Goal: Task Accomplishment & Management: Complete application form

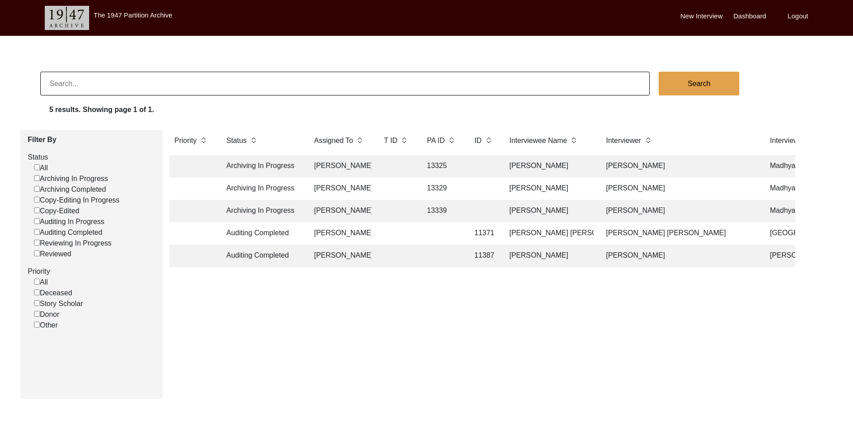
click at [344, 185] on td "[PERSON_NAME]" at bounding box center [340, 188] width 63 height 22
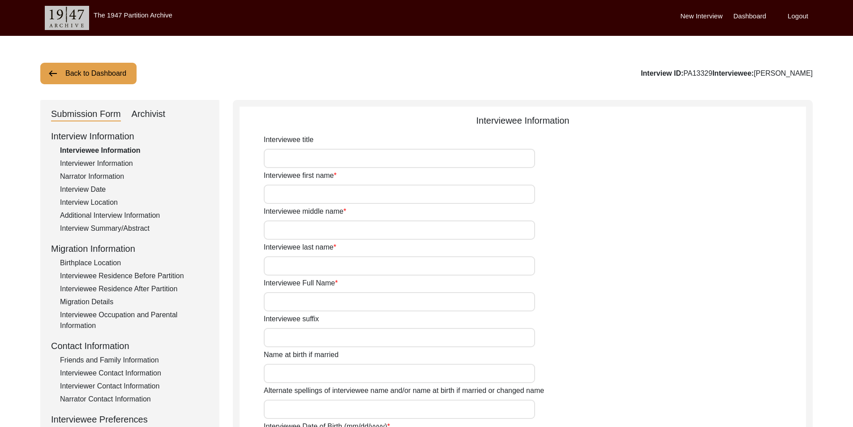
type input "[PERSON_NAME]"
type input "n/a"
type input "[PERSON_NAME]"
type input "[DATE]"
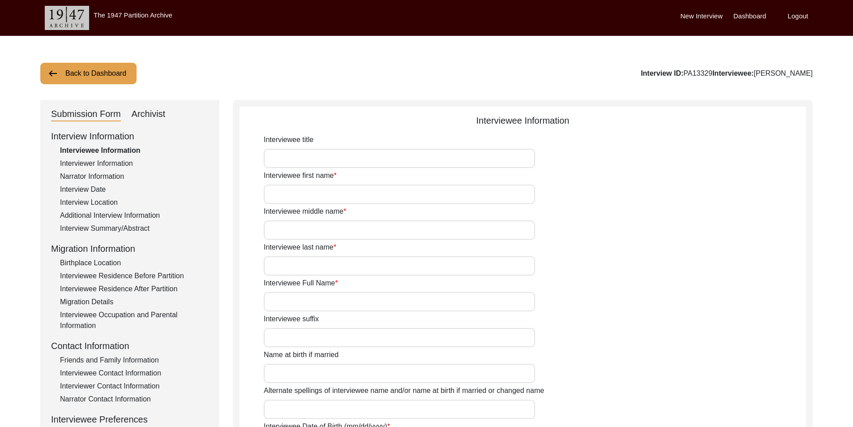
type input "84"
type input "[DEMOGRAPHIC_DATA]"
type input "Bengali"
type input "[DEMOGRAPHIC_DATA]"
type input "Bengali"
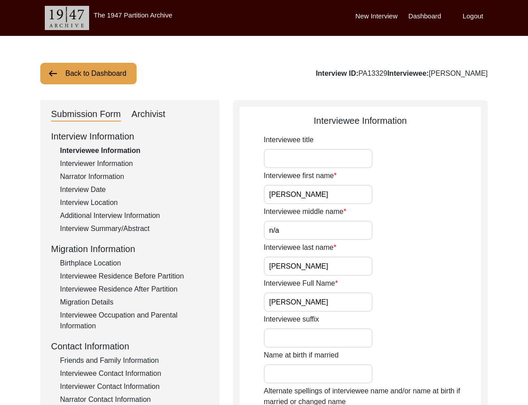
click at [324, 159] on input "Interviewee title" at bounding box center [318, 158] width 109 height 19
type input "Mr."
click at [337, 191] on input "[PERSON_NAME]" at bounding box center [318, 194] width 109 height 19
click at [331, 235] on input "n/a" at bounding box center [318, 229] width 109 height 19
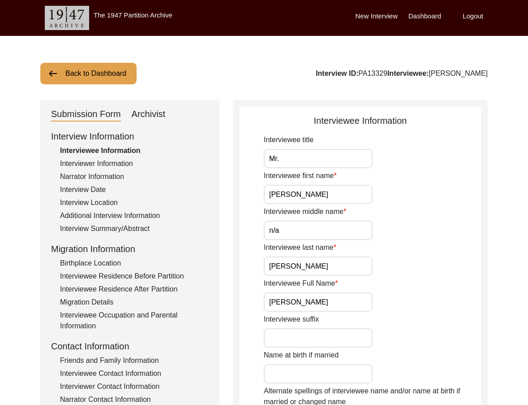
type input "N/A"
click at [337, 263] on input "[PERSON_NAME]" at bounding box center [318, 265] width 109 height 19
drag, startPoint x: 349, startPoint y: 302, endPoint x: 254, endPoint y: 302, distance: 95.4
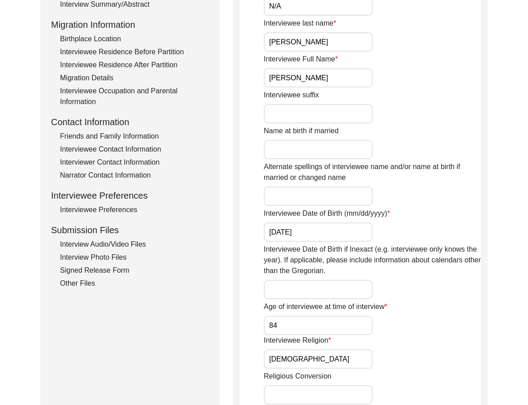
click at [322, 233] on input "[DATE]" at bounding box center [318, 231] width 109 height 19
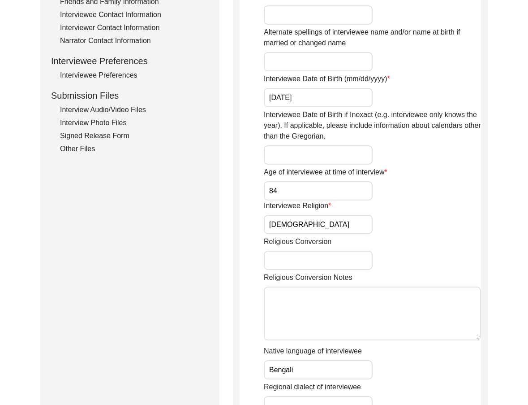
click at [307, 193] on input "84" at bounding box center [318, 190] width 109 height 19
click at [318, 231] on input "[DEMOGRAPHIC_DATA]" at bounding box center [318, 224] width 109 height 19
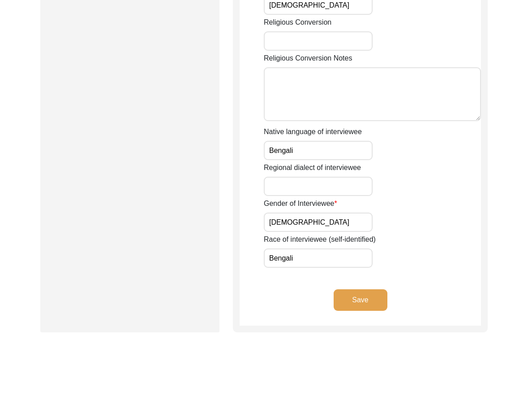
scroll to position [582, 0]
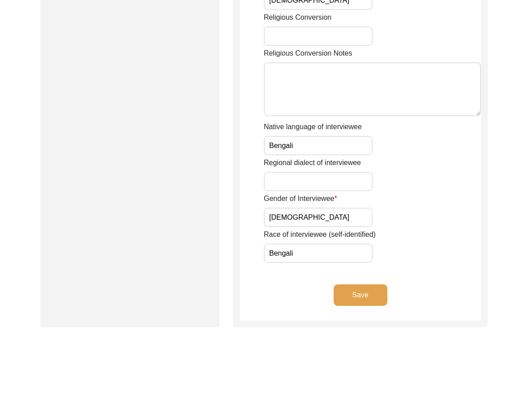
drag, startPoint x: 302, startPoint y: 147, endPoint x: 298, endPoint y: 172, distance: 24.6
click at [302, 147] on input "Bengali" at bounding box center [318, 145] width 109 height 19
click at [293, 224] on input "[DEMOGRAPHIC_DATA]" at bounding box center [318, 216] width 109 height 19
click at [315, 254] on input "Bengali" at bounding box center [318, 252] width 109 height 19
click at [355, 291] on button "Save" at bounding box center [361, 295] width 54 height 22
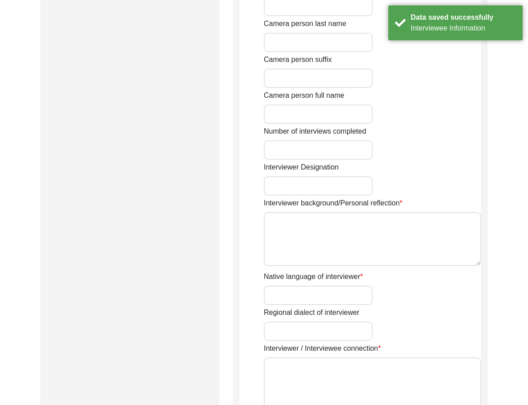
type input "Jayosree"
type input "Adhikari"
type input "[PERSON_NAME]"
type input "[DEMOGRAPHIC_DATA]"
type input "[DATE]"
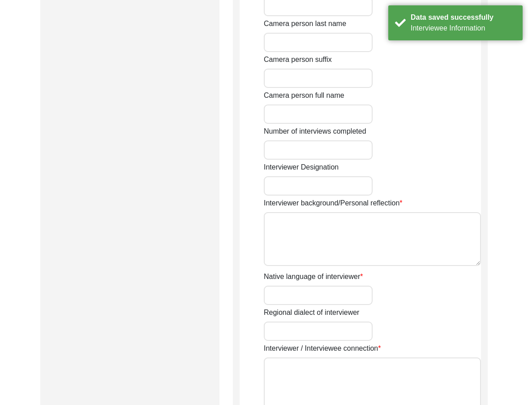
type input "Madhyamgram, [GEOGRAPHIC_DATA], [GEOGRAPHIC_DATA]"
type input "Student"
type input "Jayosree"
type input "Adhikari"
type input "[PERSON_NAME]"
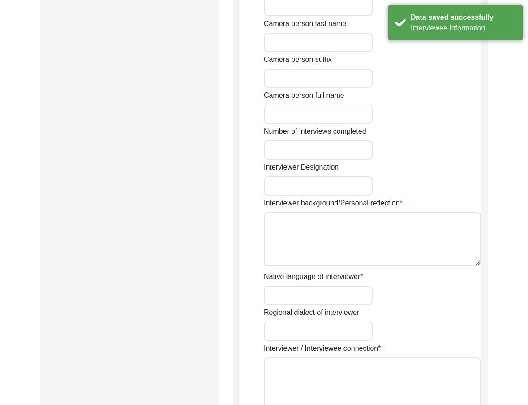
type textarea "My ancestral house is in [GEOGRAPHIC_DATA] and currently, I reside in [GEOGRAPH…"
type input "Bengali"
type textarea "The interviewer personally connected the interviewee"
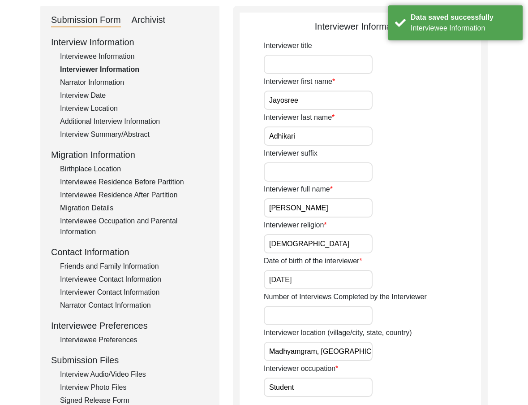
scroll to position [90, 0]
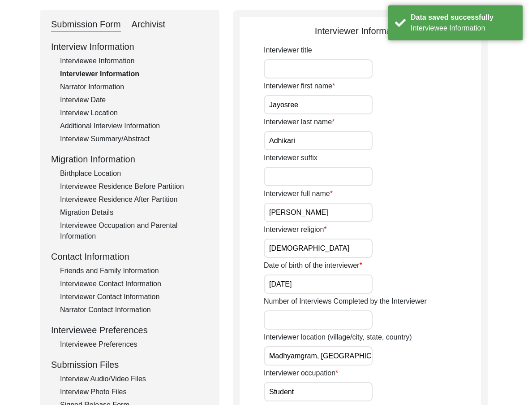
drag, startPoint x: 301, startPoint y: 108, endPoint x: 302, endPoint y: 133, distance: 24.7
click at [302, 109] on input "Jayosree" at bounding box center [318, 104] width 109 height 19
click at [302, 140] on input "Adhikari" at bounding box center [318, 140] width 109 height 19
click at [360, 214] on input "[PERSON_NAME]" at bounding box center [318, 211] width 109 height 19
click at [346, 242] on input "[DEMOGRAPHIC_DATA]" at bounding box center [318, 247] width 109 height 19
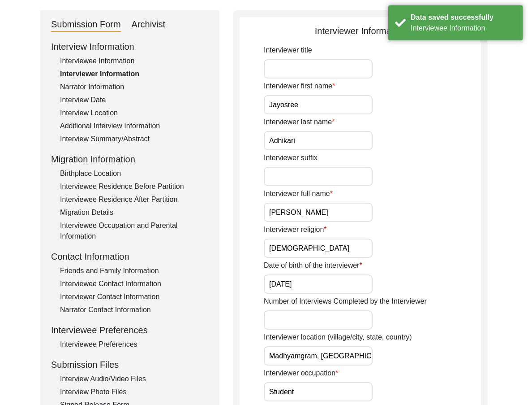
click at [341, 279] on input "[DATE]" at bounding box center [318, 283] width 109 height 19
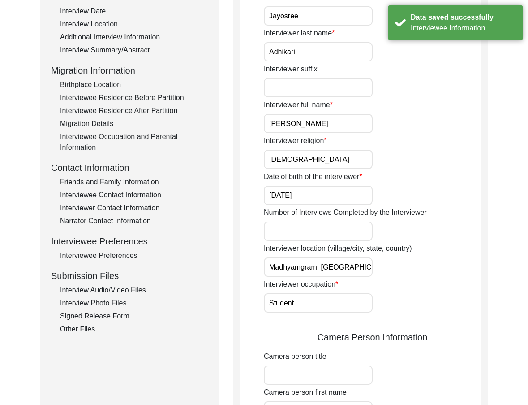
scroll to position [179, 0]
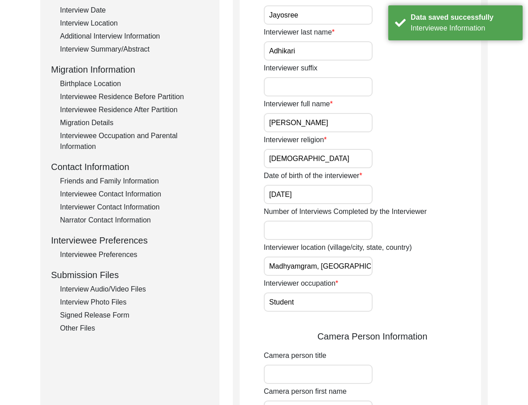
drag, startPoint x: 312, startPoint y: 262, endPoint x: 388, endPoint y: 302, distance: 86.4
click at [415, 277] on div "Interviewer title Interviewer first name [PERSON_NAME] Interviewer last name [P…" at bounding box center [372, 386] width 217 height 862
click at [353, 305] on input "Student" at bounding box center [318, 301] width 109 height 19
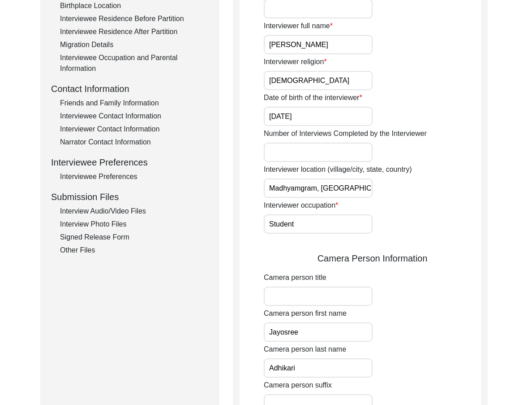
scroll to position [403, 0]
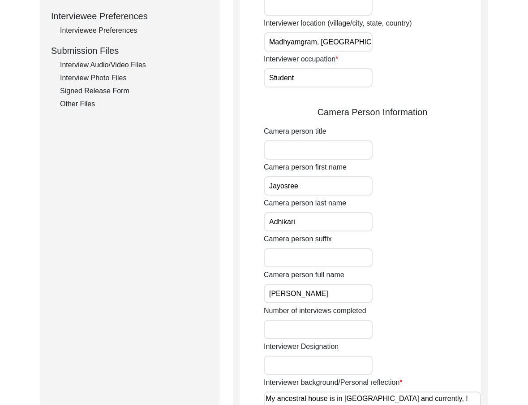
click at [323, 185] on input "Jayosree" at bounding box center [318, 185] width 109 height 19
drag, startPoint x: 319, startPoint y: 218, endPoint x: 321, endPoint y: 224, distance: 6.7
click at [319, 218] on input "Adhikari" at bounding box center [318, 221] width 109 height 19
click at [350, 298] on input "[PERSON_NAME]" at bounding box center [318, 293] width 109 height 19
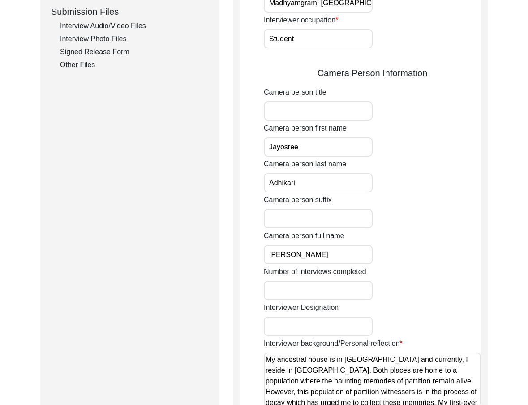
scroll to position [582, 0]
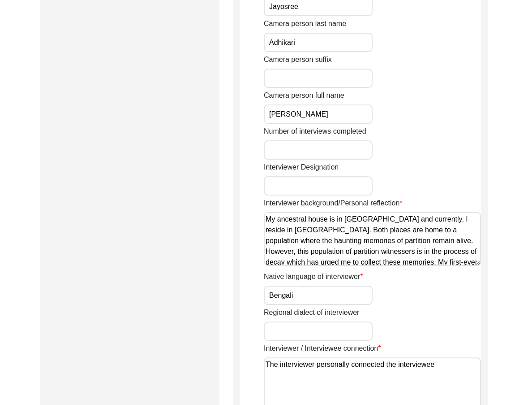
click at [338, 248] on textarea "My ancestral house is in [GEOGRAPHIC_DATA] and currently, I reside in [GEOGRAPH…" at bounding box center [372, 239] width 217 height 54
click at [340, 242] on textarea "My ancestral house is in [GEOGRAPHIC_DATA] and currently, I reside in [GEOGRAPH…" at bounding box center [372, 239] width 217 height 54
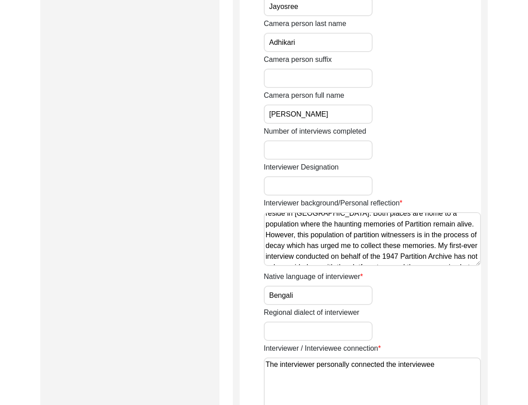
scroll to position [0, 0]
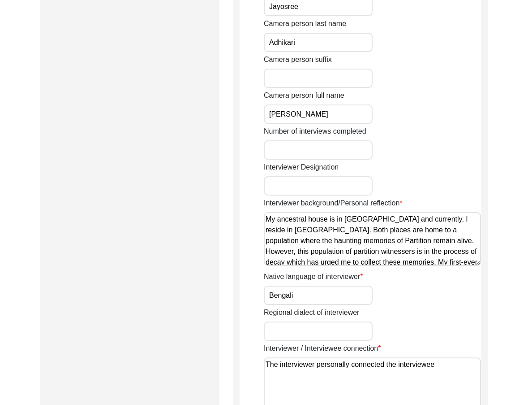
drag, startPoint x: 463, startPoint y: 263, endPoint x: 261, endPoint y: 184, distance: 217.1
click at [261, 183] on app-interviewer-information "Interviewer Information Interviewer title Interviewer first name [PERSON_NAME] …" at bounding box center [360, 1] width 241 height 940
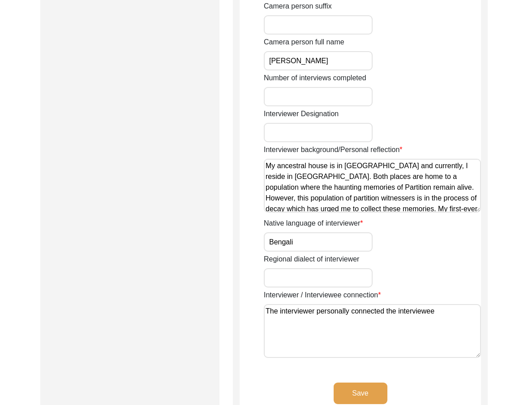
scroll to position [717, 0]
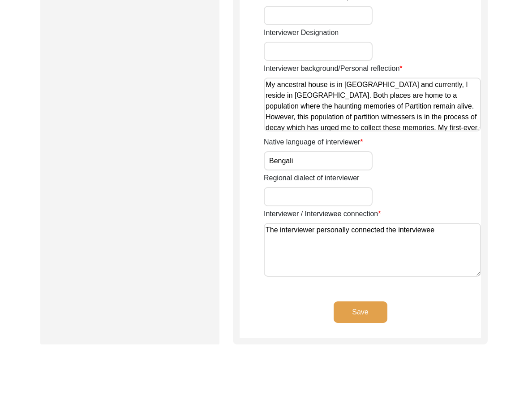
type textarea "My ancestral house is in [GEOGRAPHIC_DATA] and currently, I reside in [GEOGRAPH…"
drag, startPoint x: 309, startPoint y: 160, endPoint x: 315, endPoint y: 163, distance: 6.4
click at [310, 160] on input "Bengali" at bounding box center [318, 160] width 109 height 19
click at [448, 238] on textarea "The interviewer personally connected the interviewee" at bounding box center [372, 250] width 217 height 54
click at [342, 336] on div "Save" at bounding box center [360, 319] width 241 height 36
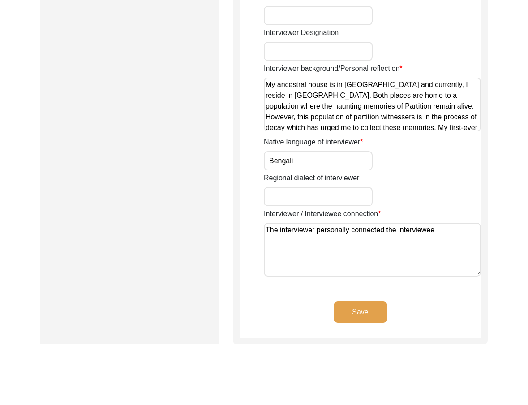
click at [345, 321] on button "Save" at bounding box center [361, 312] width 54 height 22
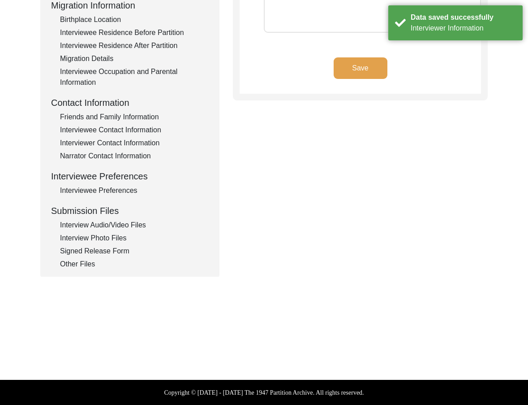
type textarea "[PERSON_NAME]"
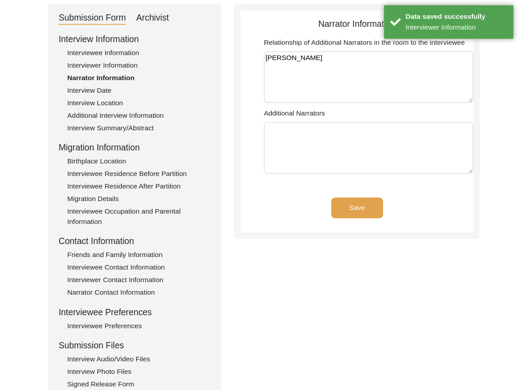
scroll to position [19, 0]
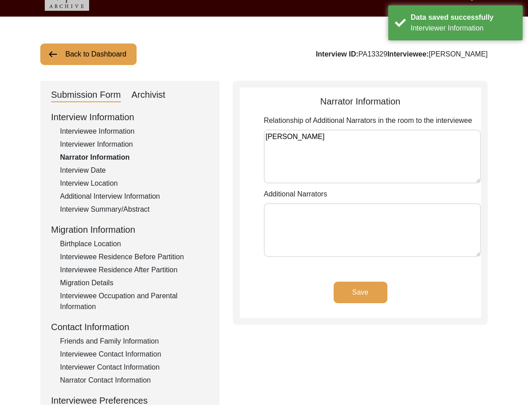
drag, startPoint x: 333, startPoint y: 158, endPoint x: 215, endPoint y: 125, distance: 122.1
click at [214, 133] on div "Submission Form Archivist Interview Information Interviewee Information Intervi…" at bounding box center [264, 291] width 448 height 420
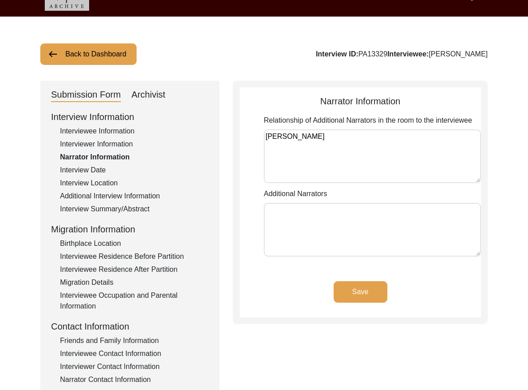
click at [100, 173] on div "Interview Date" at bounding box center [134, 170] width 149 height 11
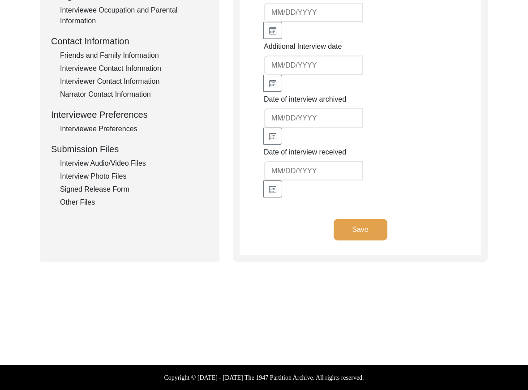
click at [336, 233] on button "Save" at bounding box center [361, 230] width 54 height 22
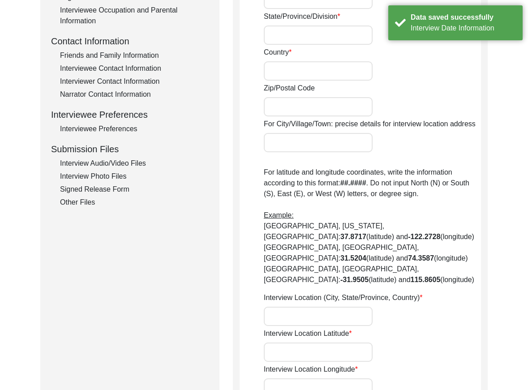
radio input "true"
type input "48/A"
type input "Central Government Cooperative, Housing Society, 'AVERI<"
type input "Madhyamgram"
type input "NORTH 24 PARGANAS"
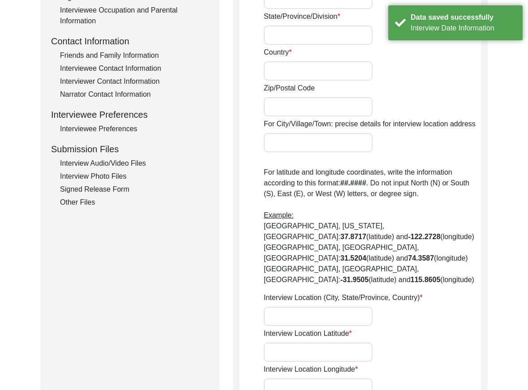
type input "[GEOGRAPHIC_DATA]"
type input "700129"
type input "Madhyamgram, [GEOGRAPHIC_DATA], [GEOGRAPHIC_DATA]"
type input "22.70283"
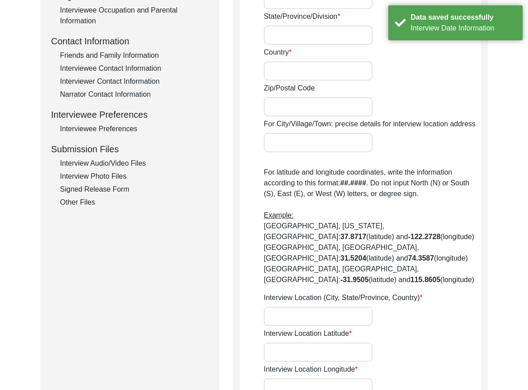
type input "88.46617"
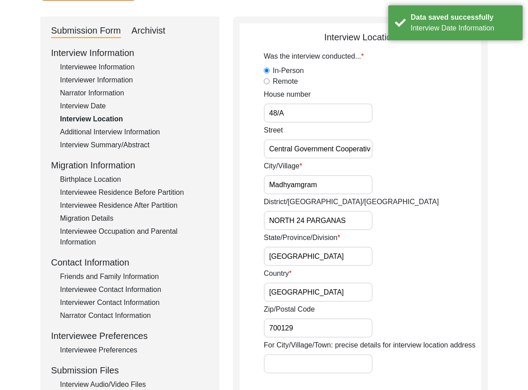
scroll to position [81, 0]
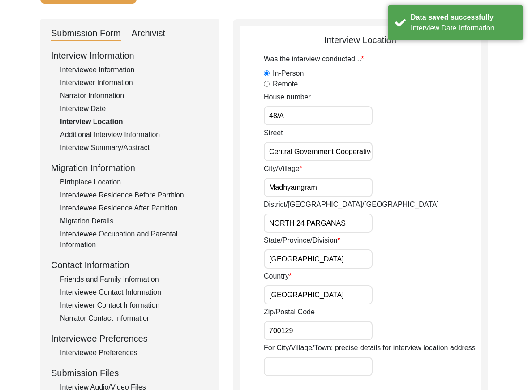
click at [312, 121] on input "48/A" at bounding box center [318, 115] width 109 height 19
drag, startPoint x: 308, startPoint y: 153, endPoint x: 407, endPoint y: 153, distance: 99.0
click at [407, 153] on div "Street Central Government Cooperative, Housing Society, 'AVERI<" at bounding box center [372, 145] width 217 height 34
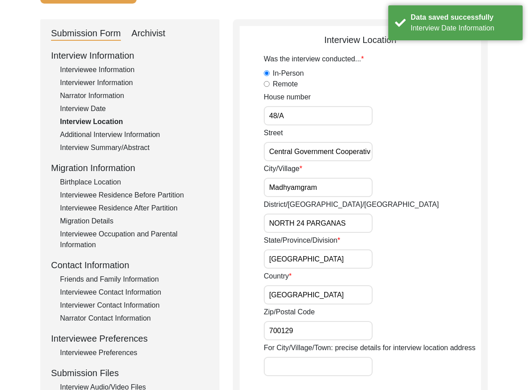
click at [407, 153] on div "Street Central Government Cooperative, Housing Society, 'AVERI<" at bounding box center [372, 145] width 217 height 34
drag, startPoint x: 343, startPoint y: 149, endPoint x: 349, endPoint y: 149, distance: 5.8
click at [349, 149] on input "Central Government Cooperative, Housing Society, 'AVERI<" at bounding box center [318, 151] width 109 height 19
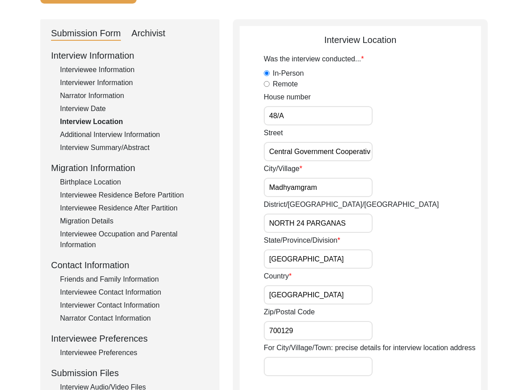
click at [354, 153] on input "Central Government Cooperative, Housing Society, 'AVERI<" at bounding box center [318, 151] width 109 height 19
click at [367, 151] on input "Central Government Cooperative, Housing Society, 'AVERI<" at bounding box center [318, 151] width 109 height 19
type input "Central Government Cooperative, Housing Society, AVERI"
drag, startPoint x: 329, startPoint y: 158, endPoint x: 411, endPoint y: 158, distance: 82.4
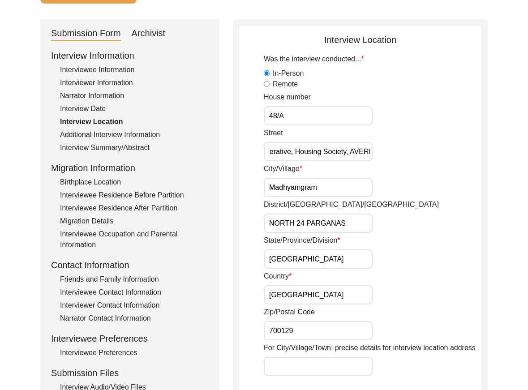
click at [411, 158] on div "Street Central Government Cooperative, Housing Society, AVERI" at bounding box center [372, 145] width 217 height 34
click at [328, 194] on input "Madhyamgram" at bounding box center [318, 187] width 109 height 19
click at [339, 215] on input "NORTH 24 PARGANAS" at bounding box center [318, 223] width 109 height 19
type input "North 24 Parganas"
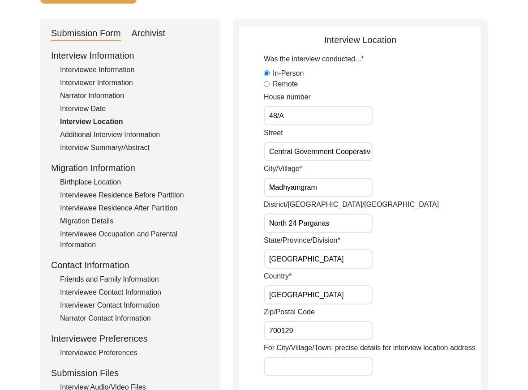
click at [346, 249] on div "State/Province/Division [GEOGRAPHIC_DATA]" at bounding box center [372, 252] width 217 height 34
click at [336, 258] on input "[GEOGRAPHIC_DATA]" at bounding box center [318, 259] width 109 height 19
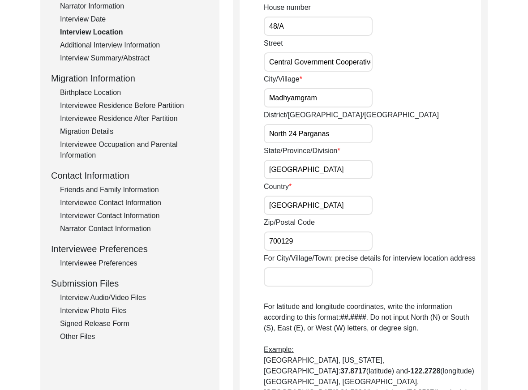
drag, startPoint x: 297, startPoint y: 206, endPoint x: 302, endPoint y: 235, distance: 30.0
click at [297, 207] on input "[GEOGRAPHIC_DATA]" at bounding box center [318, 205] width 109 height 19
click at [302, 235] on input "700129" at bounding box center [318, 241] width 109 height 19
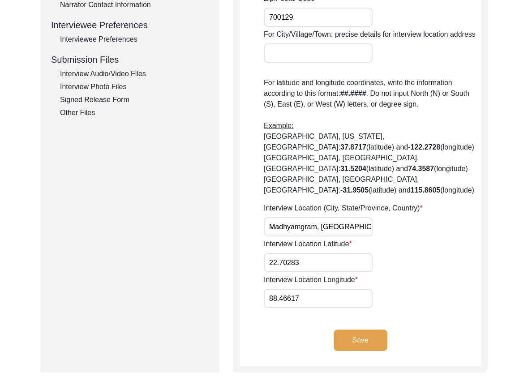
scroll to position [0, 12]
drag, startPoint x: 292, startPoint y: 221, endPoint x: 453, endPoint y: 235, distance: 161.9
click at [453, 235] on div "Interview Location (City, State/Province, Country) Madhyamgram, [GEOGRAPHIC_DAT…" at bounding box center [372, 220] width 217 height 34
click at [323, 226] on input "Madhyamgram, [GEOGRAPHIC_DATA], [GEOGRAPHIC_DATA]" at bounding box center [318, 226] width 109 height 19
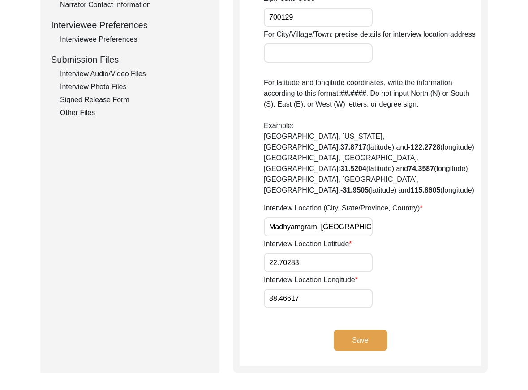
click at [323, 226] on input "Madhyamgram, [GEOGRAPHIC_DATA], [GEOGRAPHIC_DATA]" at bounding box center [318, 226] width 109 height 19
click at [321, 268] on input "22.70283" at bounding box center [318, 262] width 109 height 19
click at [273, 302] on input "88.46617" at bounding box center [318, 298] width 109 height 19
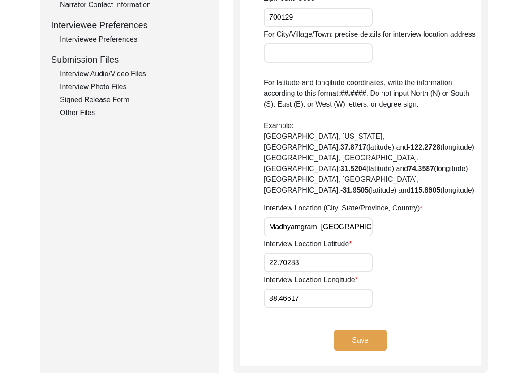
click at [273, 302] on input "88.46617" at bounding box center [318, 298] width 109 height 19
click at [331, 272] on div "Was the interview conducted... In-Person Remote House number 48/A Street Centra…" at bounding box center [372, 24] width 217 height 568
click at [328, 261] on input "22.70283" at bounding box center [318, 262] width 109 height 19
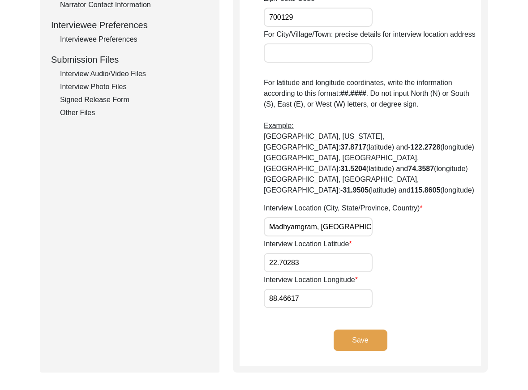
click at [328, 261] on input "22.70283" at bounding box center [318, 262] width 109 height 19
paste input "6924"
type input "22.6924"
click at [319, 301] on input "88.46617" at bounding box center [318, 298] width 109 height 19
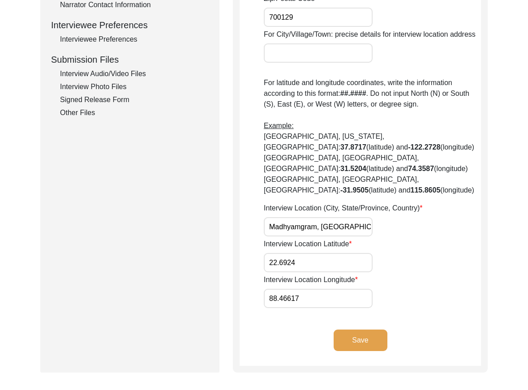
paste input "53"
click at [319, 301] on input "88.4653" at bounding box center [318, 298] width 109 height 19
type input "88.4653"
click at [319, 271] on input "22.6924" at bounding box center [318, 262] width 109 height 19
click at [319, 265] on input "22.6924" at bounding box center [318, 262] width 109 height 19
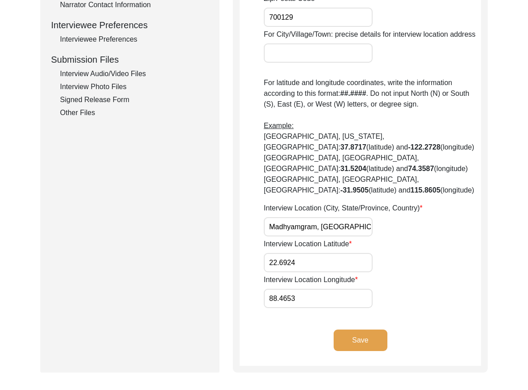
click at [319, 265] on input "22.6924" at bounding box center [318, 262] width 109 height 19
click at [307, 221] on input "Madhyamgram, [GEOGRAPHIC_DATA], [GEOGRAPHIC_DATA]" at bounding box center [318, 226] width 109 height 19
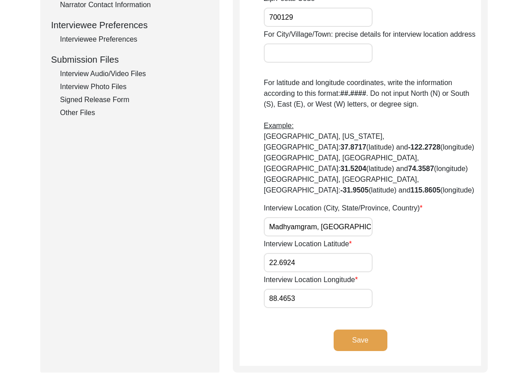
paste input "text"
type input "Madhyamgram, [GEOGRAPHIC_DATA], [GEOGRAPHIC_DATA]"
click at [243, 235] on app-interview-location "Interview Location Was the interview conducted... In-Person Remote House number…" at bounding box center [360, 43] width 241 height 646
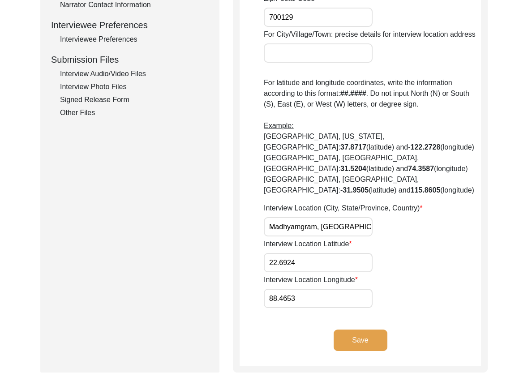
drag, startPoint x: 398, startPoint y: 247, endPoint x: 403, endPoint y: 248, distance: 4.9
click at [403, 248] on div "Interview Location Latitude 22.6924" at bounding box center [372, 256] width 217 height 34
click at [247, 303] on app-interview-location "Interview Location Was the interview conducted... In-Person Remote House number…" at bounding box center [360, 43] width 241 height 646
click at [311, 271] on input "22.6924" at bounding box center [318, 262] width 109 height 19
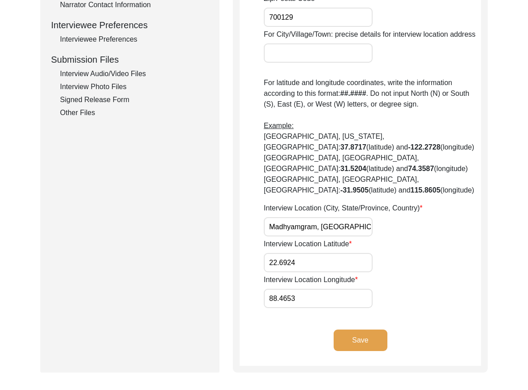
click at [311, 271] on input "22.6924" at bounding box center [318, 262] width 109 height 19
click at [284, 304] on input "88.4653" at bounding box center [318, 298] width 109 height 19
click at [236, 271] on div "Interview Location Was the interview conducted... In-Person Remote House number…" at bounding box center [360, 39] width 255 height 667
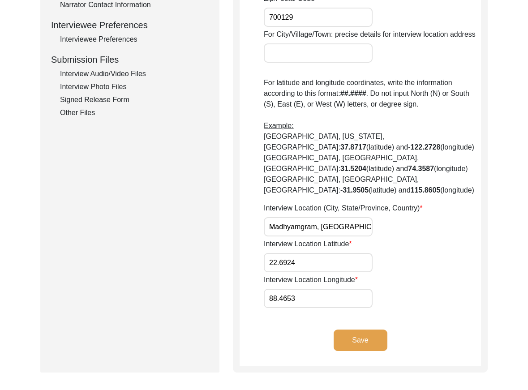
click at [389, 328] on app-interview-location "Interview Location Was the interview conducted... In-Person Remote House number…" at bounding box center [360, 43] width 241 height 646
click at [384, 336] on button "Save" at bounding box center [361, 341] width 54 height 22
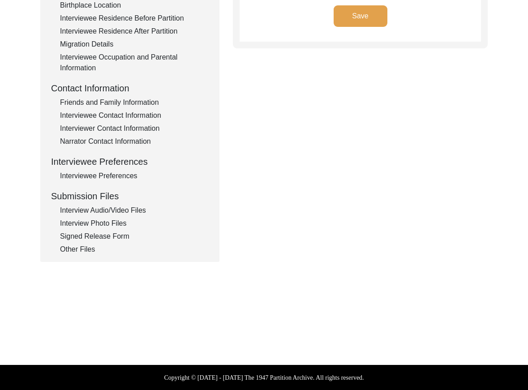
type input "Bengali"
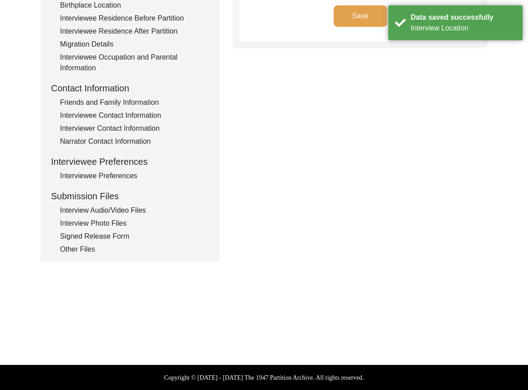
scroll to position [0, 0]
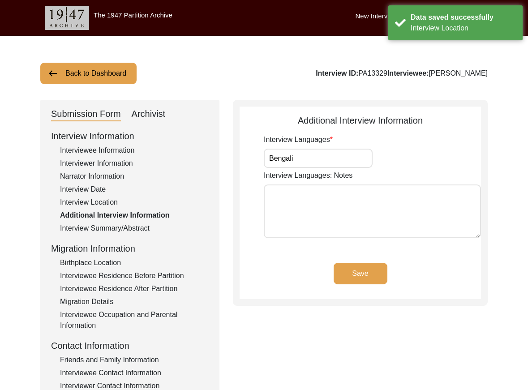
click at [332, 154] on input "Bengali" at bounding box center [318, 158] width 109 height 19
click at [354, 276] on button "Save" at bounding box center [361, 274] width 54 height 22
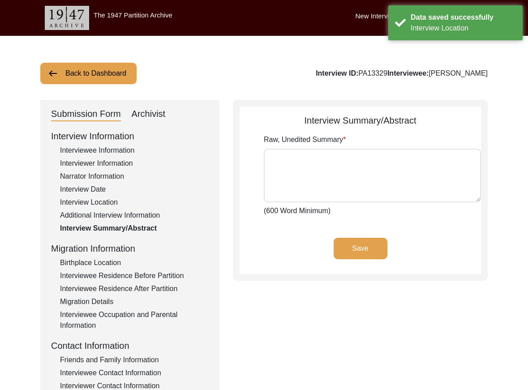
type textarea "Loremipsumd Sitametcon adi elit se 1 Doeiusmod 4472 te inc utlabo etdolor ma Al…"
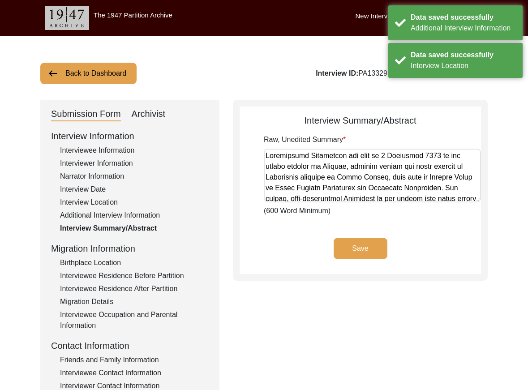
click at [101, 258] on div "Birthplace Location" at bounding box center [134, 263] width 149 height 11
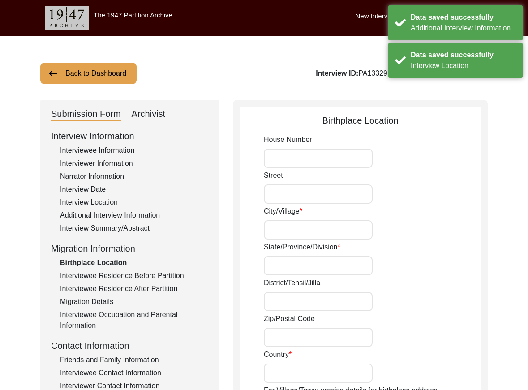
type input "Jayanti"
type input "[GEOGRAPHIC_DATA]"
type input "Jayanti, [GEOGRAPHIC_DATA], [GEOGRAPHIC_DATA]"
type input "26.70046"
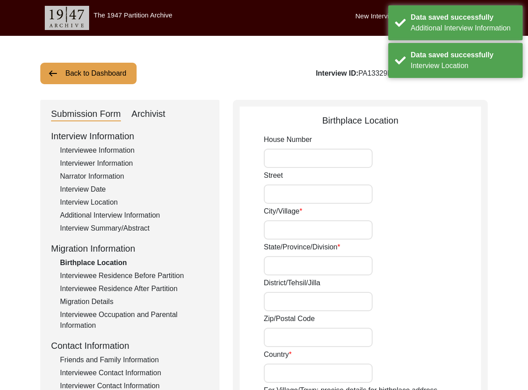
type input "89.61158"
click at [305, 230] on input "Jayanti" at bounding box center [318, 229] width 109 height 19
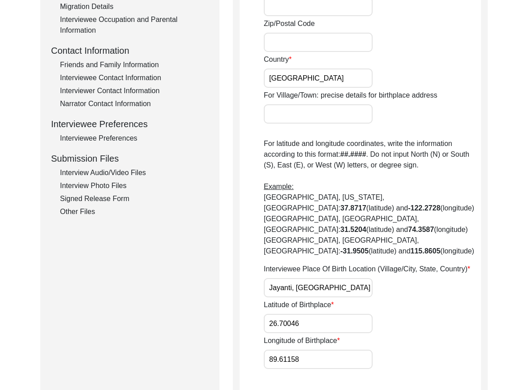
scroll to position [314, 0]
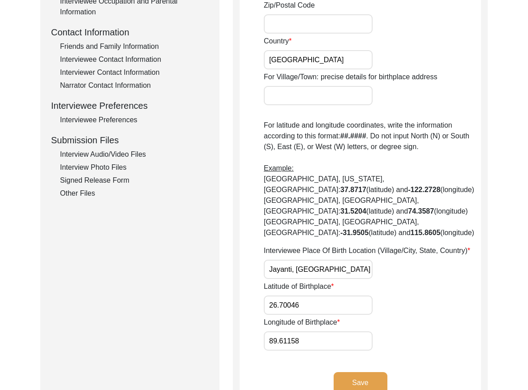
click at [296, 157] on p "For latitude and longitude coordinates, write the information according to this…" at bounding box center [372, 179] width 217 height 118
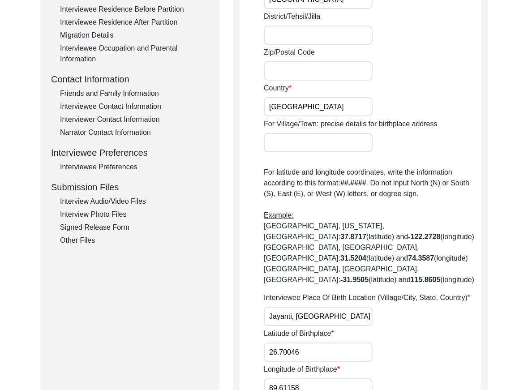
scroll to position [403, 0]
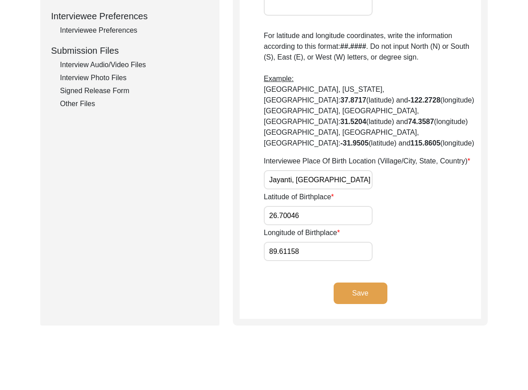
click at [312, 203] on div "Latitude of Birthplace 26.70046" at bounding box center [372, 209] width 217 height 34
click at [313, 208] on input "26.70046" at bounding box center [318, 215] width 109 height 19
click at [342, 254] on input "89.61158" at bounding box center [318, 251] width 109 height 19
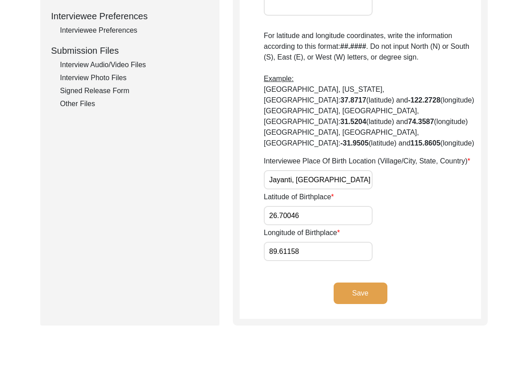
click at [342, 254] on input "89.61158" at bounding box center [318, 251] width 109 height 19
click at [332, 202] on label "Latitude of Birthplace" at bounding box center [299, 197] width 70 height 11
click at [332, 206] on input "26.70046" at bounding box center [318, 215] width 109 height 19
click at [332, 202] on label "Latitude of Birthplace" at bounding box center [299, 197] width 70 height 11
click at [332, 206] on input "26.70046" at bounding box center [318, 215] width 109 height 19
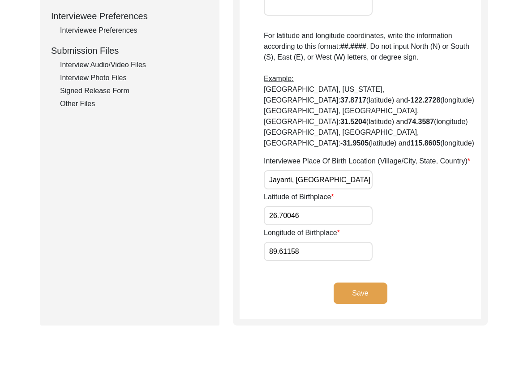
click at [333, 208] on input "26.70046" at bounding box center [318, 215] width 109 height 19
paste input "6963"
type input "26.6963"
click at [355, 254] on input "89.61158" at bounding box center [318, 251] width 109 height 19
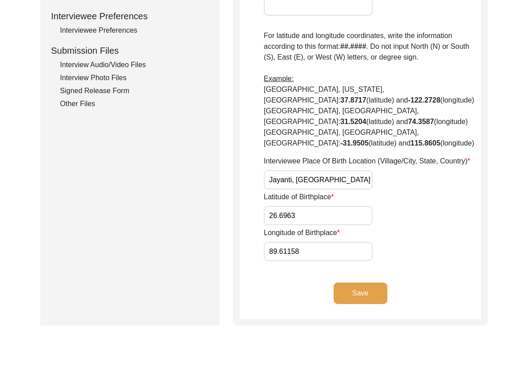
click at [355, 254] on input "89.61158" at bounding box center [318, 251] width 109 height 19
paste input "7051"
click at [328, 220] on input "26.6963" at bounding box center [318, 215] width 109 height 19
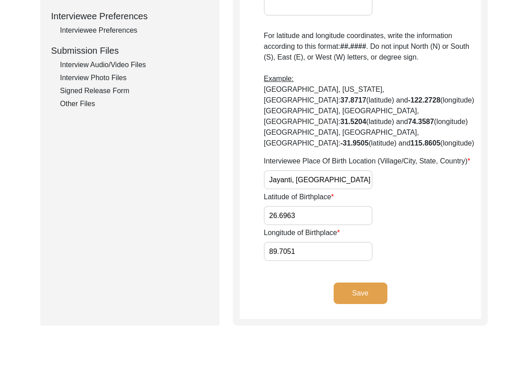
click at [328, 220] on input "26.6963" at bounding box center [318, 215] width 109 height 19
click at [335, 255] on input "89.7051" at bounding box center [318, 251] width 109 height 19
click at [334, 255] on input "89.7051" at bounding box center [318, 251] width 109 height 19
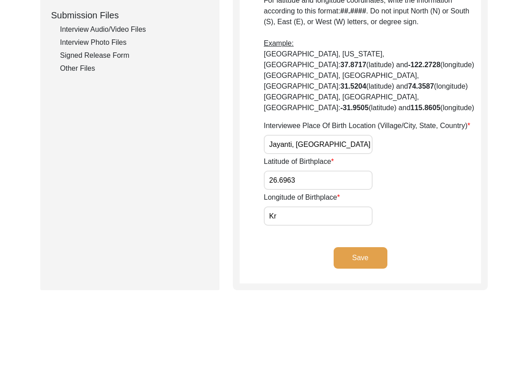
scroll to position [467, 0]
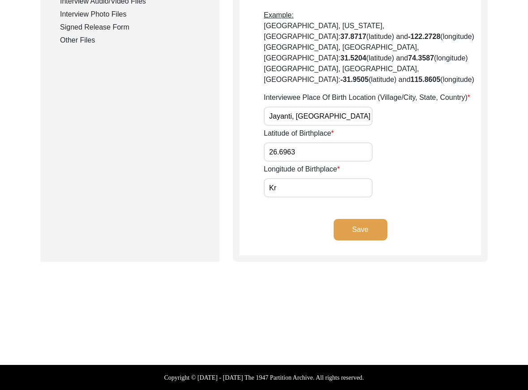
type input "89.7051"
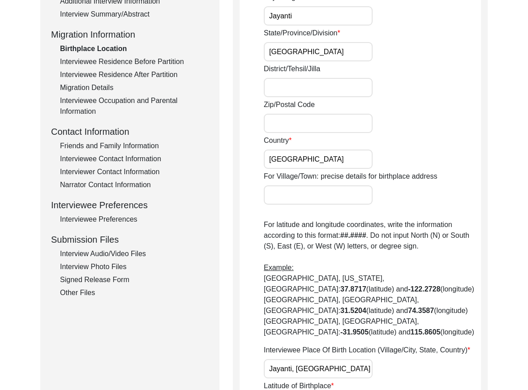
scroll to position [314, 0]
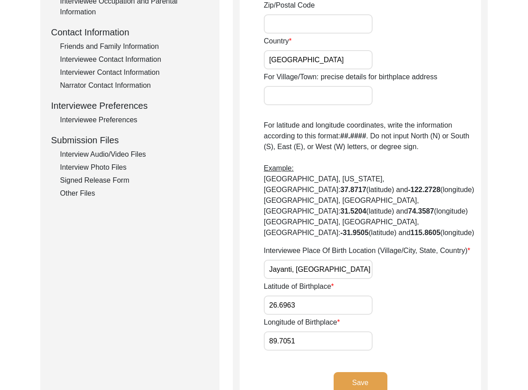
click at [323, 238] on div "House [GEOGRAPHIC_DATA]/[GEOGRAPHIC_DATA]/Province/Division [GEOGRAPHIC_DATA]/[…" at bounding box center [372, 86] width 217 height 530
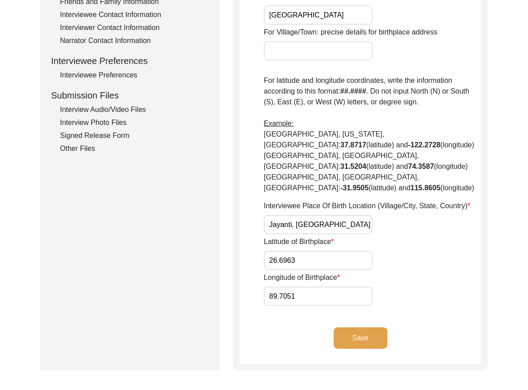
click at [309, 263] on input "26.6963" at bounding box center [318, 260] width 109 height 19
click at [293, 298] on input "89.7051" at bounding box center [318, 296] width 109 height 19
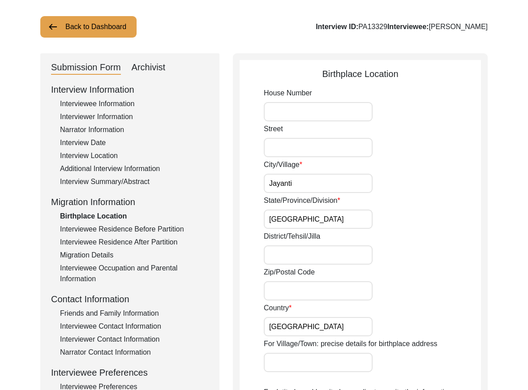
scroll to position [90, 0]
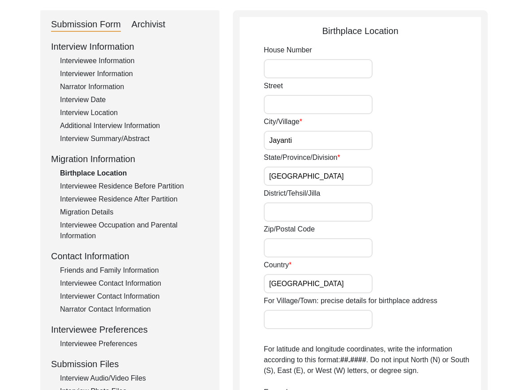
click at [308, 215] on input "District/Tehsil/Jilla" at bounding box center [318, 211] width 109 height 19
click at [308, 215] on input "Alipurduar" at bounding box center [318, 211] width 109 height 19
type input "Alipurduar"
click at [382, 211] on div "District/Tehsil/[PERSON_NAME]" at bounding box center [372, 205] width 217 height 34
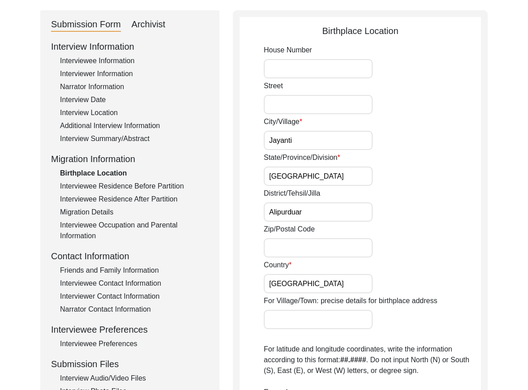
click at [309, 213] on input "Alipurduar" at bounding box center [318, 211] width 109 height 19
click at [366, 230] on div "Zip/Postal Code" at bounding box center [372, 241] width 217 height 34
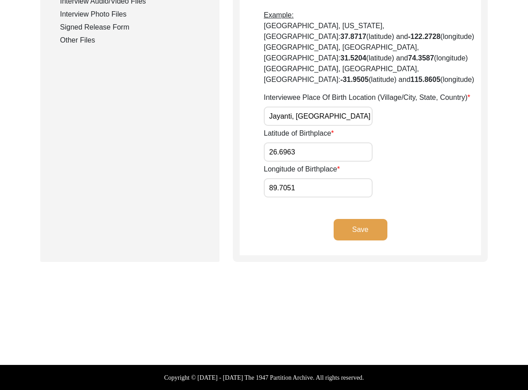
click at [367, 230] on button "Save" at bounding box center [361, 230] width 54 height 22
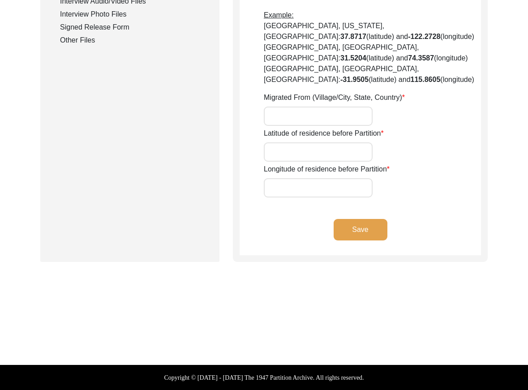
type input "Jayanti"
type input "[GEOGRAPHIC_DATA]"
type input "Jayanti, [GEOGRAPHIC_DATA], [GEOGRAPHIC_DATA]"
type input "26.70046"
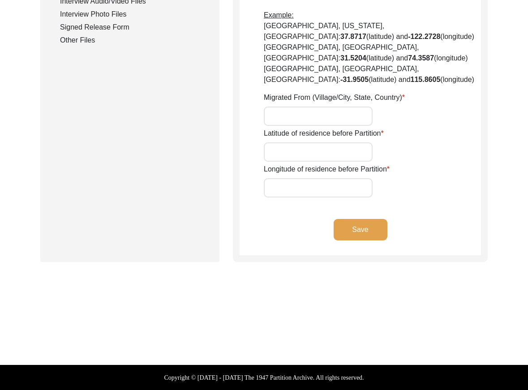
type input "89.61158"
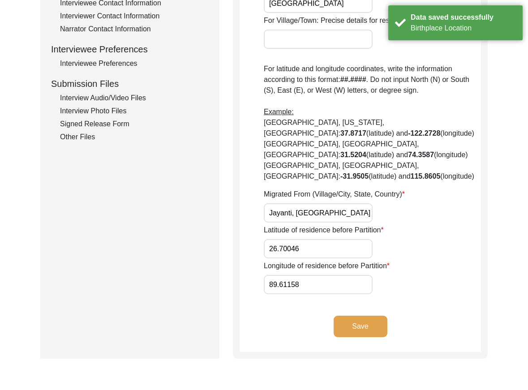
scroll to position [377, 0]
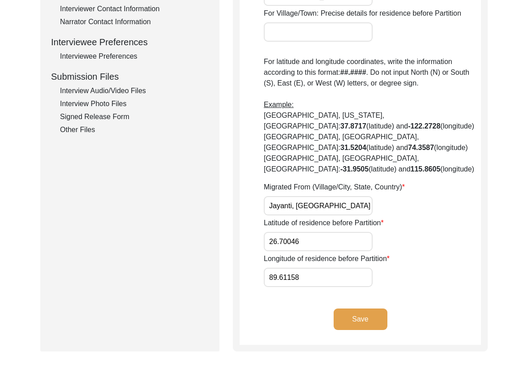
click at [320, 242] on input "26.70046" at bounding box center [318, 241] width 109 height 19
paste input "6963"
type input "26.6963"
click at [300, 277] on input "89.61158" at bounding box center [318, 277] width 109 height 19
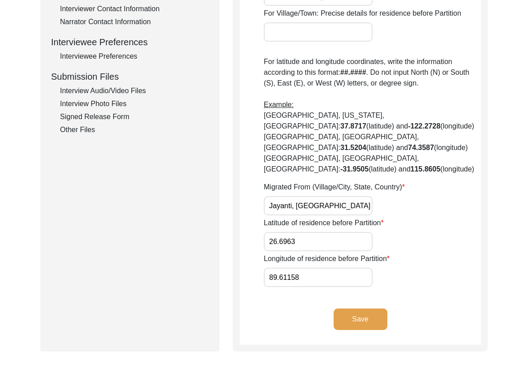
click at [300, 277] on input "89.61158" at bounding box center [318, 277] width 109 height 19
paste input "7051"
type input "89.7051"
drag, startPoint x: 379, startPoint y: 290, endPoint x: 373, endPoint y: 308, distance: 19.6
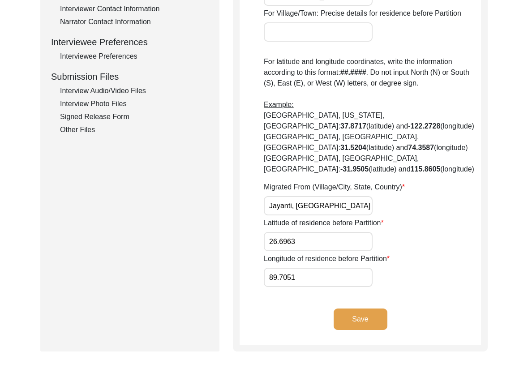
click at [380, 290] on app-residence-before-partition "Interviewee Residence Before Partition House Number of residence before Partiti…" at bounding box center [360, 41] width 241 height 608
click at [372, 310] on button "Save" at bounding box center [361, 320] width 54 height 22
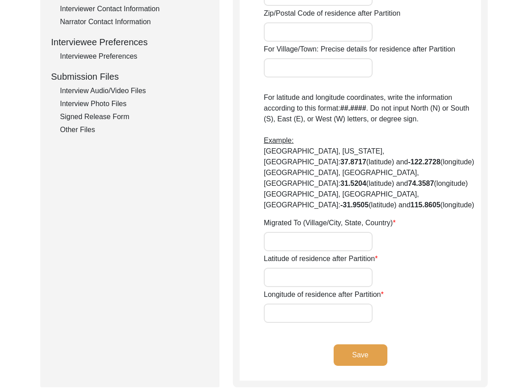
type input "no"
type input "Jayanti"
type input "[GEOGRAPHIC_DATA]"
type input "Jayanti, [GEOGRAPHIC_DATA], [GEOGRAPHIC_DATA]"
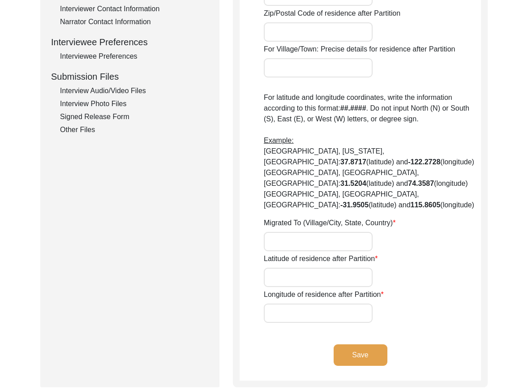
type input "26.70046"
type input "89.61158"
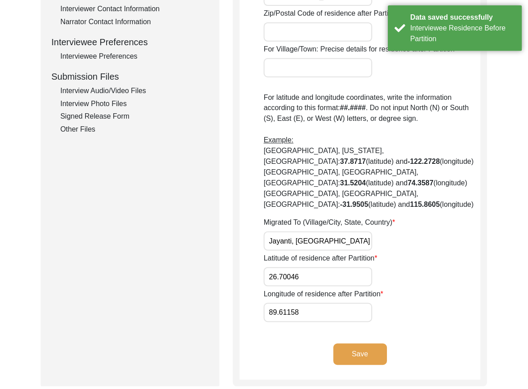
scroll to position [19, 0]
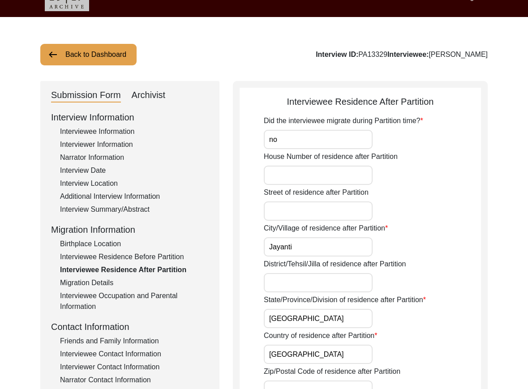
click at [333, 135] on input "no" at bounding box center [318, 139] width 109 height 19
type input "No"
click at [327, 192] on label "Street of residence after Partition" at bounding box center [316, 192] width 105 height 11
click at [327, 202] on input "Street of residence after Partition" at bounding box center [318, 211] width 109 height 19
click at [320, 229] on label "City/Village of residence after Partition" at bounding box center [326, 228] width 124 height 11
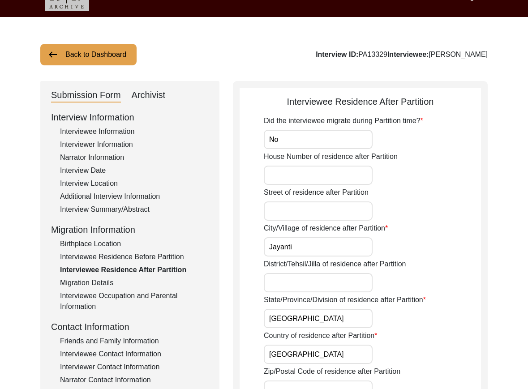
click at [320, 237] on input "Jayanti" at bounding box center [318, 246] width 109 height 19
click at [320, 236] on div "City/Village of residence after Partition Jayanti" at bounding box center [372, 240] width 217 height 34
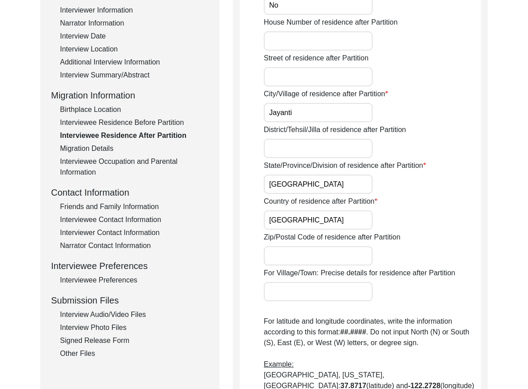
click at [322, 191] on input "[GEOGRAPHIC_DATA]" at bounding box center [318, 184] width 109 height 19
click at [321, 215] on input "[GEOGRAPHIC_DATA]" at bounding box center [318, 220] width 109 height 19
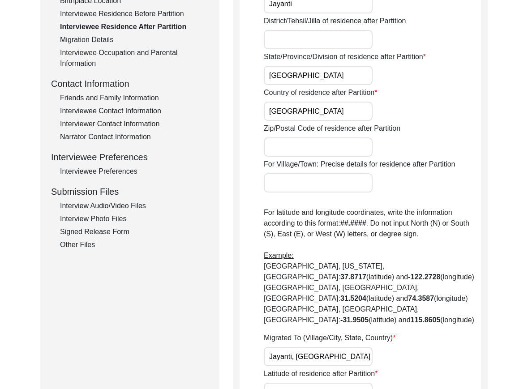
scroll to position [377, 0]
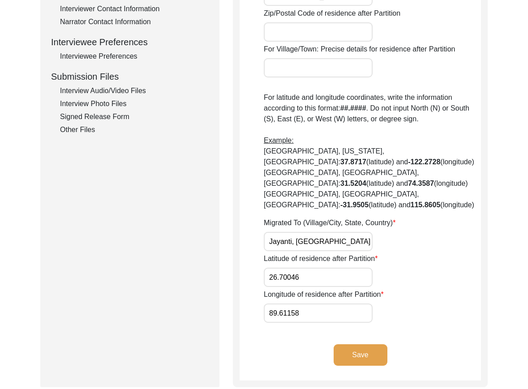
click at [297, 236] on input "Jayanti, [GEOGRAPHIC_DATA], [GEOGRAPHIC_DATA]" at bounding box center [318, 241] width 109 height 19
type input "Did Not Migrate"
drag, startPoint x: 275, startPoint y: 291, endPoint x: 275, endPoint y: 282, distance: 9.0
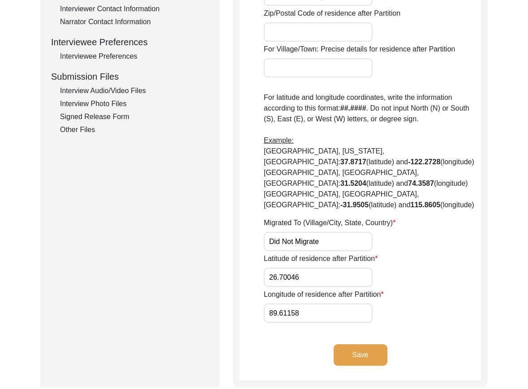
click at [275, 291] on label "Longitude of residence after Partition" at bounding box center [324, 294] width 120 height 11
click at [275, 304] on input "89.61158" at bounding box center [318, 313] width 109 height 19
click at [275, 282] on input "26.70046" at bounding box center [318, 277] width 109 height 19
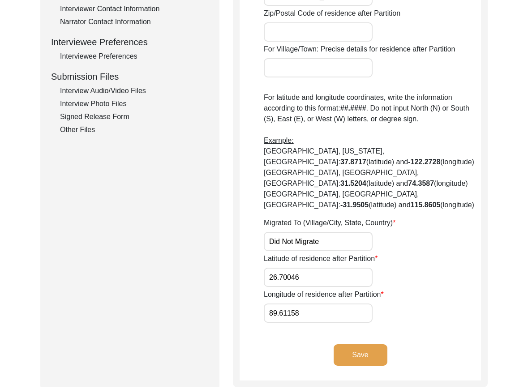
paste input "N/A"
type input "N/A"
click at [282, 319] on input "89.61158" at bounding box center [318, 313] width 109 height 19
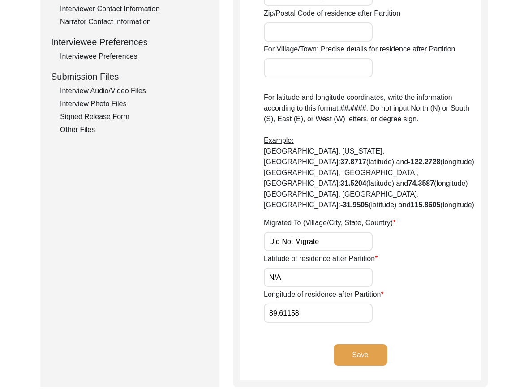
paste input "N/A"
type input "N/A"
drag, startPoint x: 264, startPoint y: 339, endPoint x: 283, endPoint y: 350, distance: 22.1
click at [264, 339] on app-residence-after-partition "Interviewee Residence After Partition Did the interviewee migrate during Partit…" at bounding box center [360, 59] width 241 height 644
click at [350, 358] on button "Save" at bounding box center [361, 356] width 54 height 22
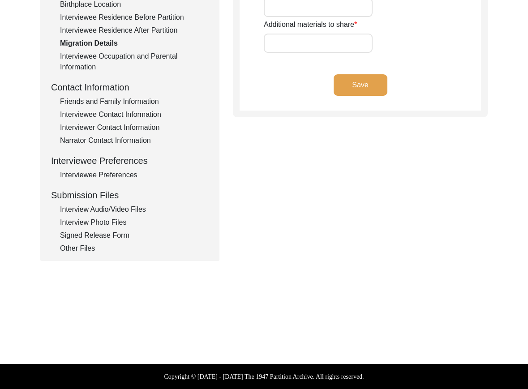
type input "n/a"
type input "none"
type input "n/a"
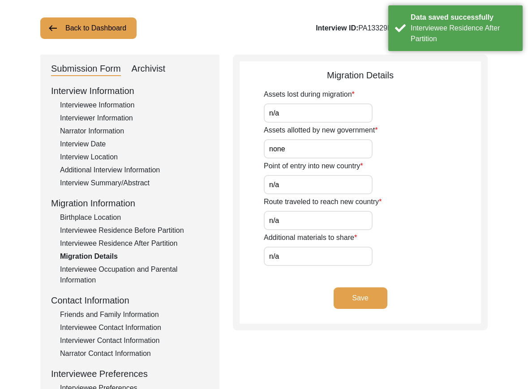
scroll to position [0, 0]
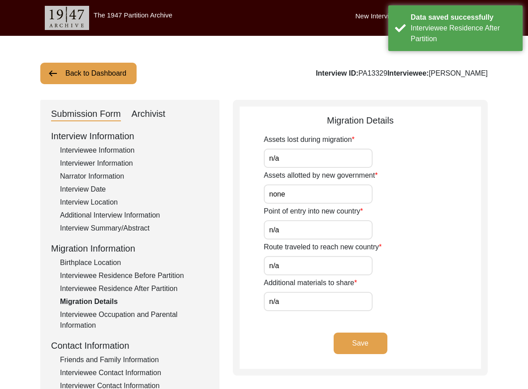
drag, startPoint x: 308, startPoint y: 156, endPoint x: 309, endPoint y: 164, distance: 7.6
click at [308, 156] on input "n/a" at bounding box center [318, 158] width 109 height 19
type input "N/A"
click at [310, 194] on input "none" at bounding box center [318, 194] width 109 height 19
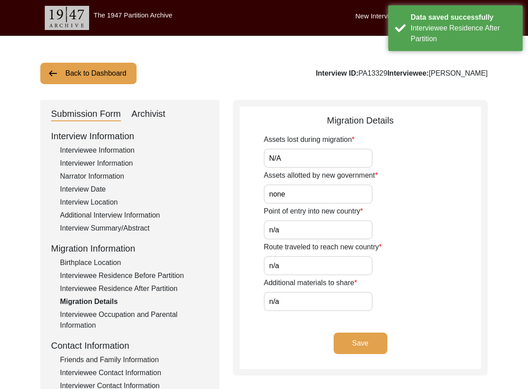
click at [310, 194] on input "none" at bounding box center [318, 194] width 109 height 19
paste input "N/A"
type input "N/A"
click at [298, 230] on input "n/a" at bounding box center [318, 229] width 109 height 19
click at [297, 230] on input "n/a" at bounding box center [318, 229] width 109 height 19
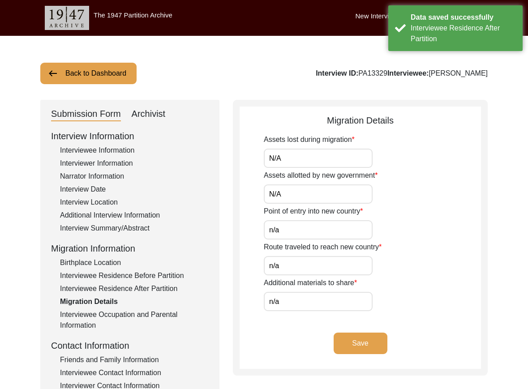
click at [297, 230] on input "n/a" at bounding box center [318, 229] width 109 height 19
paste input "N/A"
type input "N/A"
click at [286, 273] on input "n/a" at bounding box center [318, 265] width 109 height 19
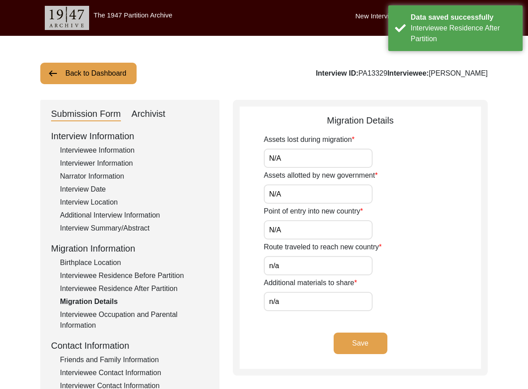
paste input "N/A"
click at [288, 271] on input "n/N/A" at bounding box center [318, 265] width 109 height 19
click at [288, 270] on input "n/N/A" at bounding box center [318, 265] width 109 height 19
click at [288, 269] on input "n/N/A" at bounding box center [318, 265] width 109 height 19
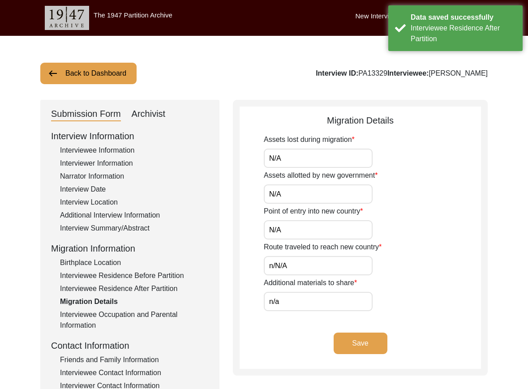
paste input "text"
type input "N/A"
click at [286, 295] on input "n/a" at bounding box center [318, 301] width 109 height 19
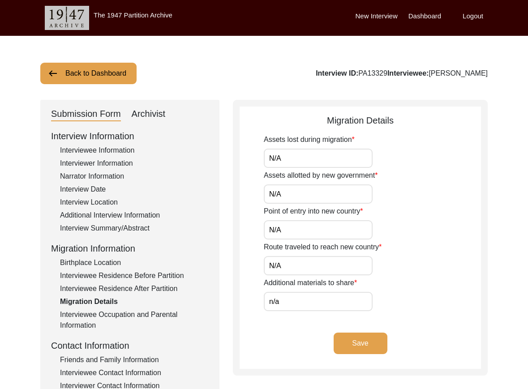
click at [286, 295] on input "n/a" at bounding box center [318, 301] width 109 height 19
paste input "N/A"
click at [282, 297] on input "n/N/A" at bounding box center [318, 301] width 109 height 19
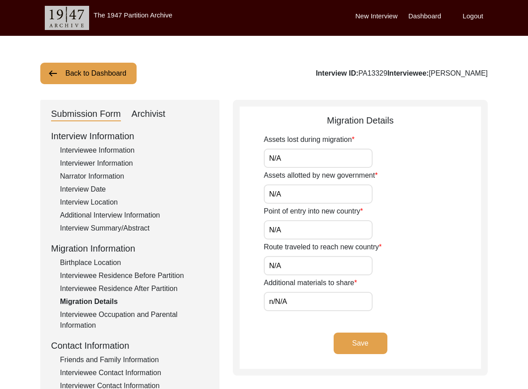
paste input "text"
type input "N/A"
click at [239, 293] on div "Migration Details Assets lost during migration N/A Assets allotted by new gover…" at bounding box center [360, 238] width 255 height 276
click at [368, 337] on button "Save" at bounding box center [361, 344] width 54 height 22
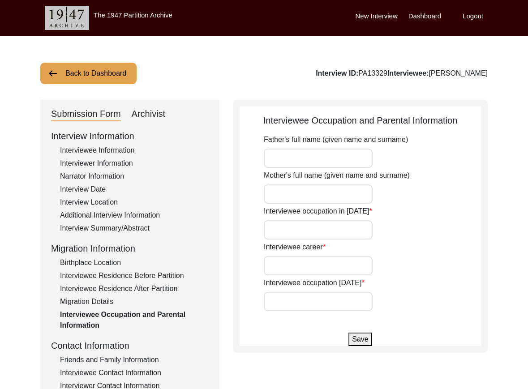
type input "Nepal [PERSON_NAME]"
type input "[PERSON_NAME]"
type input "Student"
type input "Railway Co-pilot"
type input "Retired"
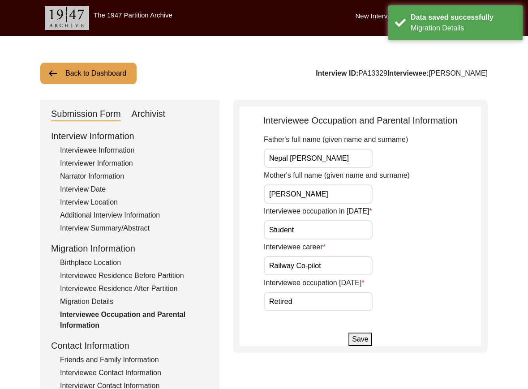
click at [364, 161] on input "Nepal [PERSON_NAME]" at bounding box center [318, 158] width 109 height 19
click at [362, 198] on input "[PERSON_NAME]" at bounding box center [318, 194] width 109 height 19
click at [339, 231] on input "Student" at bounding box center [318, 229] width 109 height 19
click at [262, 255] on app-parental-information "Interviewee Occupation and Parental Information Father's full name (given name …" at bounding box center [360, 230] width 241 height 233
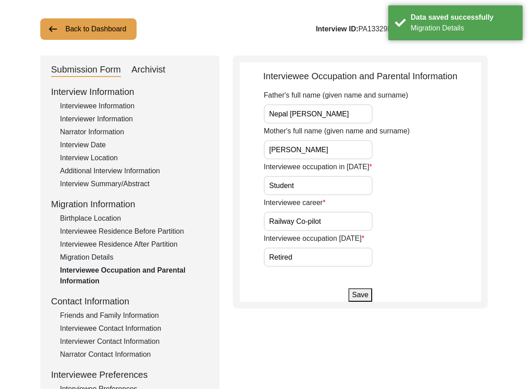
scroll to position [45, 0]
click at [340, 215] on input "Railway Co-pilot" at bounding box center [318, 220] width 109 height 19
click at [319, 258] on input "Retired" at bounding box center [318, 256] width 109 height 19
click at [312, 224] on input "Railway Co-pilot" at bounding box center [318, 220] width 109 height 19
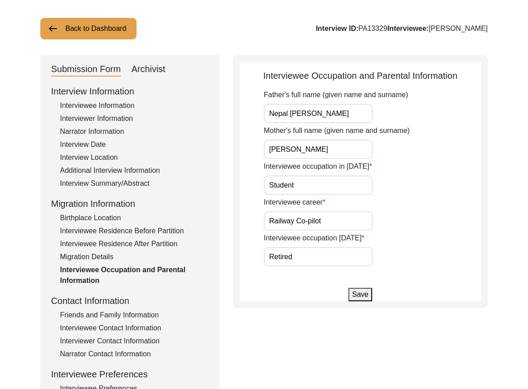
drag, startPoint x: 332, startPoint y: 225, endPoint x: 305, endPoint y: 223, distance: 27.0
click at [305, 223] on input "Railway Co-pilot" at bounding box center [318, 220] width 109 height 19
type input "Railway Copilot"
click at [395, 234] on div "Interviewee occupation [DATE] Retired" at bounding box center [372, 250] width 217 height 34
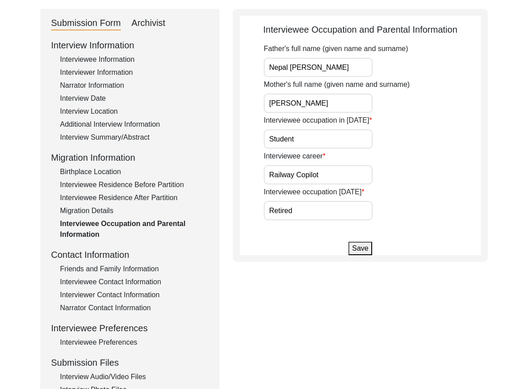
scroll to position [134, 0]
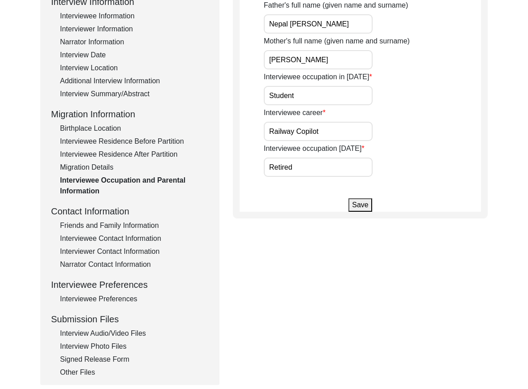
click at [121, 224] on div "Friends and Family Information" at bounding box center [134, 225] width 149 height 11
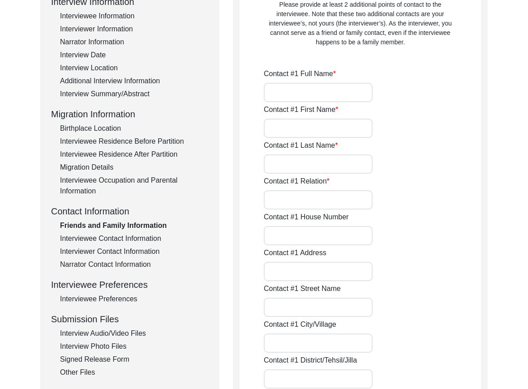
type input "[PERSON_NAME]"
type input "Saha"
type input "Friend"
type input "[GEOGRAPHIC_DATA]"
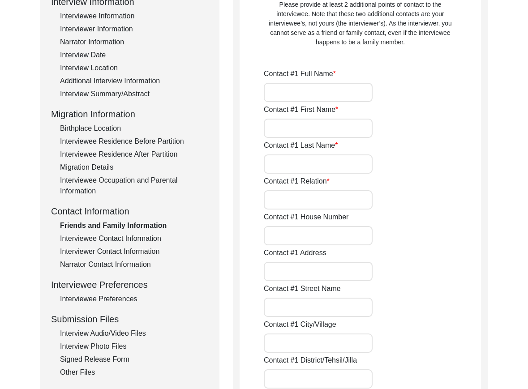
type input "9051110676"
type input "n/a"
type input "[PERSON_NAME]"
type input "Bhaskar"
type input "Saha"
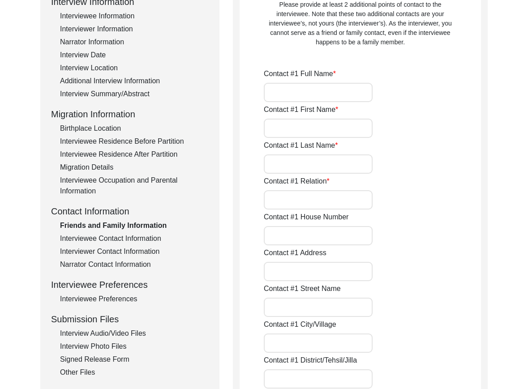
type input "Friend"
type input "[GEOGRAPHIC_DATA]"
type input "9830155290"
type input "n/a"
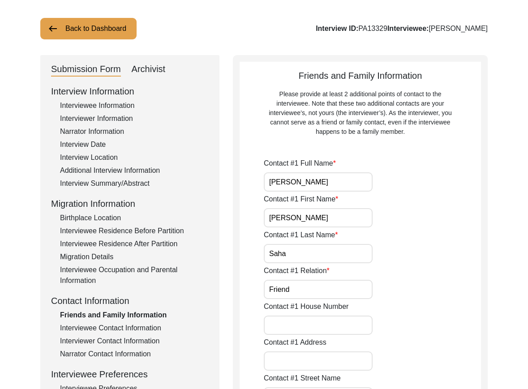
click at [318, 187] on input "[PERSON_NAME]" at bounding box center [318, 181] width 109 height 19
click at [312, 213] on input "[PERSON_NAME]" at bounding box center [318, 217] width 109 height 19
click at [308, 248] on input "Saha" at bounding box center [318, 253] width 109 height 19
click at [306, 279] on div "Contact #1 Relation Friend" at bounding box center [372, 283] width 217 height 34
click at [323, 289] on input "Friend" at bounding box center [318, 289] width 109 height 19
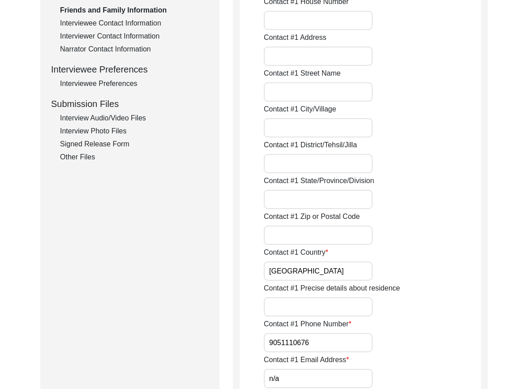
scroll to position [448, 0]
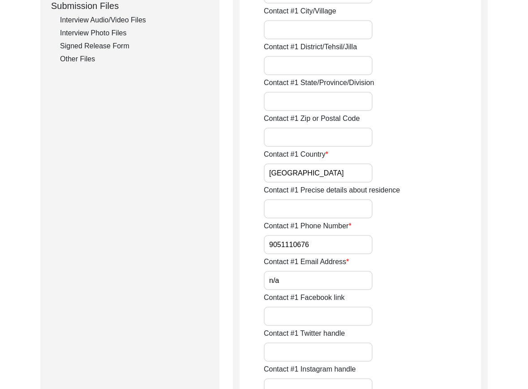
drag, startPoint x: 314, startPoint y: 171, endPoint x: 319, endPoint y: 231, distance: 60.6
click at [314, 171] on input "[GEOGRAPHIC_DATA]" at bounding box center [318, 173] width 109 height 19
click at [267, 246] on input "9051110676" at bounding box center [318, 244] width 109 height 19
paste input "+91"
type input "[PHONE_NUMBER]"
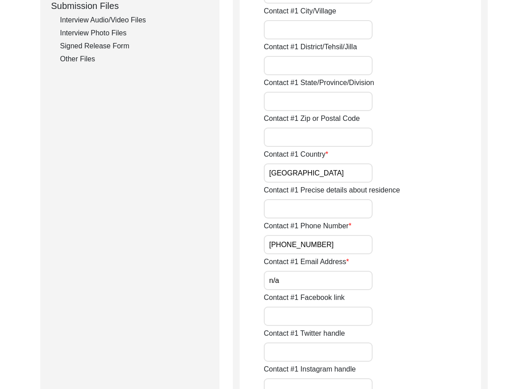
drag, startPoint x: 293, startPoint y: 276, endPoint x: 235, endPoint y: 277, distance: 57.4
type input "N/A"
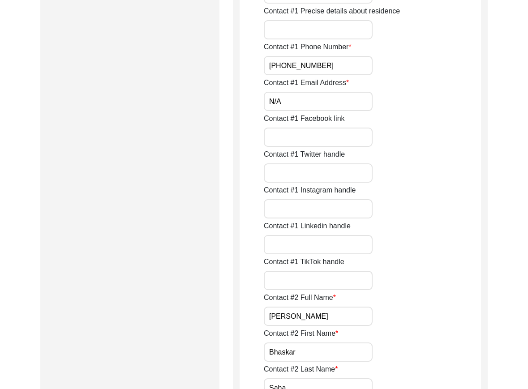
scroll to position [717, 0]
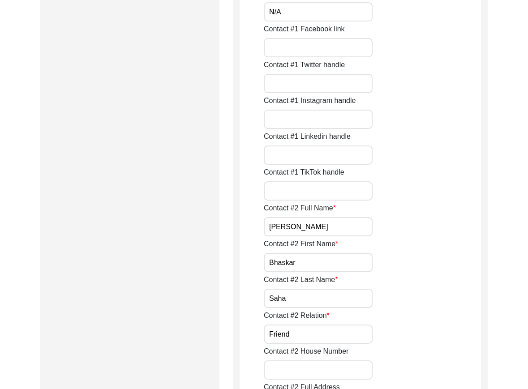
drag, startPoint x: 324, startPoint y: 224, endPoint x: 272, endPoint y: 248, distance: 57.1
drag, startPoint x: 314, startPoint y: 266, endPoint x: 272, endPoint y: 269, distance: 42.2
click at [275, 267] on input "Bhaskar" at bounding box center [318, 262] width 109 height 19
drag, startPoint x: 265, startPoint y: 298, endPoint x: 267, endPoint y: 303, distance: 5.7
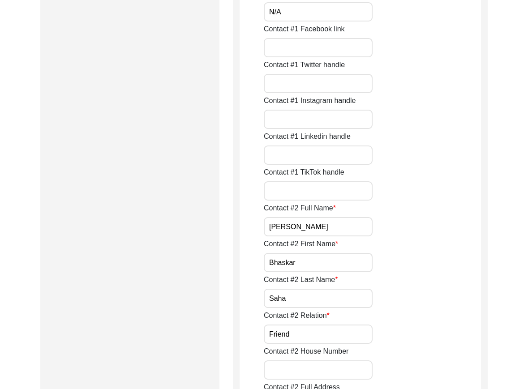
click at [328, 334] on input "Friend" at bounding box center [318, 334] width 109 height 19
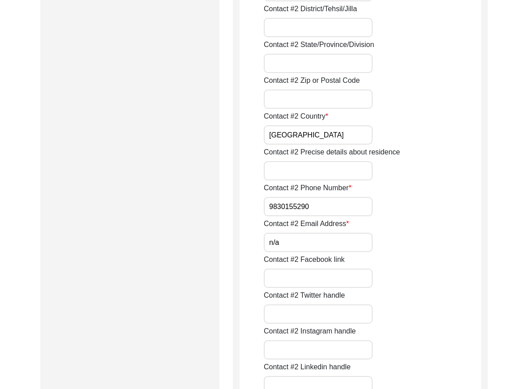
scroll to position [1210, 0]
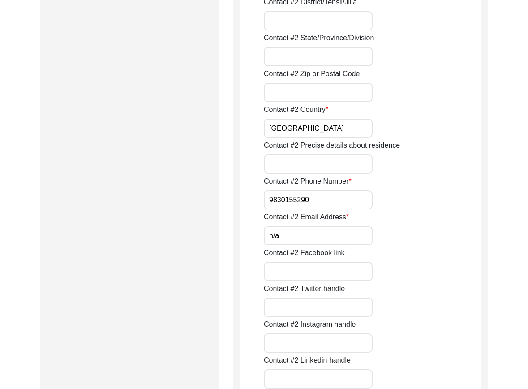
drag, startPoint x: 293, startPoint y: 134, endPoint x: 272, endPoint y: 182, distance: 53.4
click at [293, 134] on input "[GEOGRAPHIC_DATA]" at bounding box center [318, 128] width 109 height 19
drag, startPoint x: 266, startPoint y: 212, endPoint x: 266, endPoint y: 202, distance: 10.8
click at [266, 202] on input "9830155290" at bounding box center [318, 199] width 109 height 19
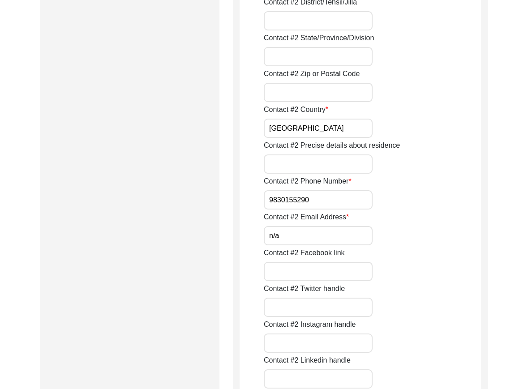
paste input "+91"
drag, startPoint x: 266, startPoint y: 202, endPoint x: 357, endPoint y: 202, distance: 91.4
click at [357, 202] on input "+91v9830155290" at bounding box center [318, 199] width 109 height 19
click at [284, 201] on input "+91v9830155290" at bounding box center [318, 199] width 109 height 19
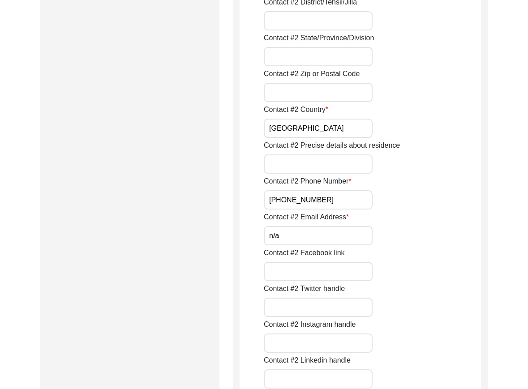
click at [283, 201] on input "[PHONE_NUMBER]" at bounding box center [318, 199] width 109 height 19
type input "[PHONE_NUMBER]"
drag, startPoint x: 300, startPoint y: 233, endPoint x: 225, endPoint y: 233, distance: 74.8
type input "N/A"
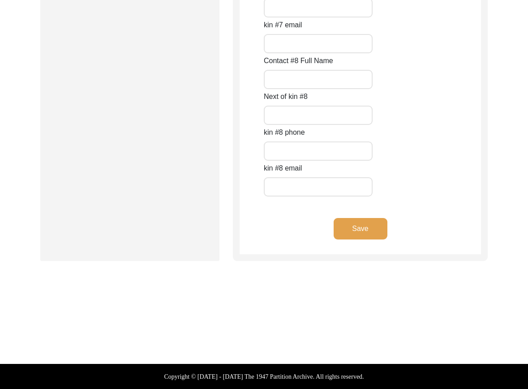
click at [356, 226] on button "Save" at bounding box center [361, 229] width 54 height 22
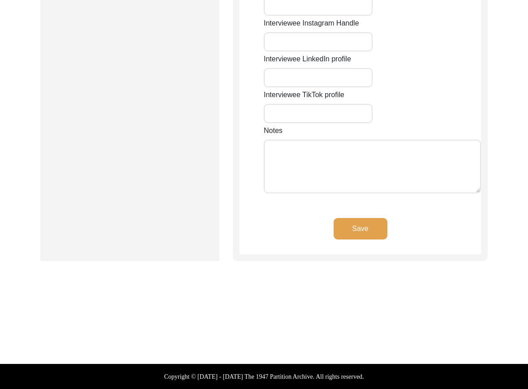
type input "48/A"
type input "Central Government Cooperative, Housing Society, 'Averi'"
type input "Madhyamgram"
type input "[GEOGRAPHIC_DATA]"
type input "North 24 Parganas"
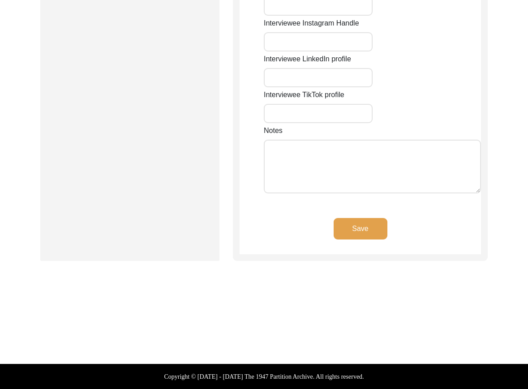
type input "700129"
type input "[GEOGRAPHIC_DATA]"
type input "Madhyamgram, [GEOGRAPHIC_DATA], [GEOGRAPHIC_DATA]"
type input "22.69518"
type input "88.44690"
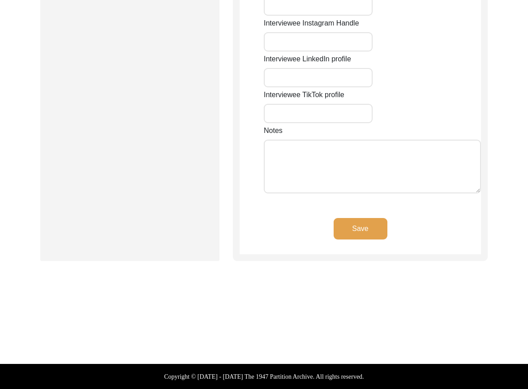
type input "9874549357"
type input "n/a"
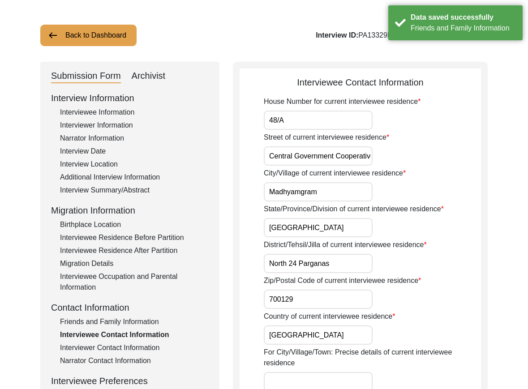
scroll to position [0, 0]
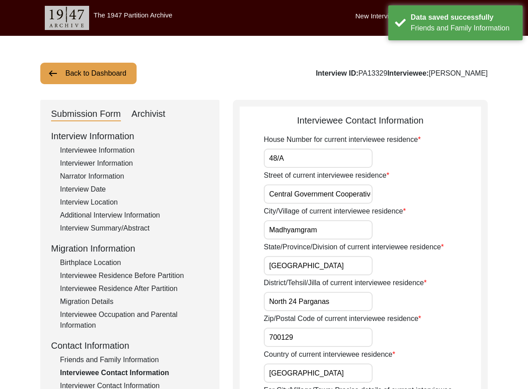
click at [295, 162] on input "48/A" at bounding box center [318, 158] width 109 height 19
drag, startPoint x: 283, startPoint y: 197, endPoint x: 452, endPoint y: 191, distance: 169.4
click at [452, 191] on div "Street of current interviewee residence Central Government Cooperative, Housing…" at bounding box center [372, 187] width 217 height 34
click at [365, 195] on input "Central Government Cooperative, Housing Society, 'Averi'" at bounding box center [318, 194] width 109 height 19
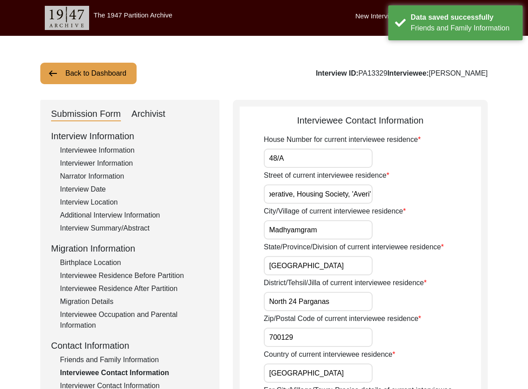
click at [344, 236] on input "Madhyamgram" at bounding box center [318, 229] width 109 height 19
click at [335, 259] on input "[GEOGRAPHIC_DATA]" at bounding box center [318, 265] width 109 height 19
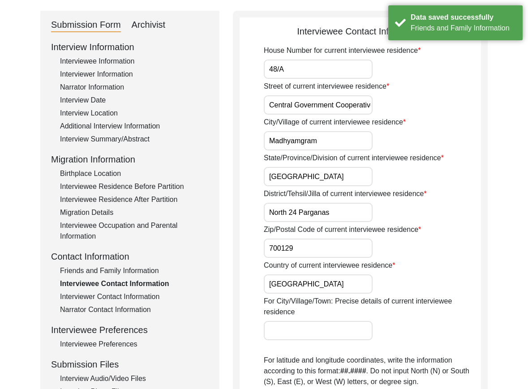
scroll to position [90, 0]
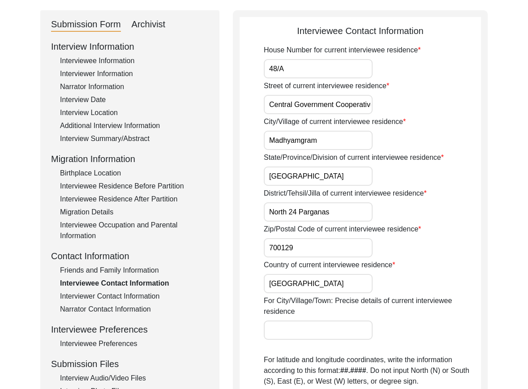
click at [349, 213] on input "North 24 Parganas" at bounding box center [318, 211] width 109 height 19
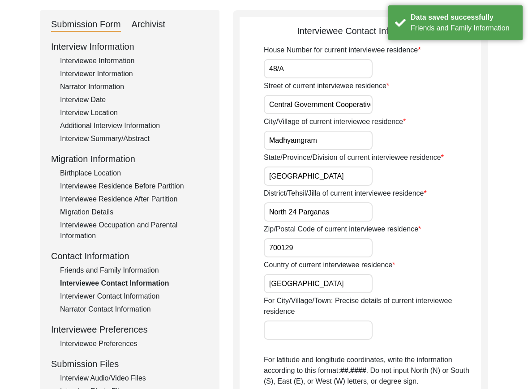
click at [339, 242] on input "700129" at bounding box center [318, 247] width 109 height 19
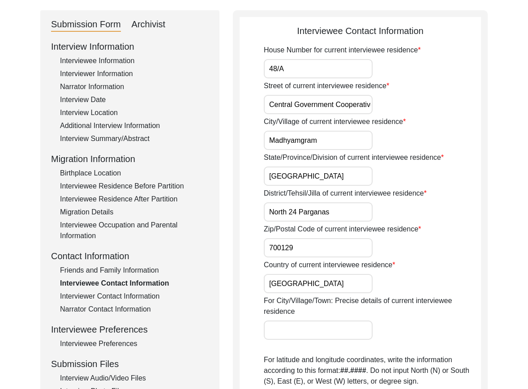
click at [323, 279] on input "[GEOGRAPHIC_DATA]" at bounding box center [318, 283] width 109 height 19
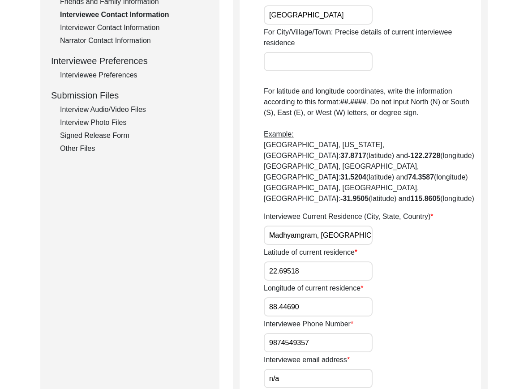
scroll to position [0, 10]
drag, startPoint x: 295, startPoint y: 236, endPoint x: 448, endPoint y: 236, distance: 152.8
click at [448, 236] on div "Interviewee Current Residence (City, State, Country) Madhyamgram, [GEOGRAPHIC_D…" at bounding box center [372, 228] width 217 height 34
click at [338, 269] on input "22.69518" at bounding box center [318, 271] width 109 height 19
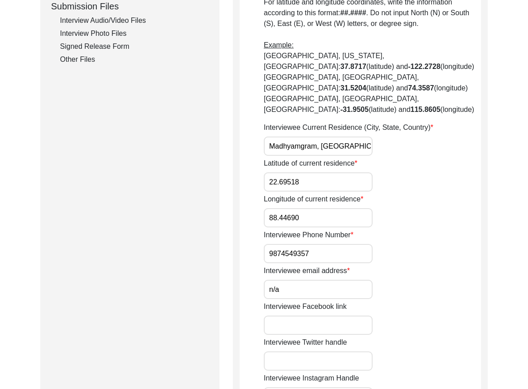
scroll to position [448, 0]
click at [294, 172] on div "Latitude of current residence 22.69518" at bounding box center [372, 175] width 217 height 34
click at [295, 172] on input "22.69518" at bounding box center [318, 181] width 109 height 19
paste input "24"
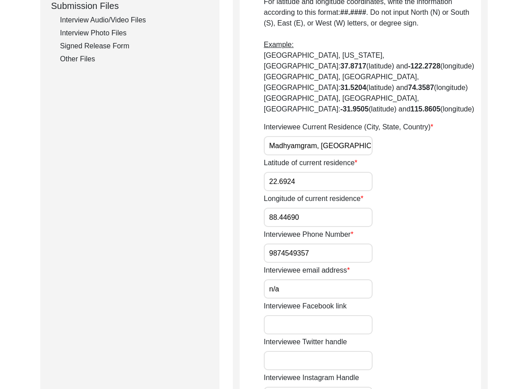
type input "22.6924"
click at [311, 212] on input "88.44690" at bounding box center [318, 217] width 109 height 19
paste input "653"
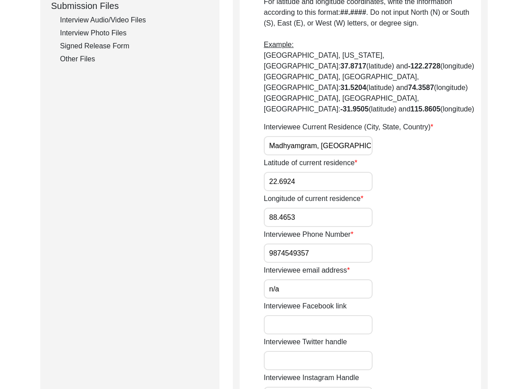
type input "88.4653"
click at [379, 229] on div "Interviewee Phone Number [PHONE_NUMBER]" at bounding box center [372, 246] width 217 height 34
click at [359, 242] on div "Interviewee Phone Number [PHONE_NUMBER]" at bounding box center [372, 246] width 217 height 34
click at [267, 254] on input "9874549357" at bounding box center [318, 253] width 109 height 19
paste input "+91"
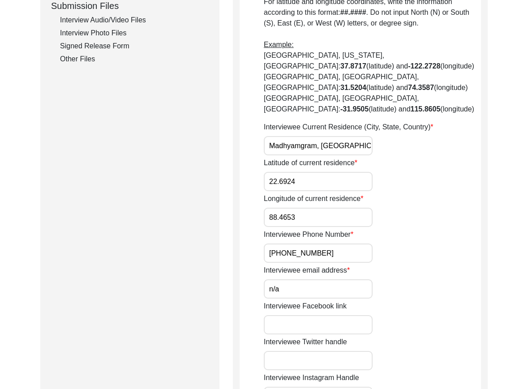
type input "[PHONE_NUMBER]"
drag, startPoint x: 292, startPoint y: 287, endPoint x: 220, endPoint y: 282, distance: 71.8
click at [220, 282] on div "Submission Form Archivist Interview Information Interviewee Information Intervi…" at bounding box center [264, 134] width 448 height 964
type input "N/A"
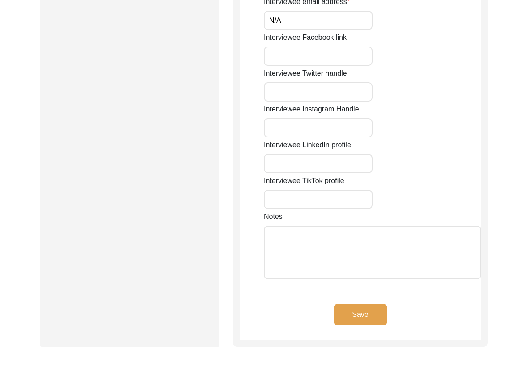
click at [361, 310] on button "Save" at bounding box center [361, 315] width 54 height 22
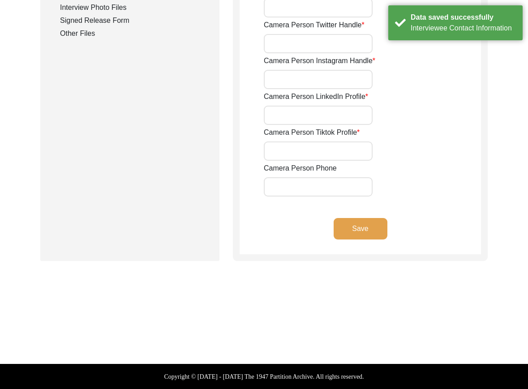
type input "[PHONE_NUMBER]"
type input "[EMAIL_ADDRESS][DOMAIN_NAME]"
type input "N/A"
type input "en_joyee_d"
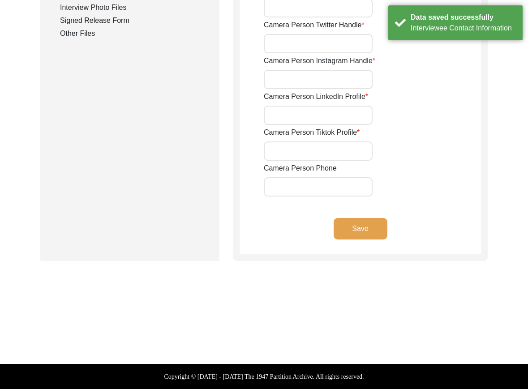
type input "[PERSON_NAME]"
type input "n/a"
type input "[EMAIL_ADDRESS][DOMAIN_NAME]"
type input "N/A"
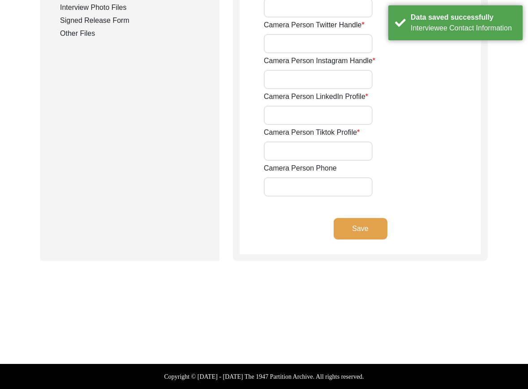
type input "en_joyee_d"
type input "[PERSON_NAME]"
type input "N/A"
type input "[PHONE_NUMBER]"
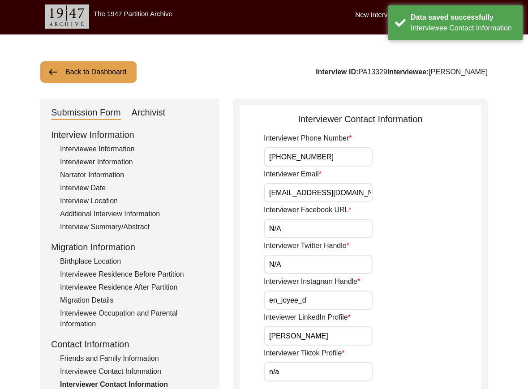
scroll to position [0, 0]
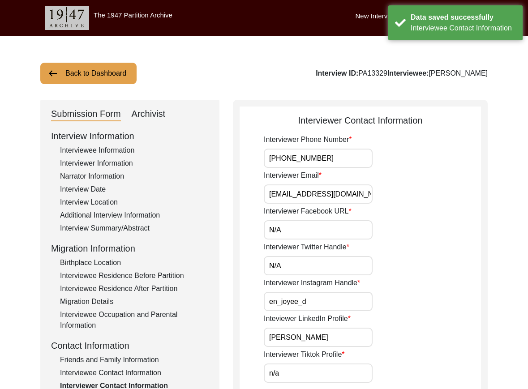
drag, startPoint x: 349, startPoint y: 157, endPoint x: 339, endPoint y: 157, distance: 9.9
click at [339, 157] on input "[PHONE_NUMBER]" at bounding box center [318, 158] width 109 height 19
drag, startPoint x: 364, startPoint y: 191, endPoint x: 359, endPoint y: 197, distance: 7.3
click at [364, 191] on input "[EMAIL_ADDRESS][DOMAIN_NAME]" at bounding box center [318, 194] width 109 height 19
click at [339, 217] on div "Interviewer Facebook URL N/A" at bounding box center [372, 223] width 217 height 34
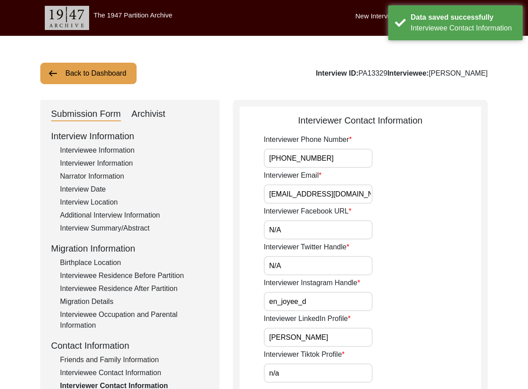
click at [308, 233] on input "N/A" at bounding box center [318, 229] width 109 height 19
click at [303, 266] on input "N/A" at bounding box center [318, 265] width 109 height 19
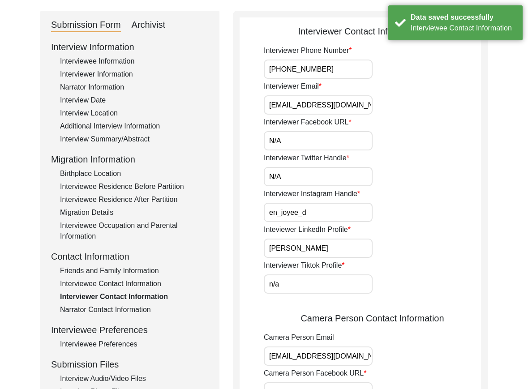
scroll to position [90, 0]
click at [323, 200] on div "Interviewer Instagram Handle en_joyee_d" at bounding box center [372, 205] width 217 height 34
click at [326, 216] on input "en_joyee_d" at bounding box center [318, 211] width 109 height 19
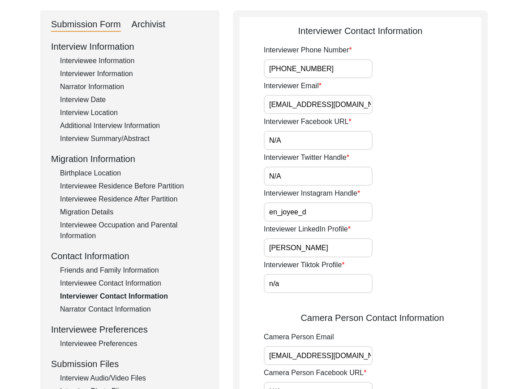
click at [336, 246] on input "[PERSON_NAME]" at bounding box center [318, 247] width 109 height 19
click at [318, 282] on input "n/a" at bounding box center [318, 283] width 109 height 19
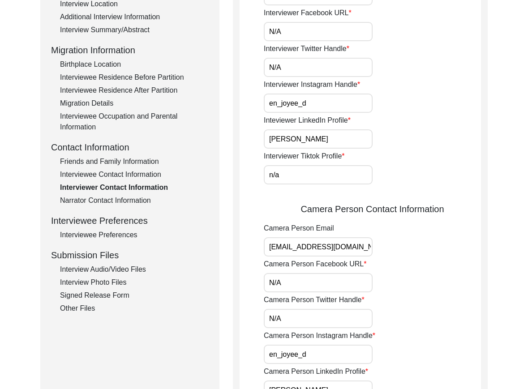
scroll to position [358, 0]
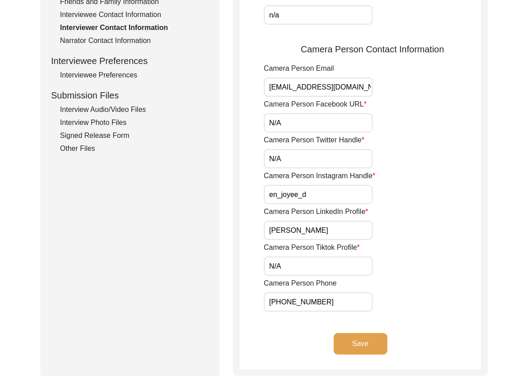
click at [356, 89] on input "[EMAIL_ADDRESS][DOMAIN_NAME]" at bounding box center [318, 87] width 109 height 19
click at [314, 118] on input "N/A" at bounding box center [318, 122] width 109 height 19
type input "N/A"
click at [297, 156] on input "N/A" at bounding box center [318, 158] width 109 height 19
type input "N/A"
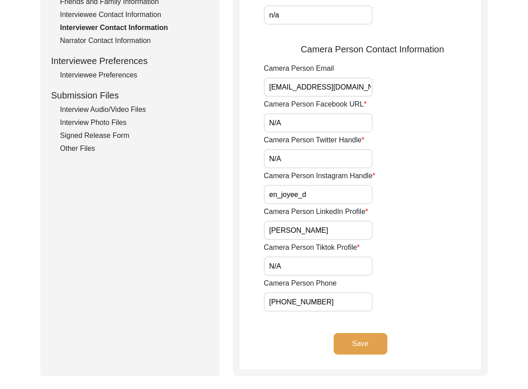
click at [273, 192] on input "en_joyee_d" at bounding box center [318, 194] width 109 height 19
click at [311, 197] on input "en_joyee_d" at bounding box center [318, 194] width 109 height 19
click at [335, 227] on input "[PERSON_NAME]" at bounding box center [318, 230] width 109 height 19
click at [319, 269] on input "N/A" at bounding box center [318, 266] width 109 height 19
click at [269, 293] on input "[PHONE_NUMBER]" at bounding box center [318, 302] width 109 height 19
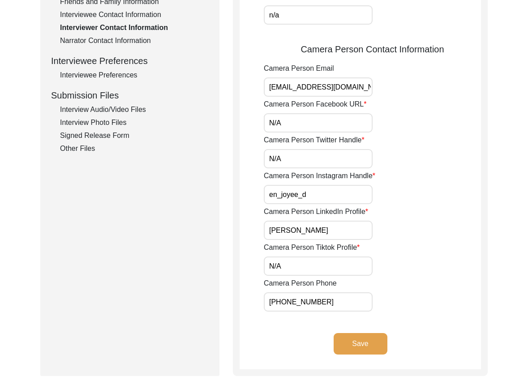
drag, startPoint x: 275, startPoint y: 297, endPoint x: 390, endPoint y: 314, distance: 115.9
click at [389, 314] on app-interviewer-contact-information "Interviewer Contact Information Interviewer Phone Number [PHONE_NUMBER] Intervi…" at bounding box center [360, 62] width 241 height 614
click at [367, 337] on button "Save" at bounding box center [361, 344] width 54 height 22
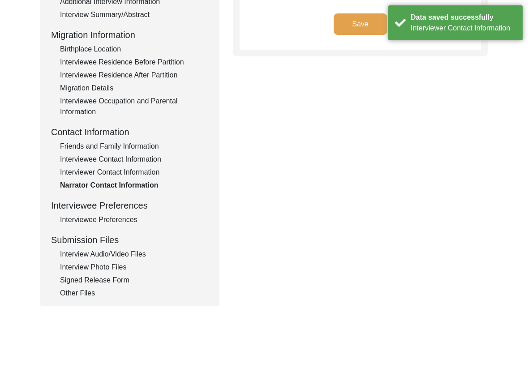
click at [77, 222] on div "Interviewee Preferences" at bounding box center [134, 220] width 149 height 11
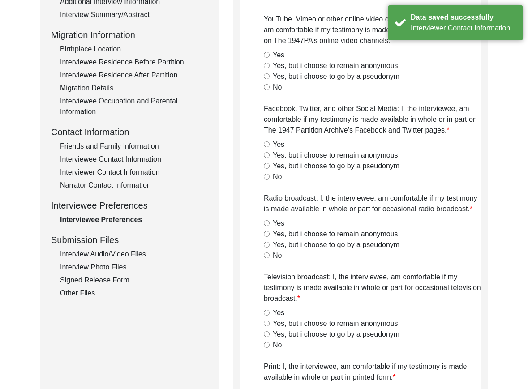
radio input "true"
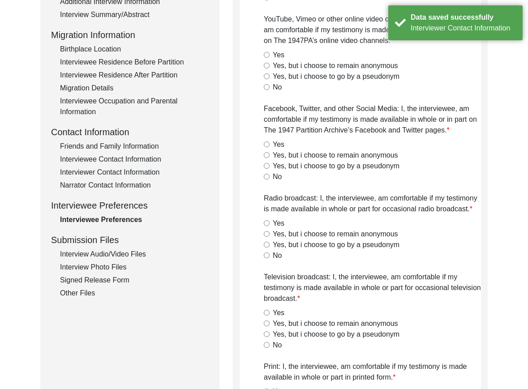
radio input "true"
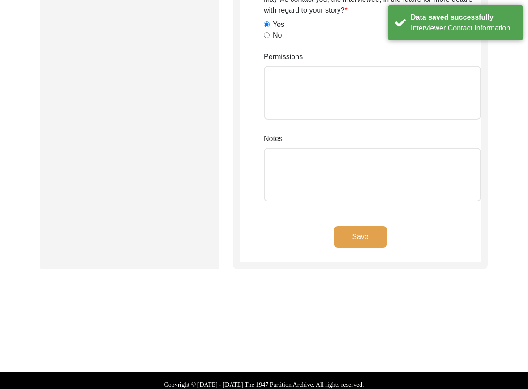
click at [356, 246] on button "Save" at bounding box center [361, 237] width 54 height 22
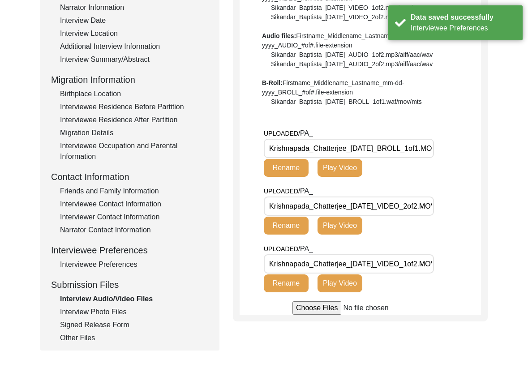
scroll to position [0, 17]
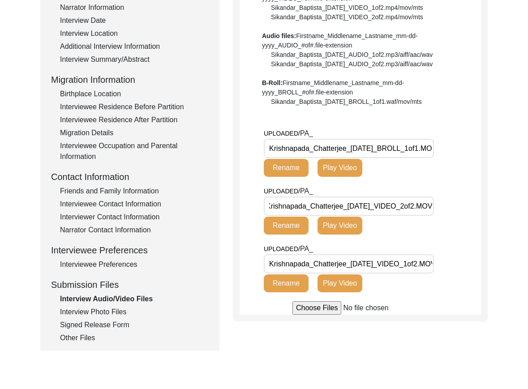
drag, startPoint x: 358, startPoint y: 210, endPoint x: 467, endPoint y: 213, distance: 109.4
click at [467, 213] on div "UPLOADED/ PA_ Krishnapada_Chatterjee_[DATE]_VIDEO_2of2.MOV Rename Play Video" at bounding box center [372, 215] width 217 height 58
drag, startPoint x: 408, startPoint y: 261, endPoint x: 485, endPoint y: 261, distance: 76.6
click at [485, 261] on div "Interview Audio/Video Files File Naming Convention: Video files: Firstname_Midd…" at bounding box center [360, 126] width 255 height 391
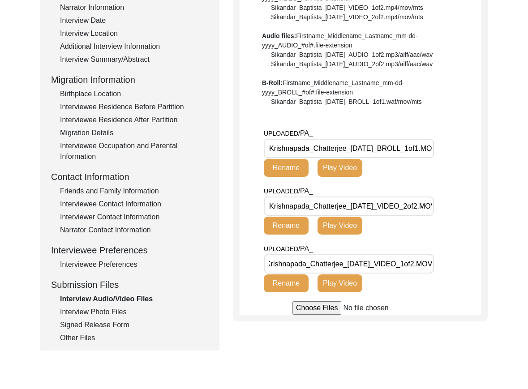
scroll to position [0, 0]
drag, startPoint x: 354, startPoint y: 136, endPoint x: 450, endPoint y: 151, distance: 97.5
click at [443, 151] on div "UPLOADED/ PA_ Krishnapada_Chatterjee_[DATE]_BROLL_1of1.MOV Rename Play Video" at bounding box center [372, 157] width 217 height 58
click at [451, 151] on div "UPLOADED/ PA_ Krishnapada_Chatterjee_[DATE]_BROLL_1of1.MOV Rename Play Video" at bounding box center [372, 157] width 217 height 58
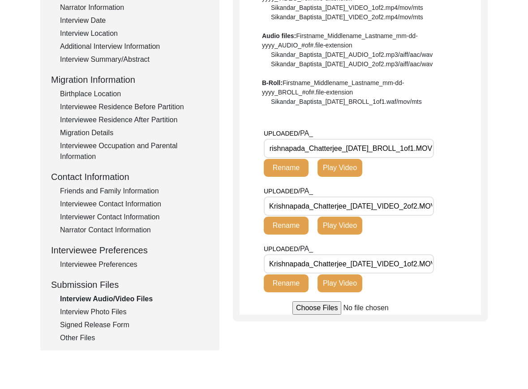
drag, startPoint x: 415, startPoint y: 151, endPoint x: 475, endPoint y: 151, distance: 60.0
click at [475, 151] on div "UPLOADED/ PA_ Krishnapada_Chatterjee_[DATE]_BROLL_1of1.MOV Rename Play Video" at bounding box center [372, 157] width 217 height 58
click at [115, 317] on div "Interview Photo Files" at bounding box center [134, 312] width 149 height 11
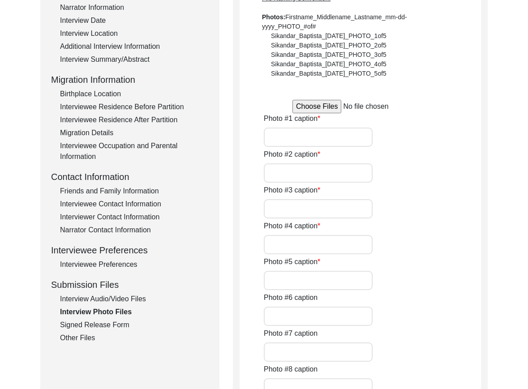
type input "with his friend"
type input "With the interviewer"
type input "A poem written by his sister"
type input "Parents of the interviewee"
type input "His wife"
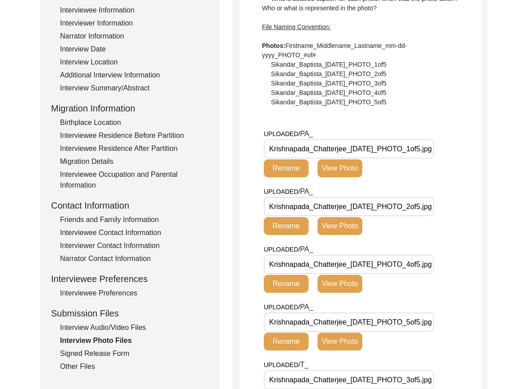
scroll to position [124, 0]
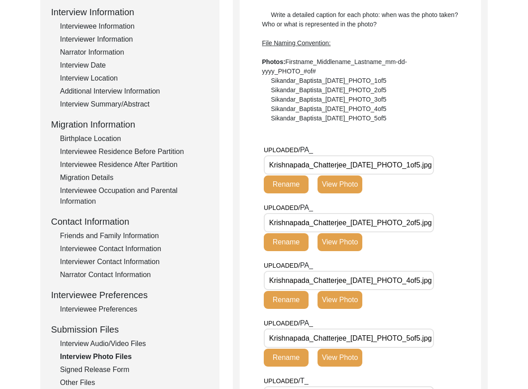
click at [356, 189] on button "View Photo" at bounding box center [340, 185] width 45 height 18
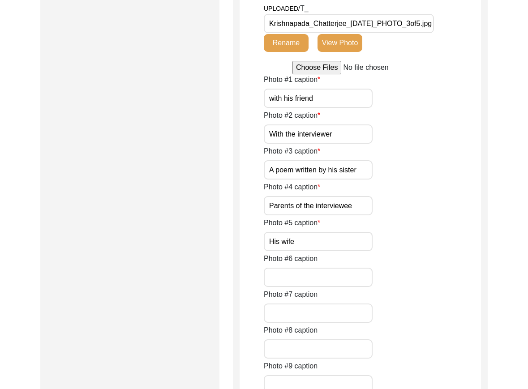
scroll to position [617, 0]
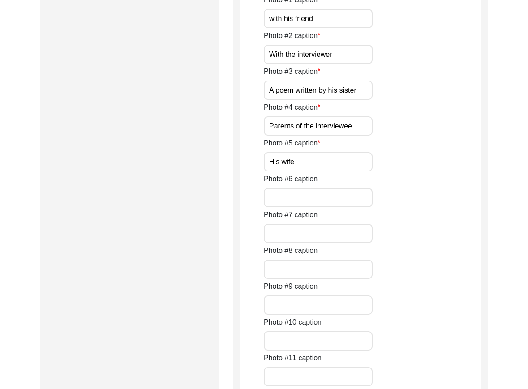
click at [271, 28] on input "with his friend" at bounding box center [318, 18] width 109 height 19
click at [282, 28] on input "with his friend" at bounding box center [318, 18] width 109 height 19
paste input "[PERSON_NAME]"
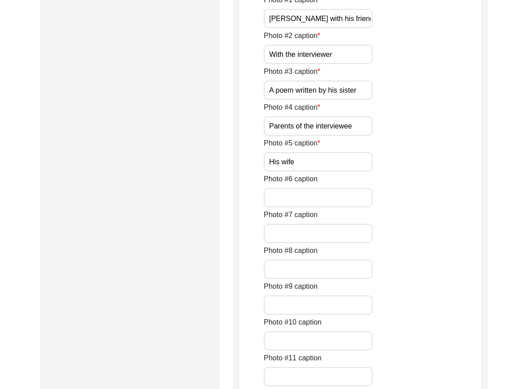
scroll to position [0, 31]
type input "[PERSON_NAME] with his friend"
click at [211, 167] on div "Submission Form Archivist Interview Information Interviewee Information Intervi…" at bounding box center [129, 39] width 179 height 1113
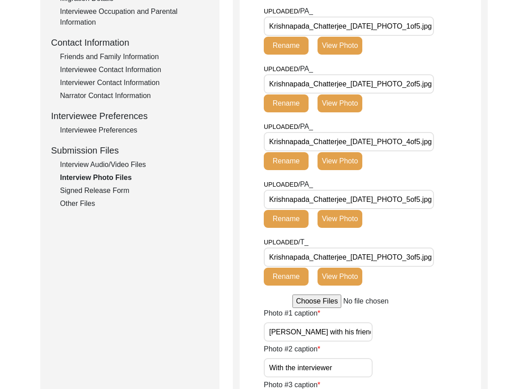
scroll to position [0, 13]
drag, startPoint x: 397, startPoint y: 155, endPoint x: 480, endPoint y: 186, distance: 88.8
click at [491, 156] on div "Back to Dashboard Interview ID: PA13329 Interviewee: [PERSON_NAME] Submission F…" at bounding box center [264, 355] width 528 height 1245
drag, startPoint x: 402, startPoint y: 219, endPoint x: 479, endPoint y: 231, distance: 77.9
click at [481, 227] on div "Interview Photo Files Write a detailed caption for each photo: when was the pho…" at bounding box center [360, 353] width 255 height 1113
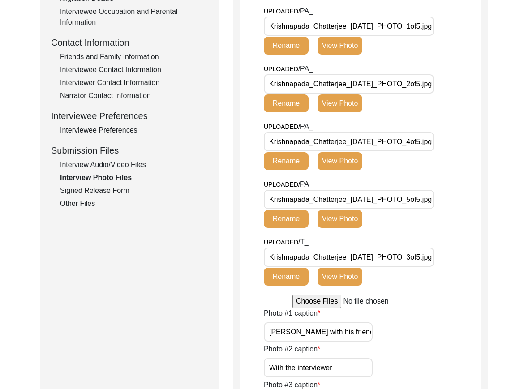
drag, startPoint x: 404, startPoint y: 272, endPoint x: 489, endPoint y: 274, distance: 85.1
click at [489, 274] on div "Back to Dashboard Interview ID: PA13329 Interviewee: [PERSON_NAME] Submission F…" at bounding box center [264, 355] width 528 height 1245
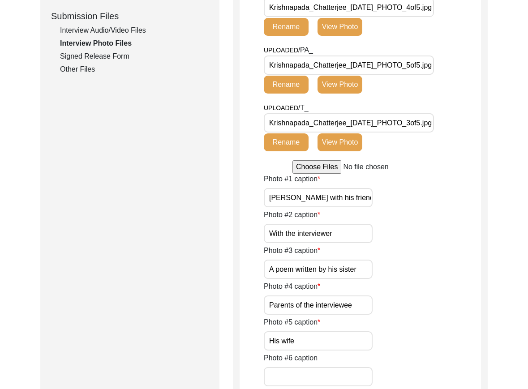
drag, startPoint x: 402, startPoint y: 195, endPoint x: 467, endPoint y: 206, distance: 65.8
click at [467, 103] on div "UPLOADED/ PA_ Krishnapada_Chatterjee_[DATE]_PHOTO_5of5.jpg Rename View Photo" at bounding box center [372, 74] width 217 height 58
drag, startPoint x: 441, startPoint y: 249, endPoint x: 454, endPoint y: 249, distance: 13.0
click at [454, 160] on div "UPLOADED/ T_ Krishnapada_Chatterjee_[DATE]_PHOTO_3of5.jpg Rename View Photo" at bounding box center [372, 132] width 217 height 58
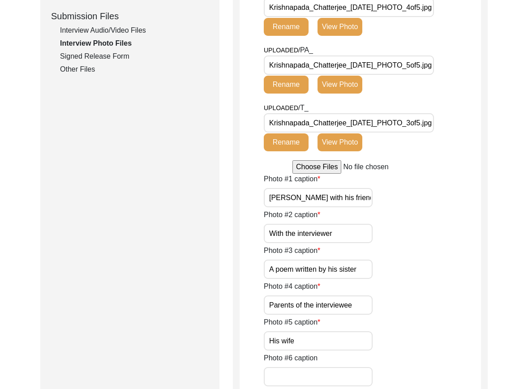
click at [454, 160] on div "UPLOADED/ T_ Krishnapada_Chatterjee_[DATE]_PHOTO_3of5.jpg Rename View Photo" at bounding box center [372, 132] width 217 height 58
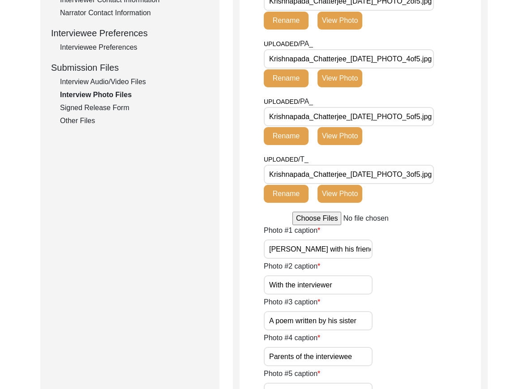
scroll to position [348, 0]
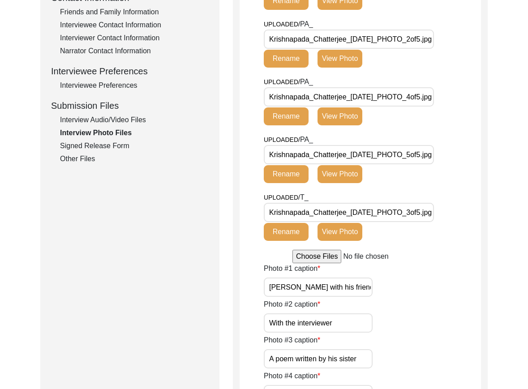
click at [353, 68] on button "View Photo" at bounding box center [340, 59] width 45 height 18
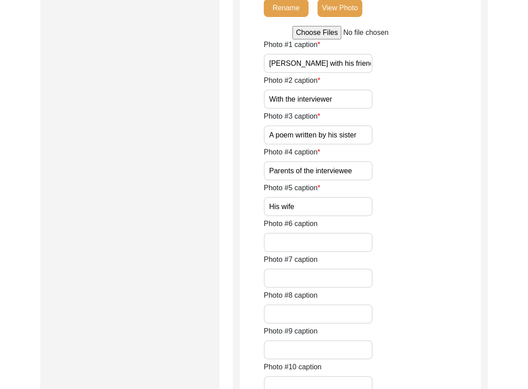
scroll to position [662, 0]
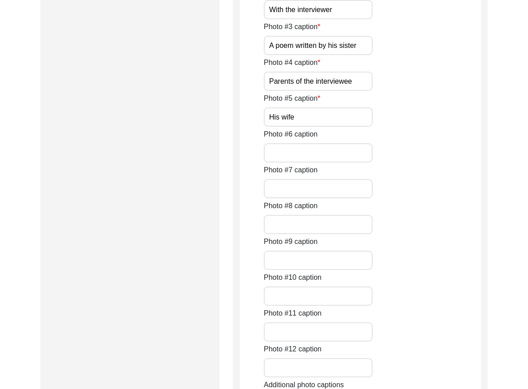
click at [321, 264] on div "Photo #1 caption [PERSON_NAME] with his friend Photo #2 caption With the interv…" at bounding box center [372, 218] width 217 height 537
click at [320, 19] on input "With the interviewer" at bounding box center [318, 9] width 109 height 19
paste input "[PERSON_NAME] with interviewer [PERSON_NAME]"
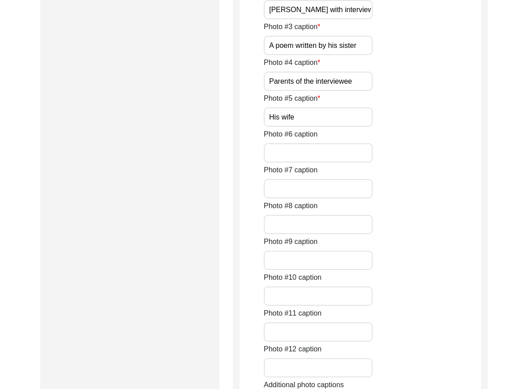
scroll to position [0, 53]
type input "[PERSON_NAME] with interviewer [PERSON_NAME]"
click at [398, 19] on div "Photo #2 caption [PERSON_NAME] with interviewer [PERSON_NAME]" at bounding box center [372, 3] width 217 height 34
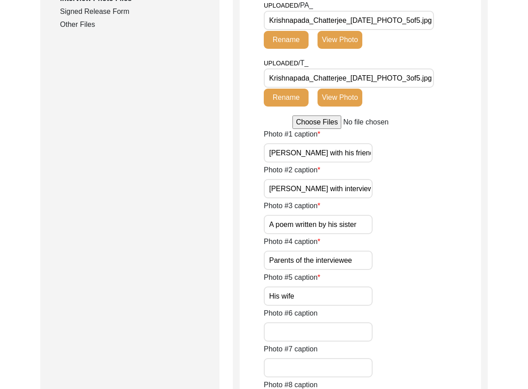
click at [357, 107] on button "View Photo" at bounding box center [340, 98] width 45 height 18
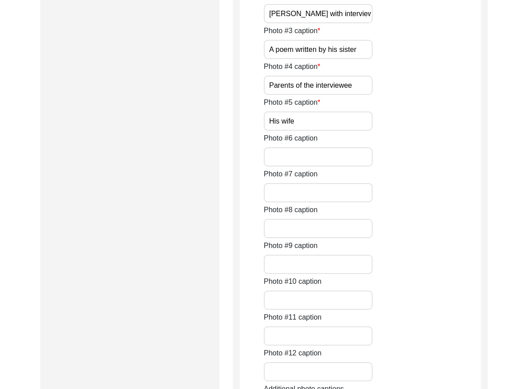
scroll to position [662, 0]
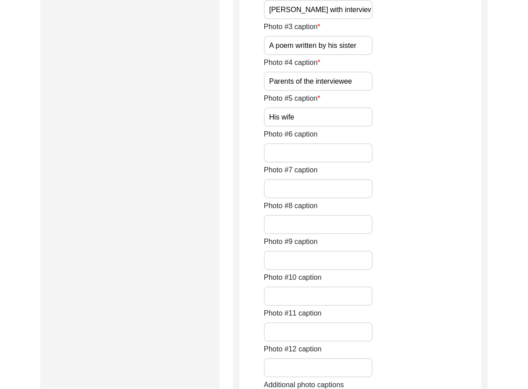
drag, startPoint x: 232, startPoint y: 277, endPoint x: 237, endPoint y: 279, distance: 5.8
click at [333, 55] on input "A poem written by his sister" at bounding box center [318, 45] width 109 height 19
paste input "[PERSON_NAME]"
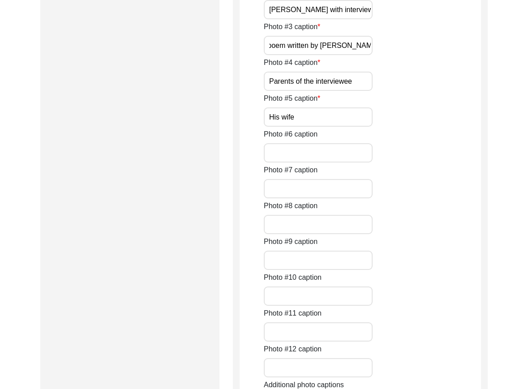
scroll to position [0, 25]
drag, startPoint x: 314, startPoint y: 288, endPoint x: 388, endPoint y: 292, distance: 74.0
click at [388, 55] on div "Photo #3 caption A poem written by [PERSON_NAME]" at bounding box center [372, 39] width 217 height 34
click at [350, 55] on input "A poem written by [PERSON_NAME]" at bounding box center [318, 45] width 109 height 19
click at [353, 55] on input "A poem written by [PERSON_NAME]" at bounding box center [318, 45] width 109 height 19
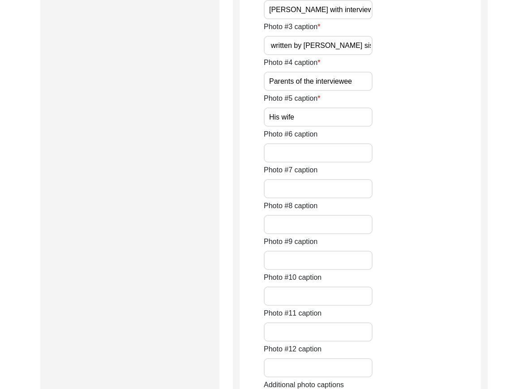
click at [349, 55] on input "A poem written by [PERSON_NAME] sister" at bounding box center [318, 45] width 109 height 19
drag, startPoint x: 349, startPoint y: 289, endPoint x: 396, endPoint y: 295, distance: 46.5
click at [396, 55] on div "Photo #3 caption A poem written by [PERSON_NAME] sister" at bounding box center [372, 39] width 217 height 34
type input "A poem written by [PERSON_NAME] sister"
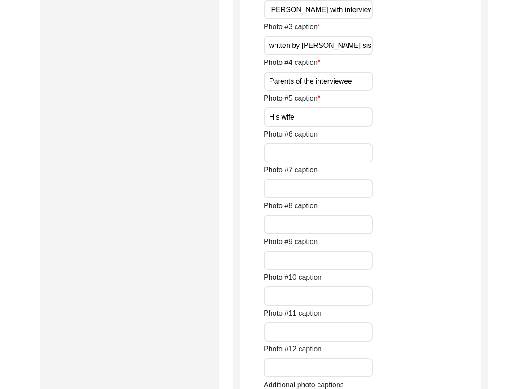
scroll to position [0, 0]
click at [396, 55] on div "Photo #3 caption A poem written by [PERSON_NAME] sister" at bounding box center [372, 39] width 217 height 34
drag, startPoint x: 371, startPoint y: 311, endPoint x: 367, endPoint y: 318, distance: 8.0
click at [370, 91] on div "Photo #4 caption Parents of the interviewee" at bounding box center [372, 74] width 217 height 34
click at [366, 91] on input "Parents of the interviewee" at bounding box center [318, 81] width 109 height 19
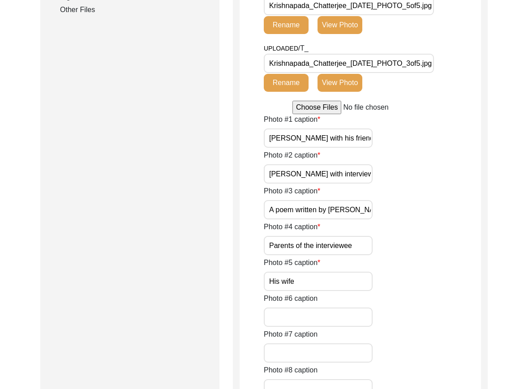
scroll to position [482, 0]
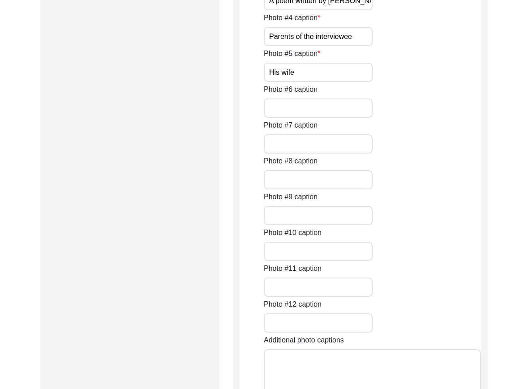
scroll to position [617, 0]
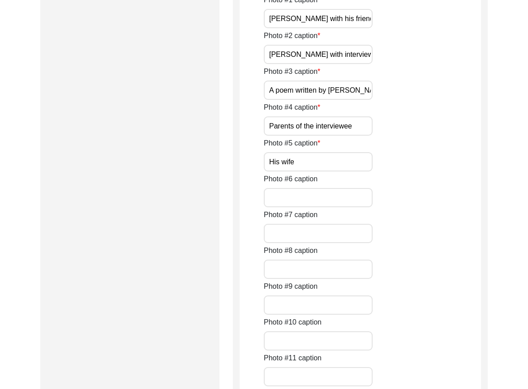
click at [306, 136] on input "Parents of the interviewee" at bounding box center [318, 125] width 109 height 19
paste input "[PERSON_NAME] parents"
type input "[PERSON_NAME] parents"
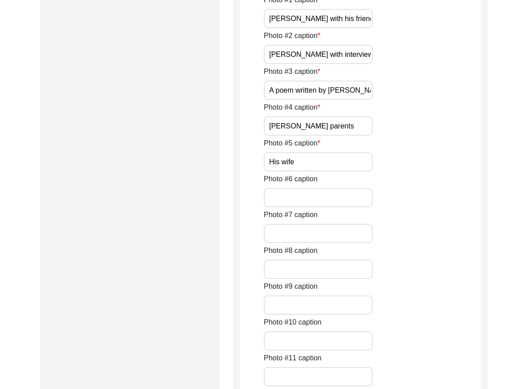
click at [402, 172] on div "Photo #5 caption His wife" at bounding box center [372, 155] width 217 height 34
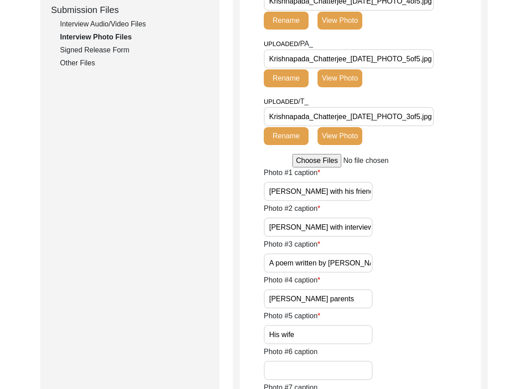
scroll to position [438, 0]
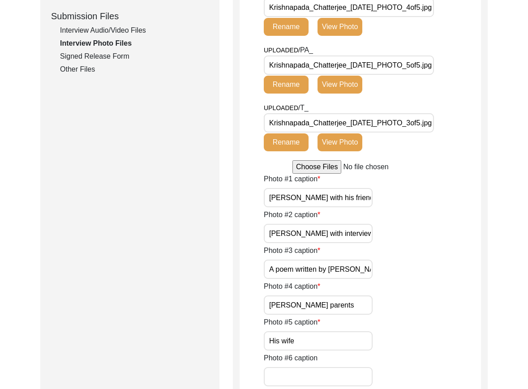
click at [336, 94] on button "View Photo" at bounding box center [340, 85] width 45 height 18
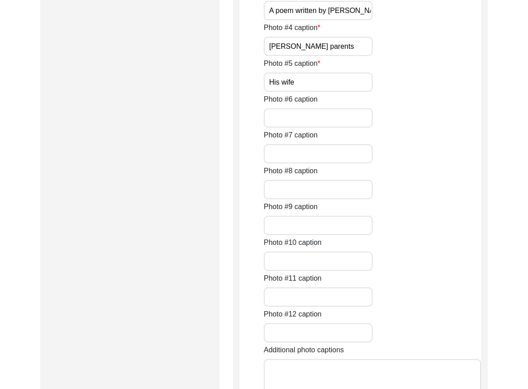
scroll to position [751, 0]
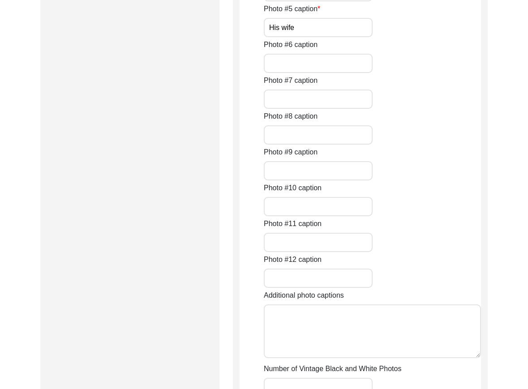
drag, startPoint x: 279, startPoint y: 268, endPoint x: 261, endPoint y: 268, distance: 17.9
paste input "[PERSON_NAME]’"
type input "[PERSON_NAME] wife"
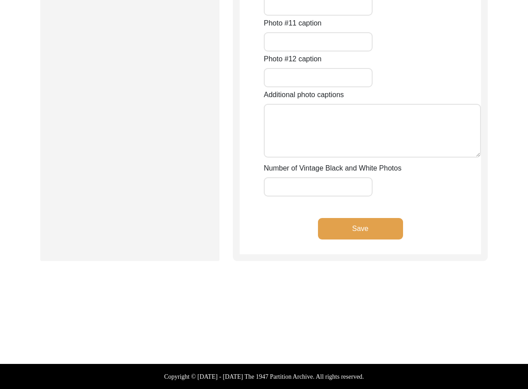
scroll to position [1110, 0]
click at [318, 197] on input "Number of Vintage Black and White Photos" at bounding box center [318, 186] width 109 height 19
type input "1"
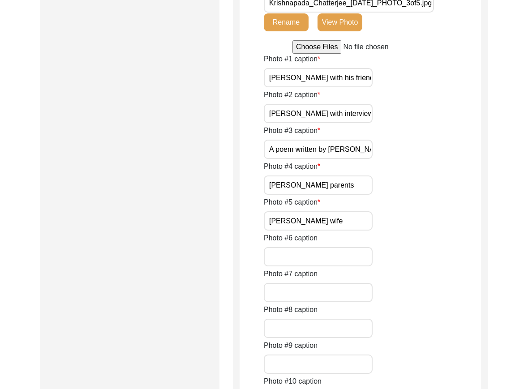
scroll to position [482, 0]
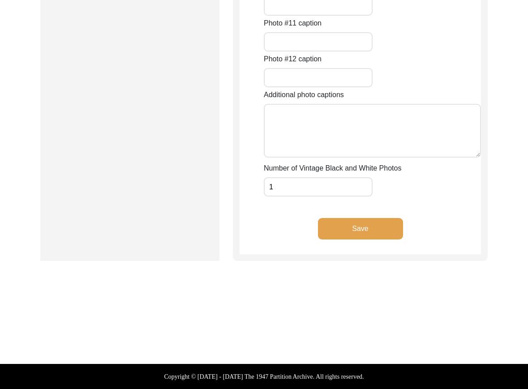
scroll to position [1083, 0]
drag, startPoint x: 186, startPoint y: 207, endPoint x: 271, endPoint y: 232, distance: 88.3
click at [368, 246] on div "Save" at bounding box center [360, 236] width 241 height 36
click at [365, 234] on button "Save" at bounding box center [360, 229] width 85 height 22
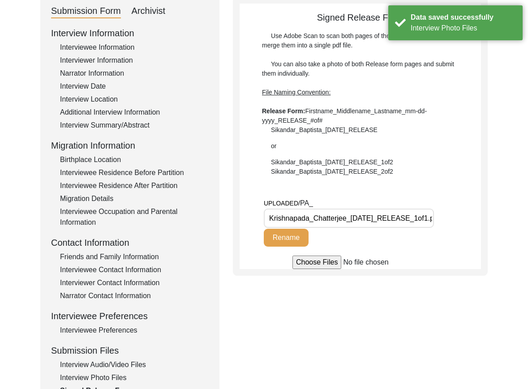
scroll to position [169, 0]
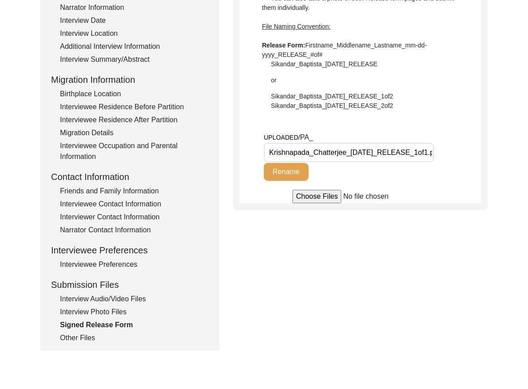
click at [263, 128] on div "Signed Release Form Use Adobe Scan to scan both pages of the Release form, and …" at bounding box center [360, 74] width 241 height 258
click at [421, 154] on input "Krishnapada_Chatterjee_[DATE]_RELEASE_1of1.pdf" at bounding box center [349, 152] width 170 height 19
type input "Krishnapada_Chatterjee_[DATE]_RELEASE.pdf"
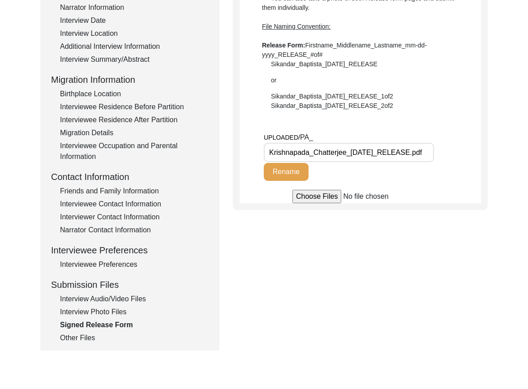
click at [293, 175] on button "Rename" at bounding box center [286, 172] width 45 height 18
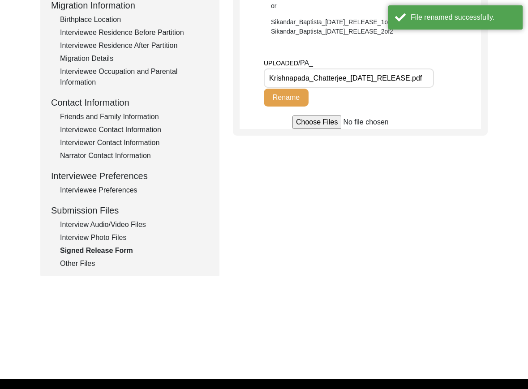
scroll to position [258, 0]
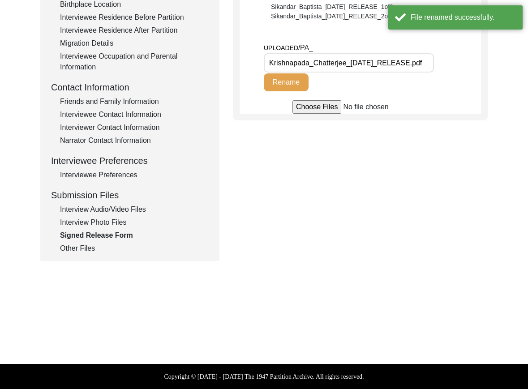
click at [66, 246] on div "Other Files" at bounding box center [134, 248] width 149 height 11
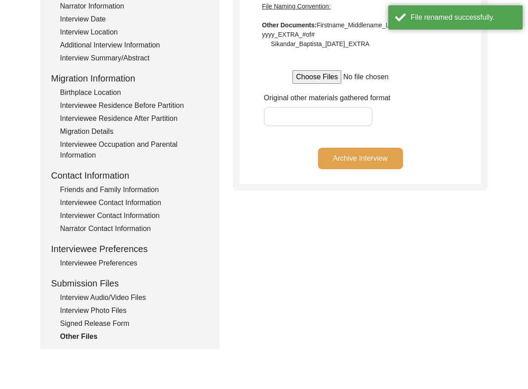
scroll to position [79, 0]
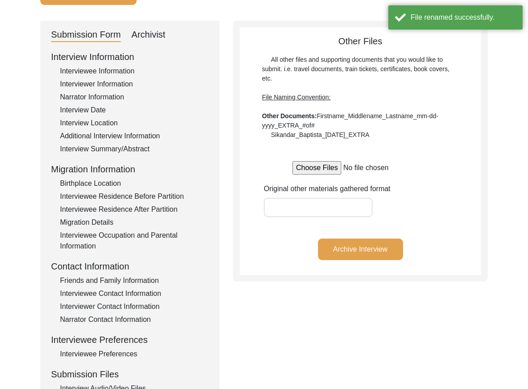
click at [155, 43] on div "Submission Form Archivist Interview Information Interviewee Information Intervi…" at bounding box center [129, 231] width 179 height 420
click at [155, 41] on div "Archivist" at bounding box center [149, 35] width 34 height 14
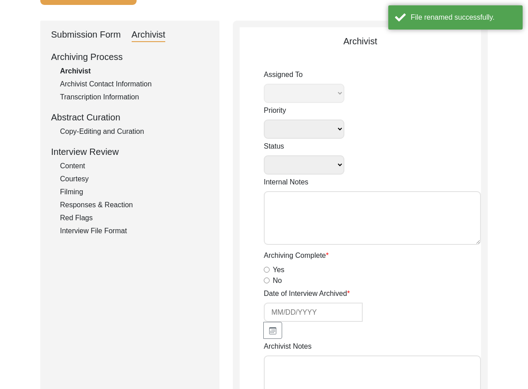
select select
select select "Archiving In Progress"
type textarea "[DATE] [GEOGRAPHIC_DATA]: Assigned to Brianna to archive. Due [DATE]. When arch…"
radio input "true"
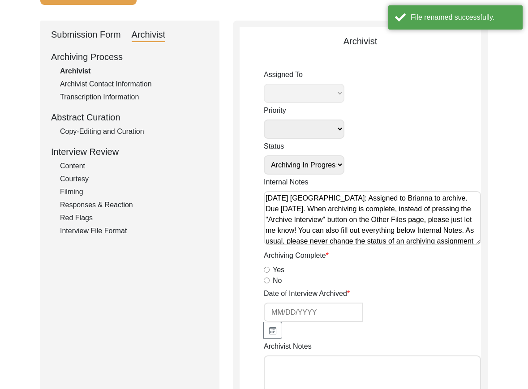
select select "442"
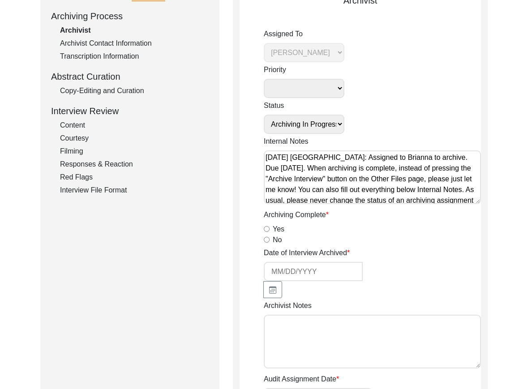
scroll to position [169, 0]
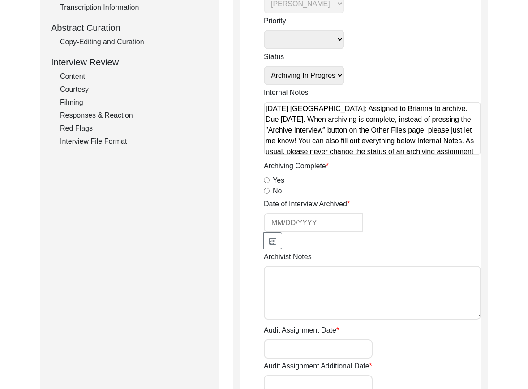
click at [267, 181] on input "Yes" at bounding box center [267, 180] width 6 height 6
radio input "true"
click at [268, 233] on button "button" at bounding box center [272, 241] width 19 height 17
select select "9"
select select "2025"
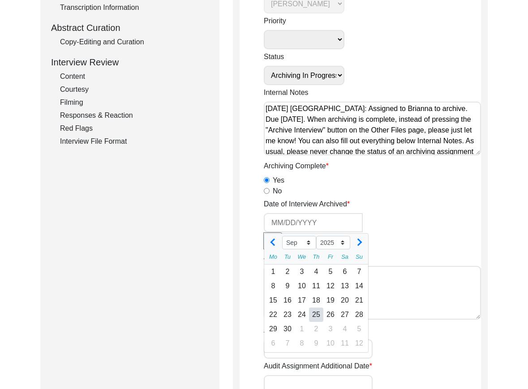
click at [313, 314] on div "25" at bounding box center [316, 315] width 14 height 14
type input "[DATE]"
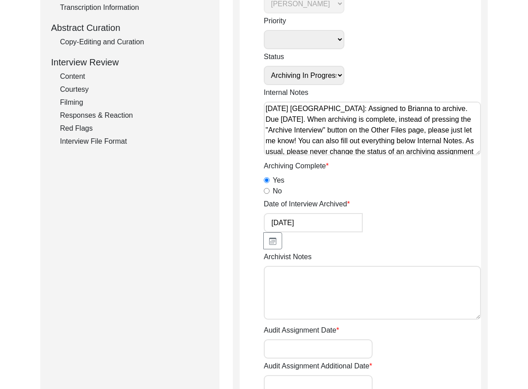
click at [297, 280] on textarea "Archivist Notes" at bounding box center [372, 293] width 217 height 54
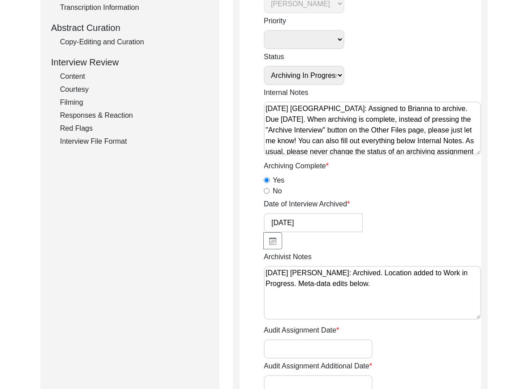
click at [390, 276] on textarea "[DATE] [PERSON_NAME]: Archived. Location added to Work in Progress. Meta-data e…" at bounding box center [372, 293] width 217 height 54
click at [392, 276] on textarea "[DATE] [PERSON_NAME]: Archived. Location added to Work in Progress. Meta-data e…" at bounding box center [372, 293] width 217 height 54
drag, startPoint x: 393, startPoint y: 275, endPoint x: 418, endPoint y: 273, distance: 25.1
click at [418, 273] on textarea "[DATE] [PERSON_NAME]: Archived. Location added to Work in Progress. Meta-data e…" at bounding box center [372, 293] width 217 height 54
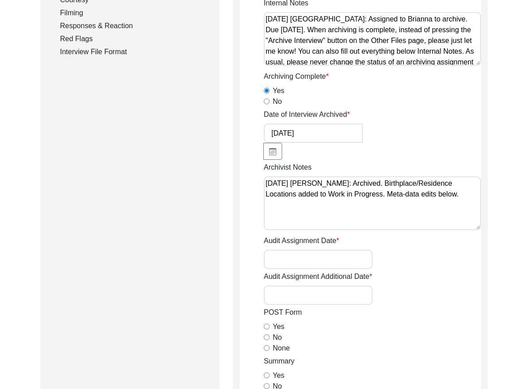
drag, startPoint x: 290, startPoint y: 257, endPoint x: 294, endPoint y: 250, distance: 7.6
click at [290, 256] on input "Audit Assignment Date" at bounding box center [318, 259] width 109 height 19
click at [470, 194] on textarea "[DATE] [PERSON_NAME]: Archived. Birthplace/Residence Locations added to Work in…" at bounding box center [372, 204] width 217 height 54
paste textarea "Loremipsumd Sitam: Conse Ad Elitseddoei Temporinci: Utlaboreetd Magnaaliq Enima…"
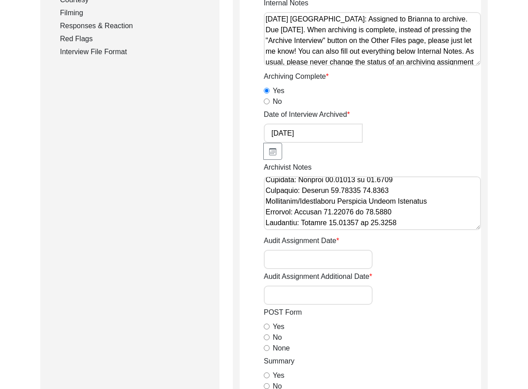
scroll to position [45, 0]
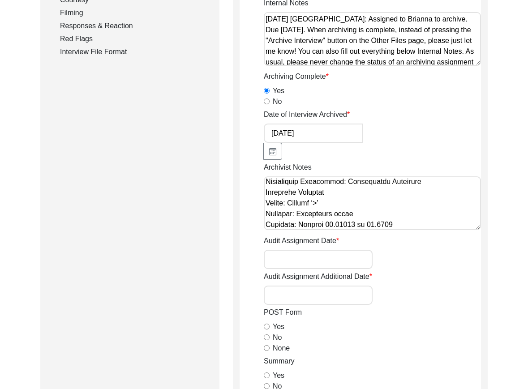
click at [402, 193] on textarea "Archivist Notes" at bounding box center [372, 204] width 217 height 54
click at [418, 181] on textarea "Archivist Notes" at bounding box center [372, 204] width 217 height 54
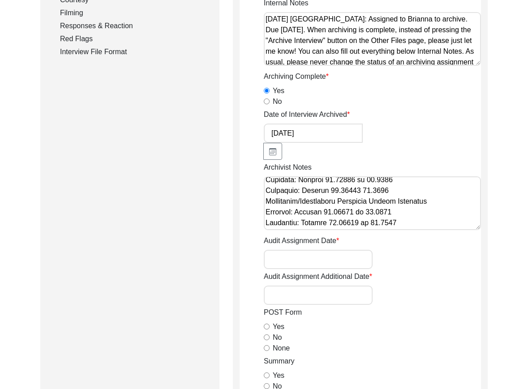
click at [418, 197] on textarea "Archivist Notes" at bounding box center [372, 204] width 217 height 54
click at [417, 193] on textarea "Archivist Notes" at bounding box center [372, 204] width 217 height 54
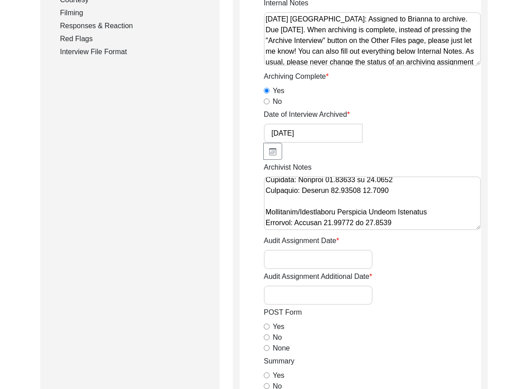
scroll to position [145, 0]
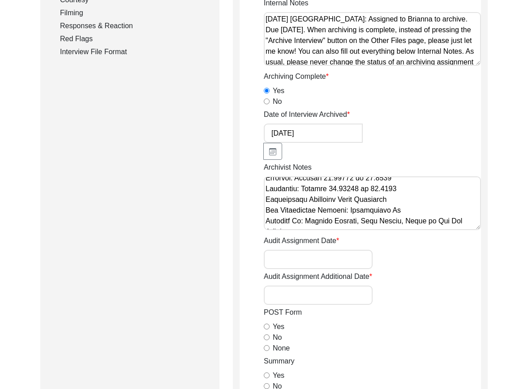
click at [408, 202] on textarea "Archivist Notes" at bounding box center [372, 204] width 217 height 54
click at [409, 190] on textarea "Archivist Notes" at bounding box center [372, 204] width 217 height 54
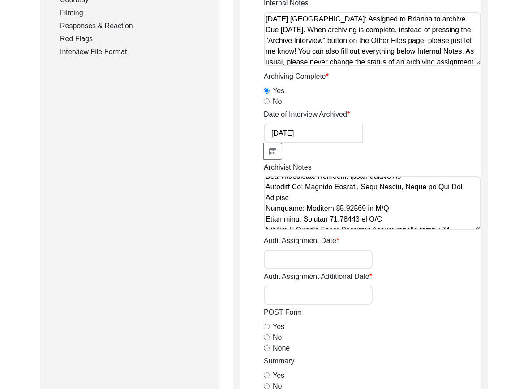
click at [405, 215] on textarea "Archivist Notes" at bounding box center [372, 204] width 217 height 54
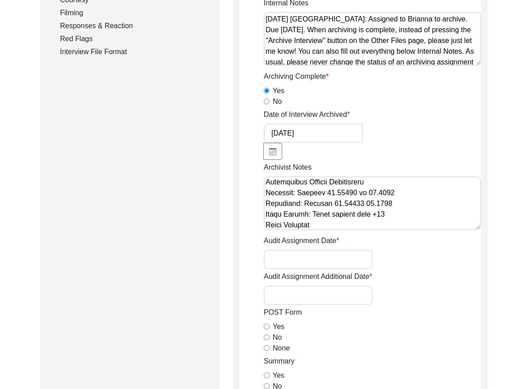
scroll to position [239, 0]
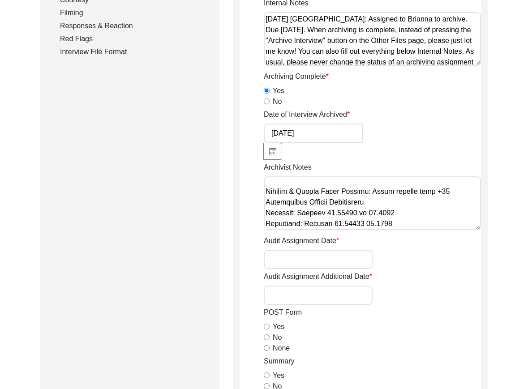
click at [267, 203] on textarea "Archivist Notes" at bounding box center [372, 204] width 217 height 54
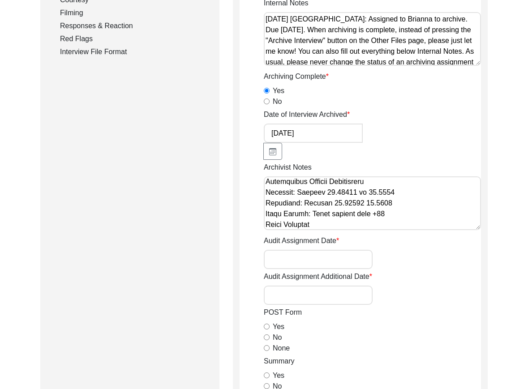
scroll to position [284, 0]
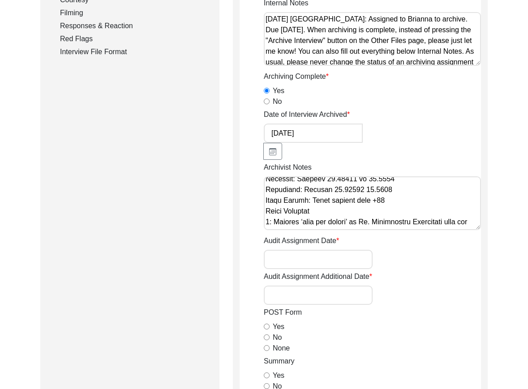
click at [266, 202] on textarea "Archivist Notes" at bounding box center [372, 204] width 217 height 54
click at [265, 211] on textarea "Archivist Notes" at bounding box center [372, 204] width 217 height 54
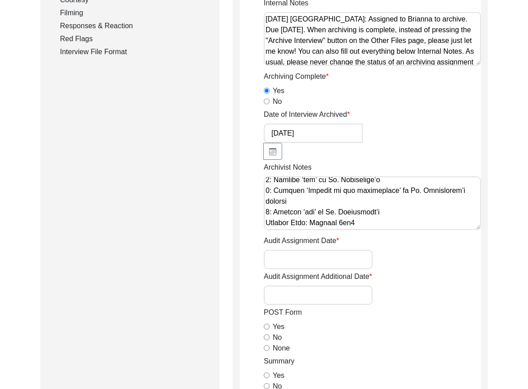
click at [266, 211] on textarea "Archivist Notes" at bounding box center [372, 204] width 217 height 54
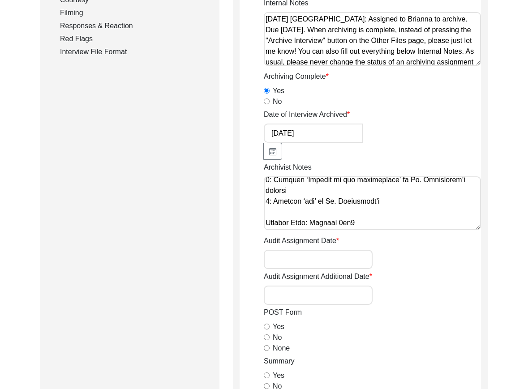
scroll to position [401, 0]
click at [276, 215] on textarea "Archivist Notes" at bounding box center [372, 204] width 217 height 54
click at [277, 225] on textarea "Archivist Notes" at bounding box center [372, 204] width 217 height 54
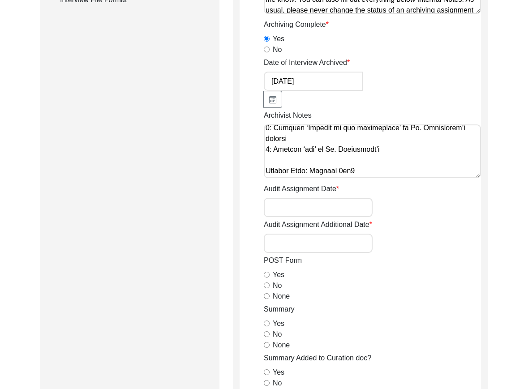
scroll to position [393, 0]
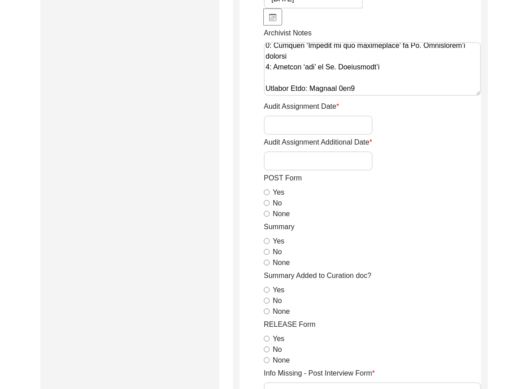
type textarea "Loremipsu 96, 1973 Dolorsi: Ametcons. Adipiscing/Elitseddo Eiusmodte incid ut L…"
click at [265, 214] on input "None" at bounding box center [267, 214] width 6 height 6
radio input "true"
click at [267, 240] on input "Yes" at bounding box center [267, 241] width 6 height 6
radio input "true"
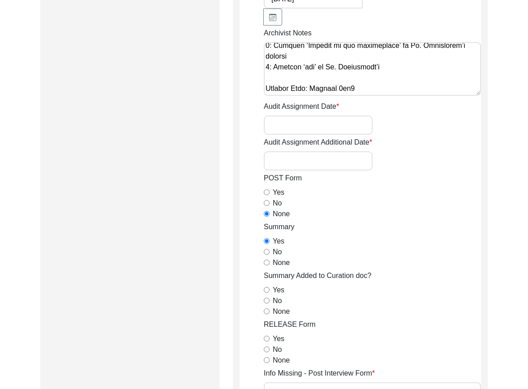
scroll to position [482, 0]
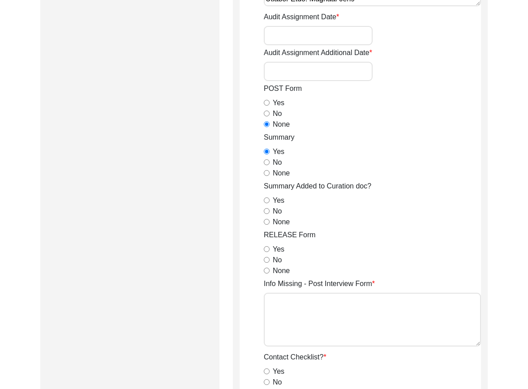
click at [264, 212] on input "No" at bounding box center [267, 211] width 6 height 6
radio input "true"
click at [267, 246] on div "Yes" at bounding box center [372, 249] width 217 height 11
click at [267, 246] on input "Yes" at bounding box center [267, 249] width 6 height 6
radio input "true"
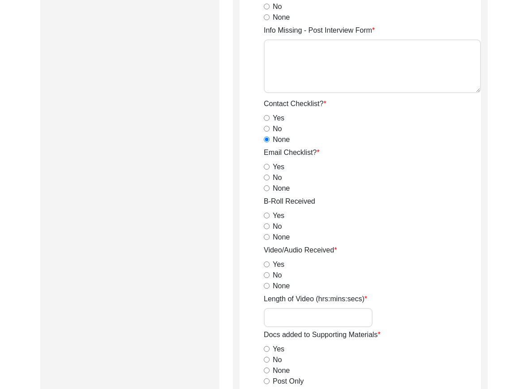
scroll to position [751, 0]
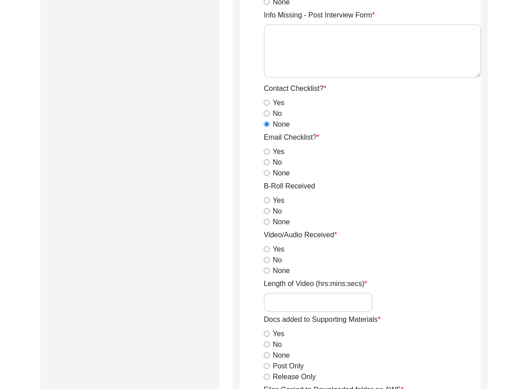
click at [269, 164] on input "No" at bounding box center [267, 162] width 6 height 6
radio input "true"
click at [267, 198] on div "Yes" at bounding box center [372, 200] width 217 height 11
click at [267, 198] on input "Yes" at bounding box center [267, 201] width 6 height 6
radio input "true"
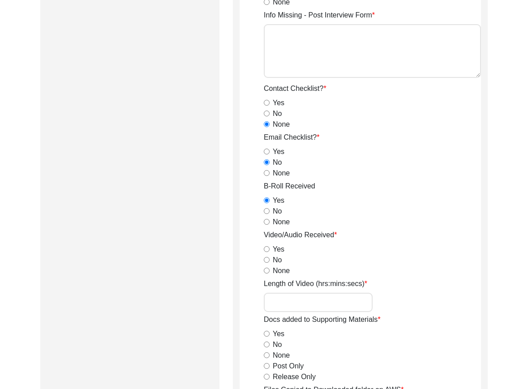
click at [266, 248] on input "Yes" at bounding box center [267, 249] width 6 height 6
radio input "true"
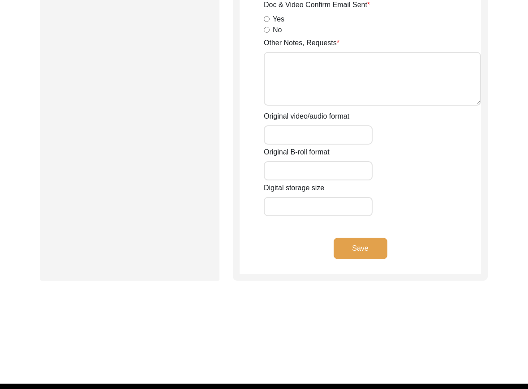
click at [343, 252] on button "Save" at bounding box center [361, 249] width 54 height 22
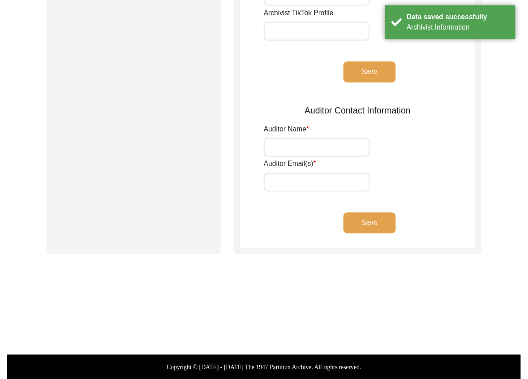
scroll to position [28, 0]
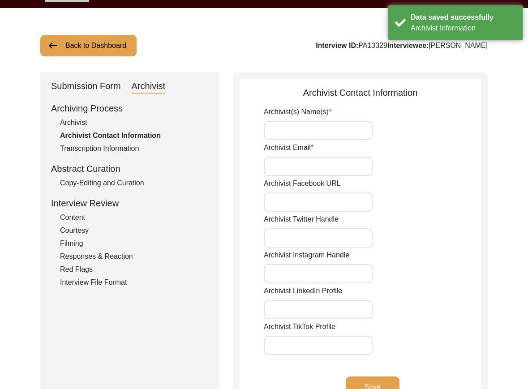
click at [310, 134] on input "Archivist(s) Name(s)" at bounding box center [318, 130] width 109 height 19
type input "[PERSON_NAME]"
type input "[EMAIL_ADDRESS][DOMAIN_NAME]"
click at [376, 381] on button "Save" at bounding box center [373, 388] width 54 height 22
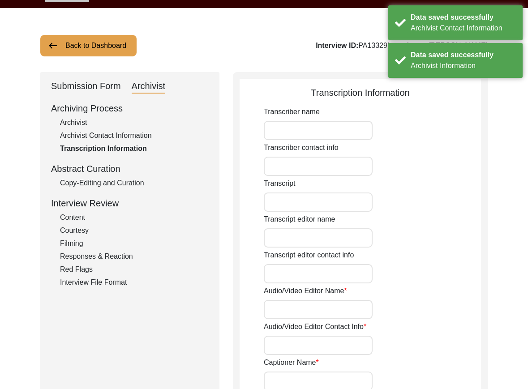
click at [156, 194] on div "Archiving Process Archivist Archivist Contact Information Transcription Informa…" at bounding box center [130, 195] width 158 height 186
click at [79, 87] on div "Submission Form" at bounding box center [86, 86] width 70 height 14
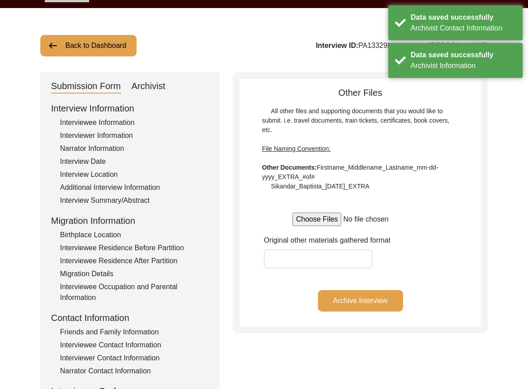
click at [125, 191] on div "Additional Interview Information" at bounding box center [134, 187] width 149 height 11
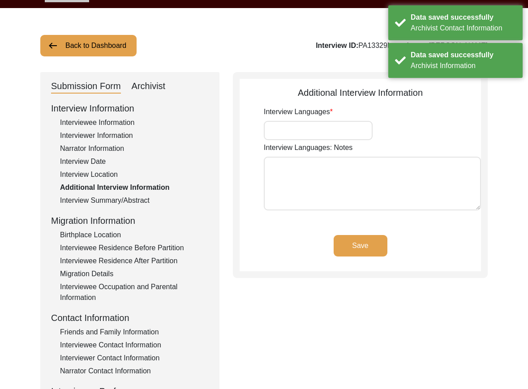
type input "Bengali"
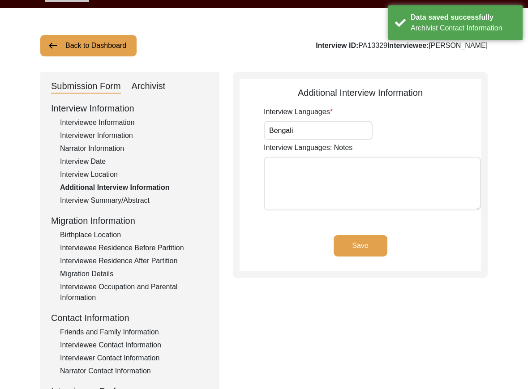
click at [127, 204] on div "Interview Summary/Abstract" at bounding box center [134, 200] width 149 height 11
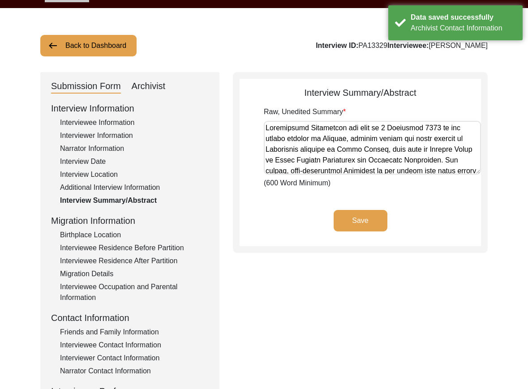
click at [296, 163] on textarea "Raw, Unedited Summary" at bounding box center [372, 148] width 217 height 54
click at [292, 207] on app-archivist-abstract-curation "Interview Summary/Abstract Raw, Unedited Summary (600 Word Minimum) Save" at bounding box center [360, 166] width 241 height 160
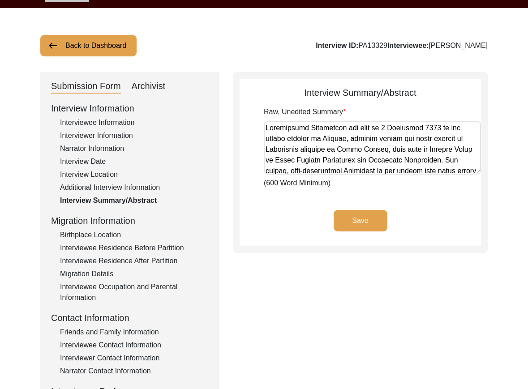
click at [164, 90] on div "Archivist" at bounding box center [149, 86] width 34 height 14
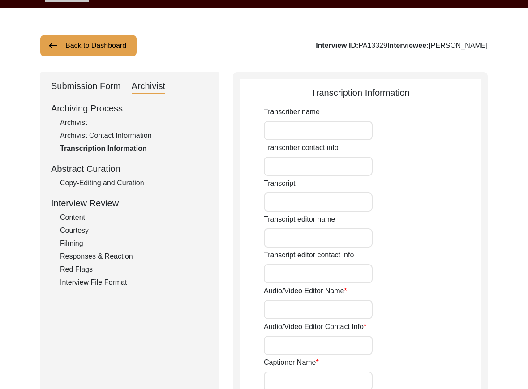
click at [273, 193] on input "Transcript" at bounding box center [318, 202] width 109 height 19
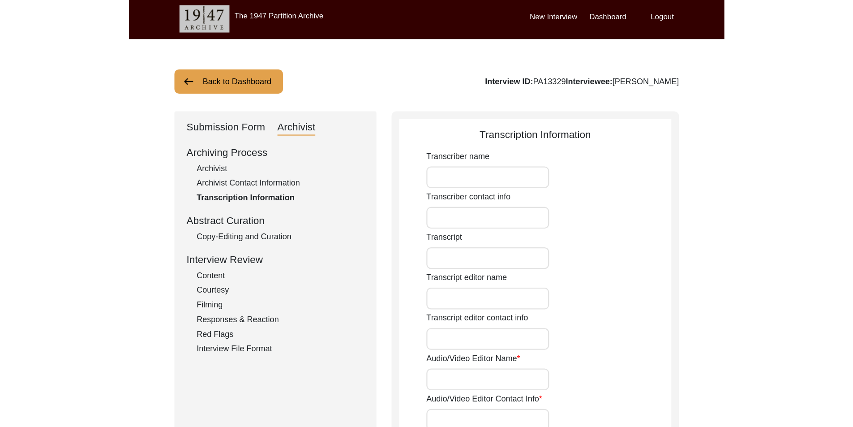
scroll to position [0, 0]
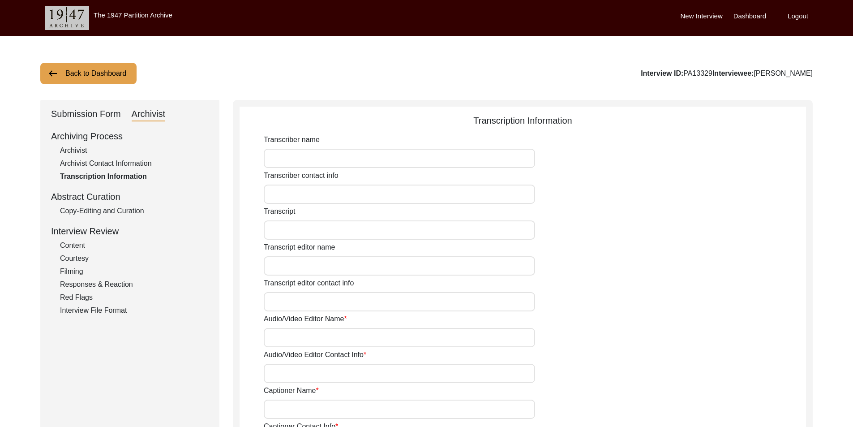
click at [69, 212] on div "Copy-Editing and Curation" at bounding box center [134, 211] width 149 height 11
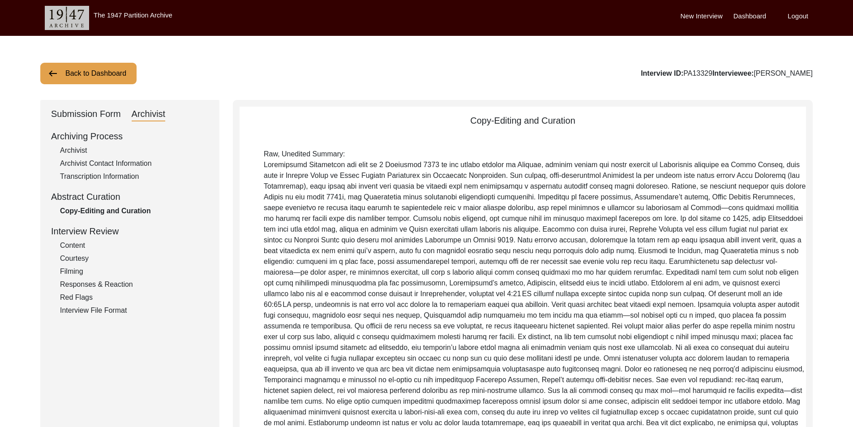
click at [90, 116] on div "Submission Form" at bounding box center [86, 114] width 70 height 14
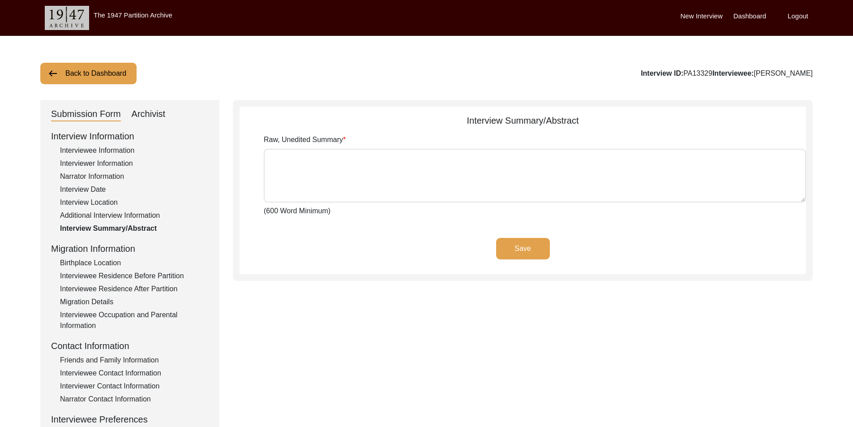
type textarea "Loremipsumd Sitametcon adi elit se 1 Doeiusmod 4472 te inc utlabo etdolor ma Al…"
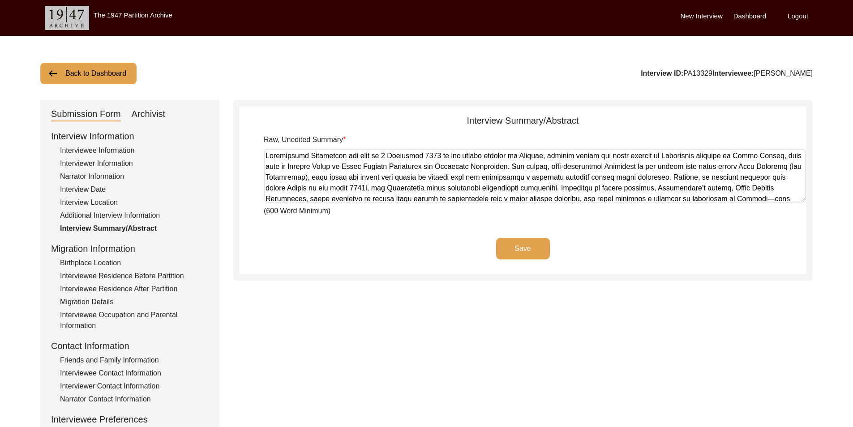
click at [100, 285] on div "Interviewee Residence After Partition" at bounding box center [134, 289] width 149 height 11
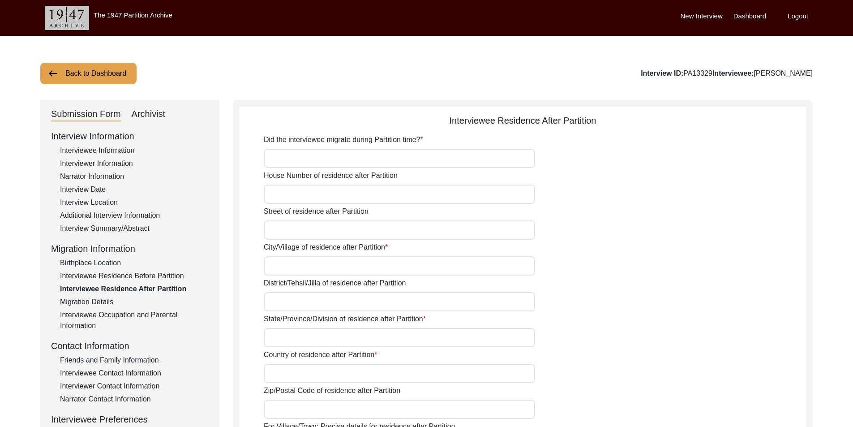
type input "No"
type input "Jayanti"
type input "[GEOGRAPHIC_DATA]"
type input "Did Not Migrate"
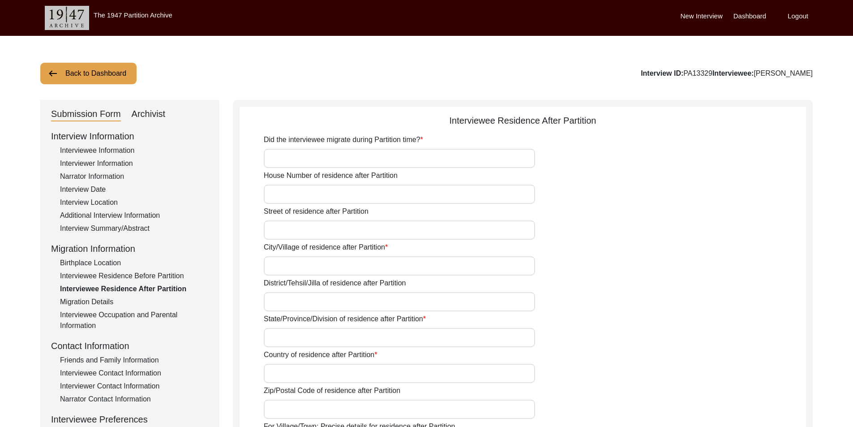
type input "N/A"
click at [101, 278] on div "Interviewee Residence Before Partition" at bounding box center [134, 276] width 149 height 11
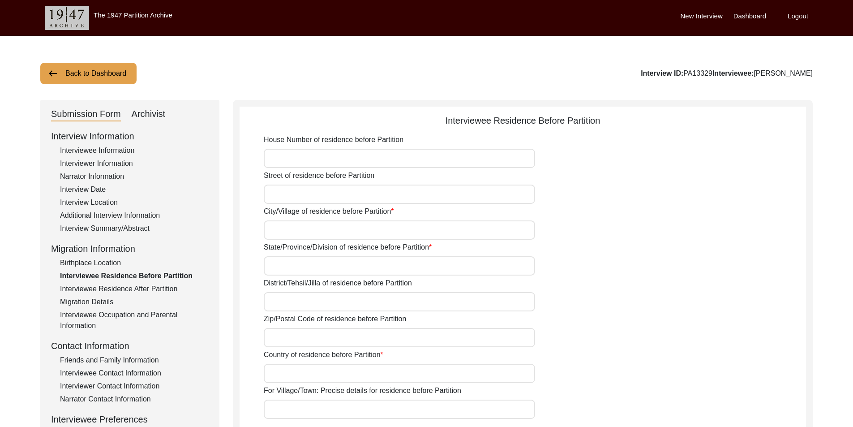
type input "Jayanti"
type input "[GEOGRAPHIC_DATA]"
type input "Jayanti, [GEOGRAPHIC_DATA], [GEOGRAPHIC_DATA]"
type input "26.6963"
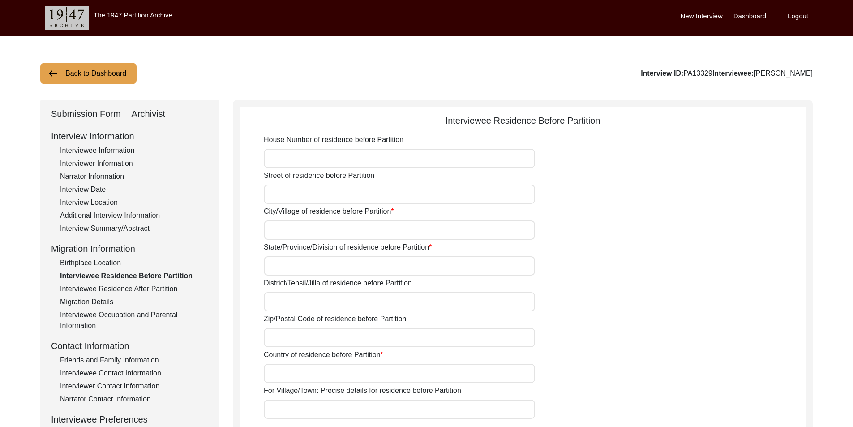
type input "89.7051"
click at [99, 304] on div "Migration Details" at bounding box center [134, 302] width 149 height 11
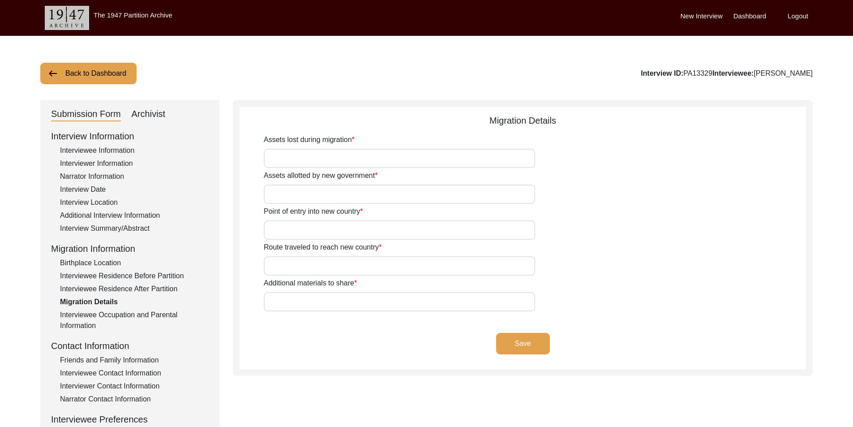
type input "N/A"
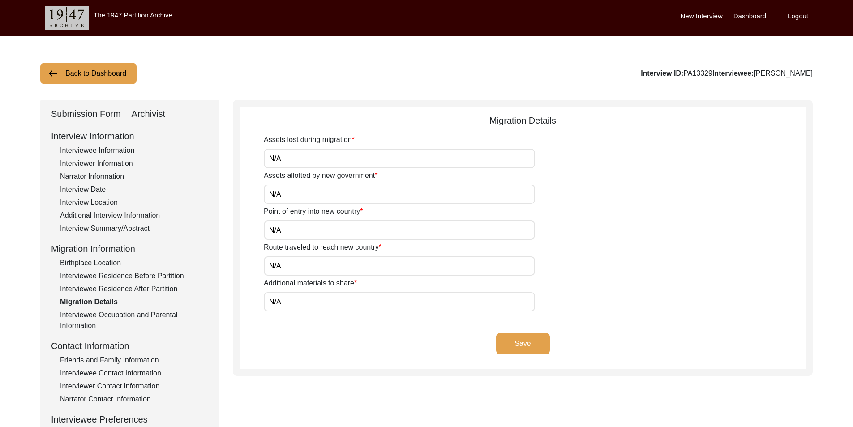
click at [99, 313] on div "Interviewee Occupation and Parental Information" at bounding box center [134, 321] width 149 height 22
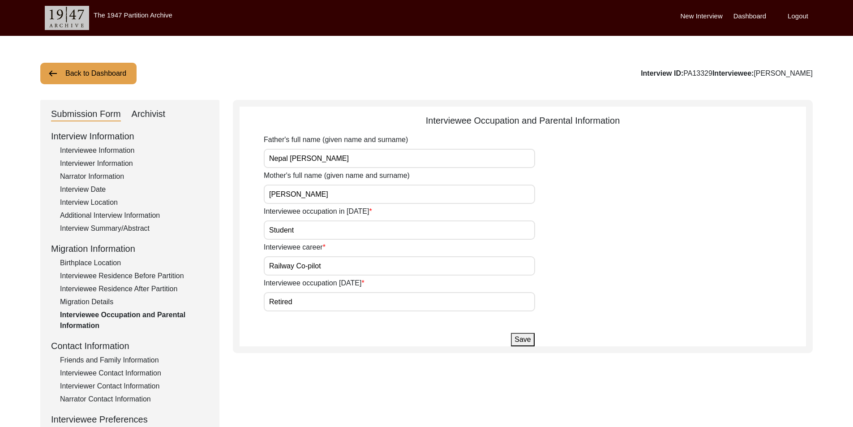
click at [136, 108] on div "Archivist" at bounding box center [149, 114] width 34 height 14
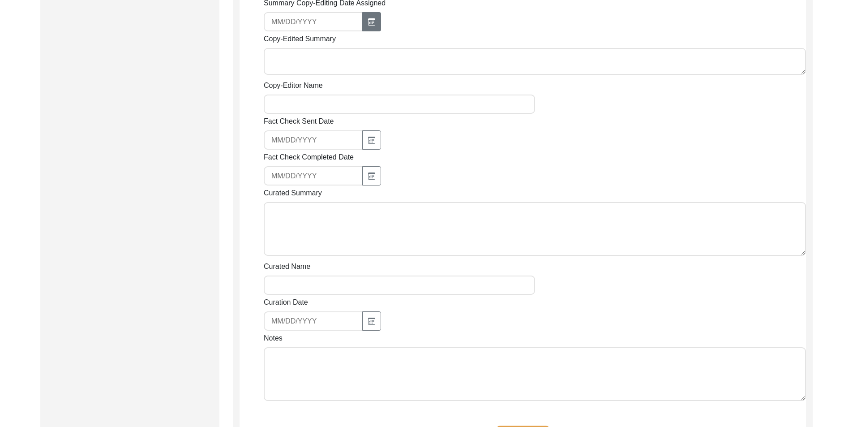
scroll to position [448, 0]
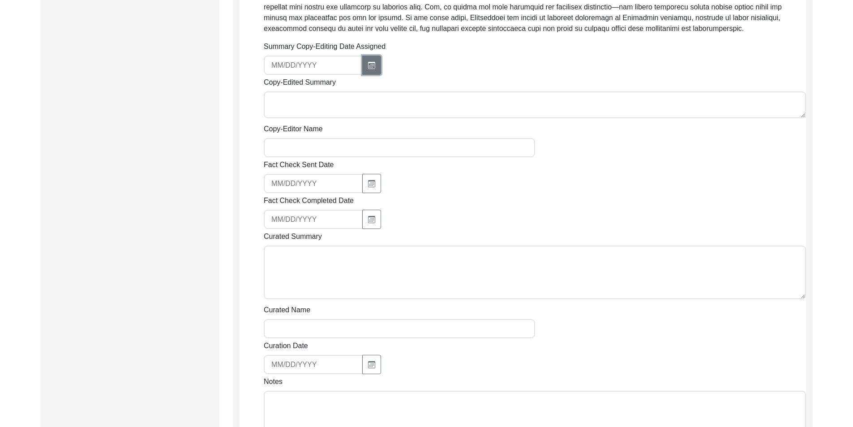
click at [373, 56] on button "button" at bounding box center [371, 65] width 19 height 19
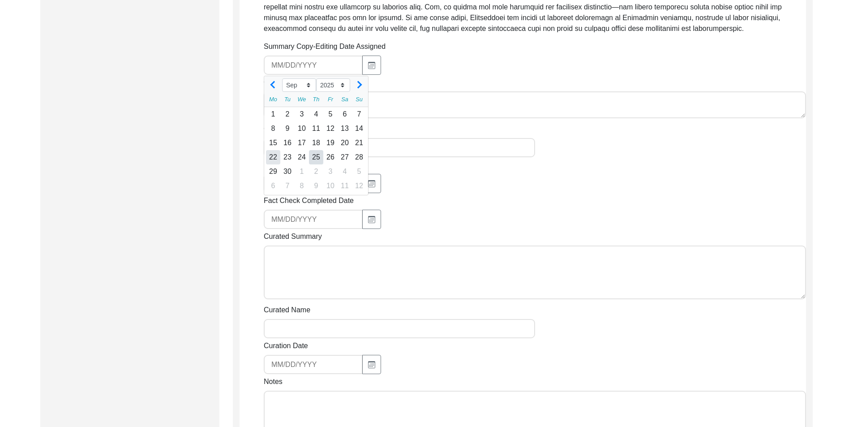
click at [276, 156] on div "22" at bounding box center [273, 157] width 14 height 14
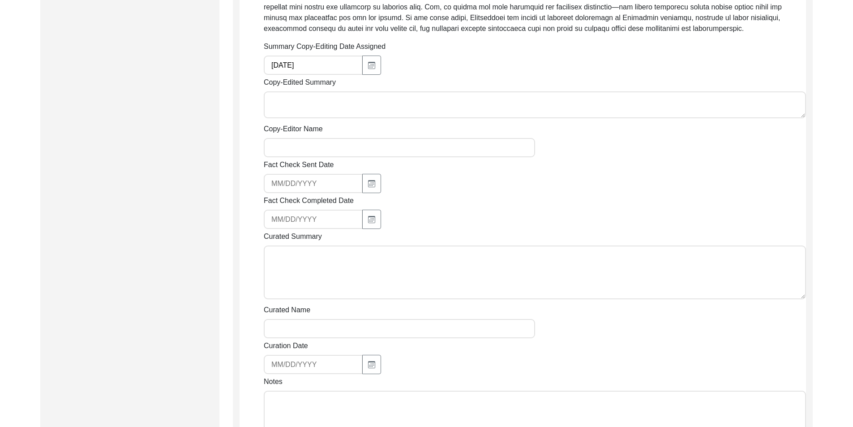
click at [314, 110] on textarea "Copy-Edited Summary" at bounding box center [535, 104] width 543 height 27
paste textarea "[PERSON_NAME] [DATE] [PERSON_NAME] was born on [DEMOGRAPHIC_DATA] in [GEOGRAPHI…"
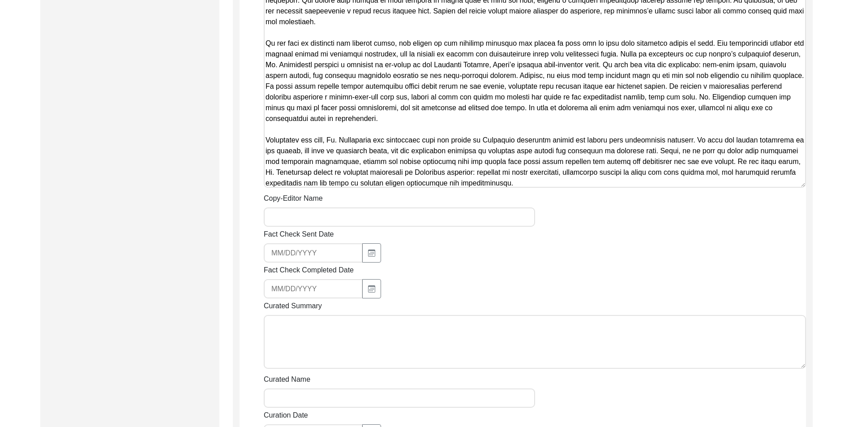
scroll to position [672, 0]
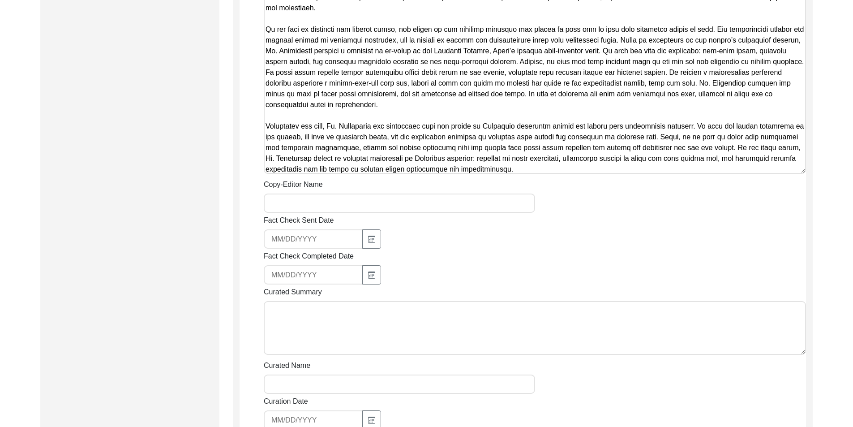
click at [323, 200] on input "Copy-Editor Name" at bounding box center [399, 203] width 271 height 19
click at [322, 241] on input "[EMAIL_ADDRESS][DOMAIN_NAME]" at bounding box center [313, 238] width 99 height 19
click at [322, 240] on input "[EMAIL_ADDRESS][DOMAIN_NAME]" at bounding box center [313, 238] width 99 height 19
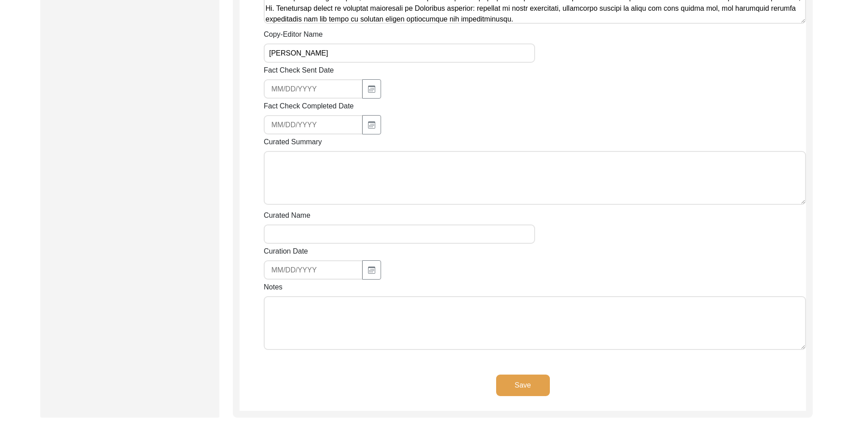
scroll to position [896, 0]
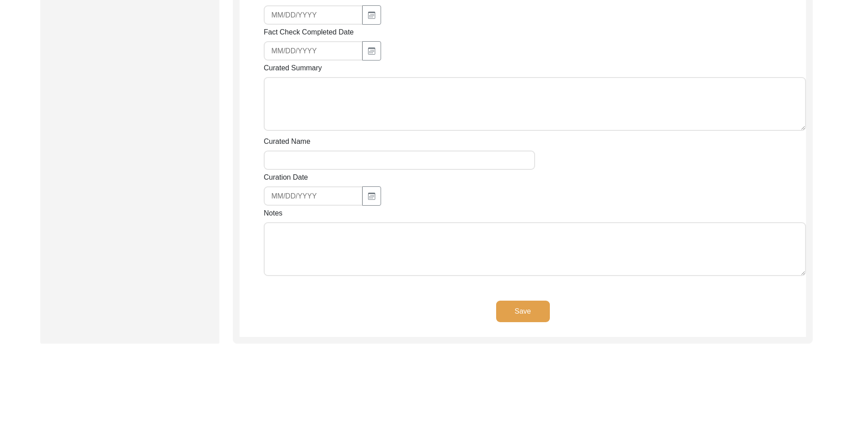
click at [289, 269] on textarea "Notes" at bounding box center [535, 249] width 543 height 54
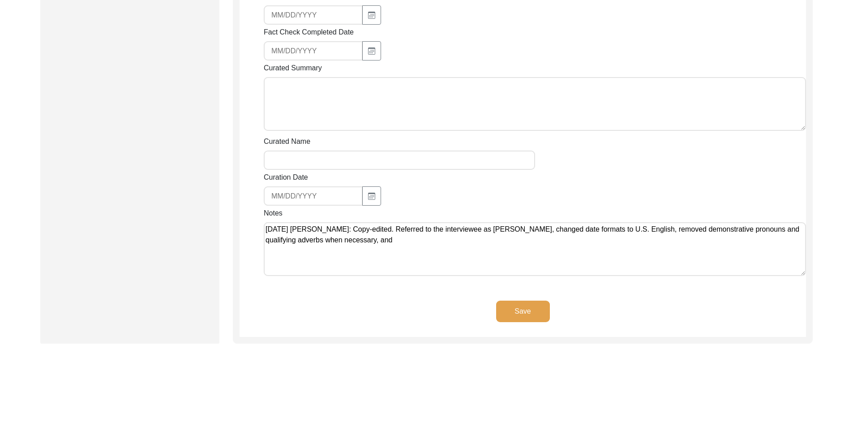
click at [405, 246] on textarea "[DATE] [PERSON_NAME]: Copy-edited. Referred to the interviewee as [PERSON_NAME]…" at bounding box center [535, 249] width 543 height 54
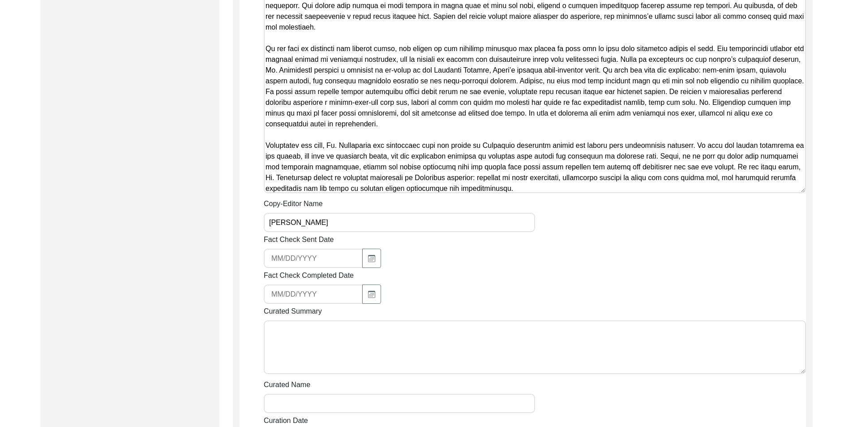
scroll to position [762, 0]
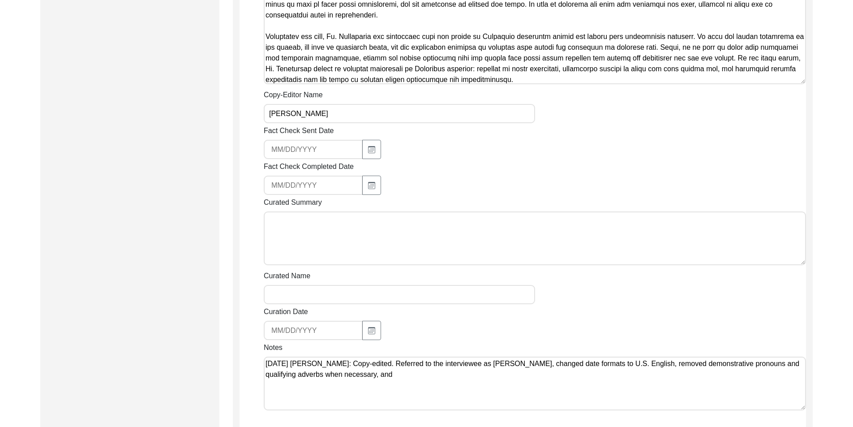
click at [622, 363] on textarea "[DATE] [PERSON_NAME]: Copy-edited. Referred to the interviewee as [PERSON_NAME]…" at bounding box center [535, 384] width 543 height 54
click at [604, 379] on textarea "[DATE] [PERSON_NAME]: Copy-edited. Referred to the interviewee as [PERSON_NAME]…" at bounding box center [535, 384] width 543 height 54
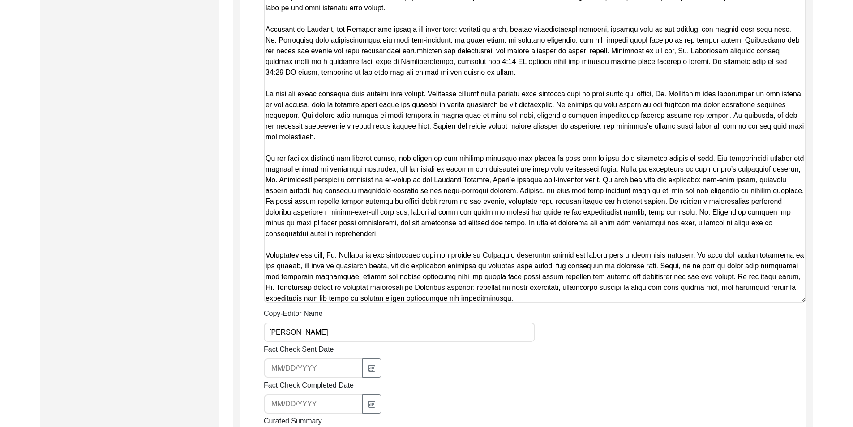
scroll to position [493, 0]
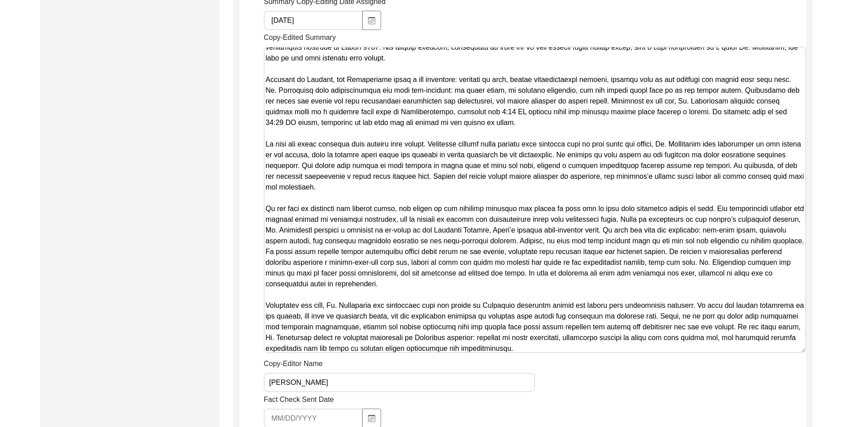
drag, startPoint x: 379, startPoint y: 110, endPoint x: 357, endPoint y: 122, distance: 25.9
click at [357, 122] on textarea "Copy-Edited Summary" at bounding box center [535, 200] width 543 height 306
click at [356, 111] on textarea "Copy-Edited Summary" at bounding box center [535, 200] width 543 height 306
paste textarea
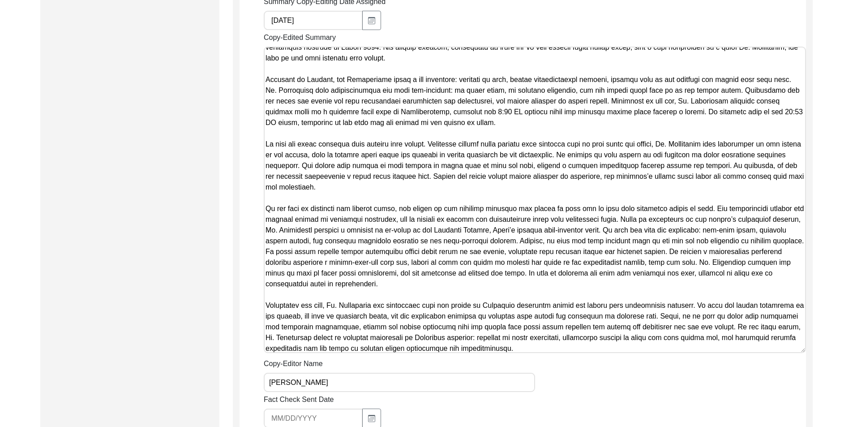
click at [357, 160] on textarea "Copy-Edited Summary" at bounding box center [535, 200] width 543 height 306
click at [370, 186] on textarea "Copy-Edited Summary" at bounding box center [535, 200] width 543 height 306
click at [374, 200] on textarea "Copy-Edited Summary" at bounding box center [535, 200] width 543 height 306
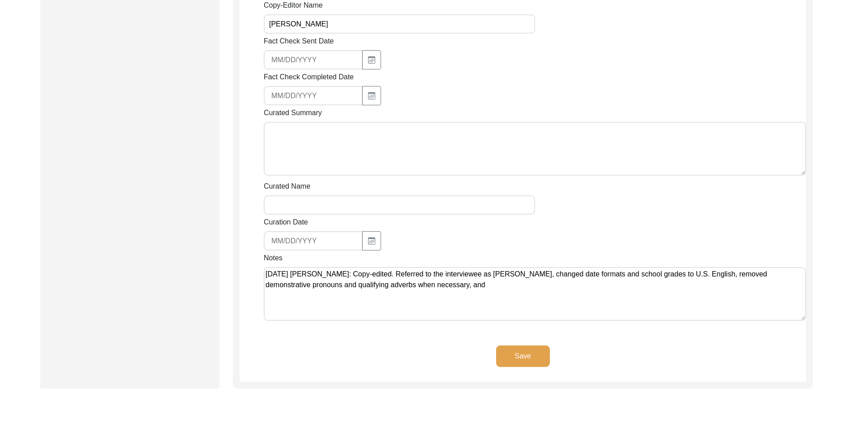
click at [516, 292] on textarea "[DATE] [PERSON_NAME]: Copy-edited. Referred to the interviewee as [PERSON_NAME]…" at bounding box center [535, 294] width 543 height 54
click at [502, 286] on textarea "[DATE] [PERSON_NAME]: Copy-edited. Referred to the interviewee as [PERSON_NAME]…" at bounding box center [535, 294] width 543 height 54
click at [500, 285] on textarea "[DATE] [PERSON_NAME]: Copy-edited. Referred to the interviewee as [PERSON_NAME]…" at bounding box center [535, 294] width 543 height 54
click at [534, 355] on button "Save" at bounding box center [523, 356] width 54 height 22
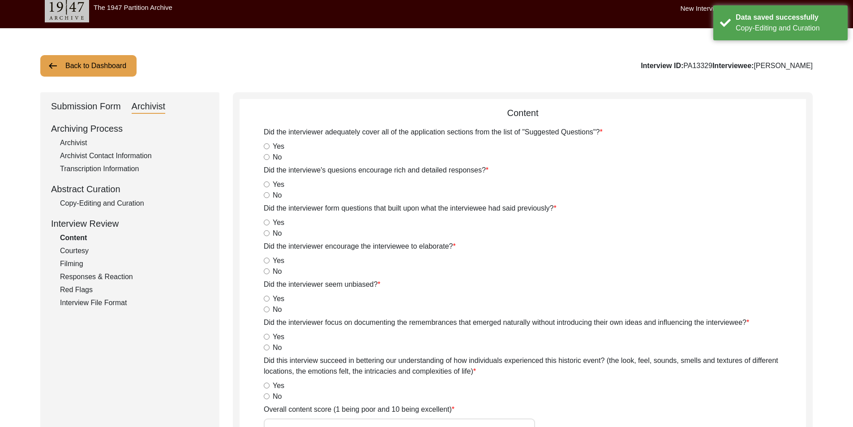
scroll to position [0, 0]
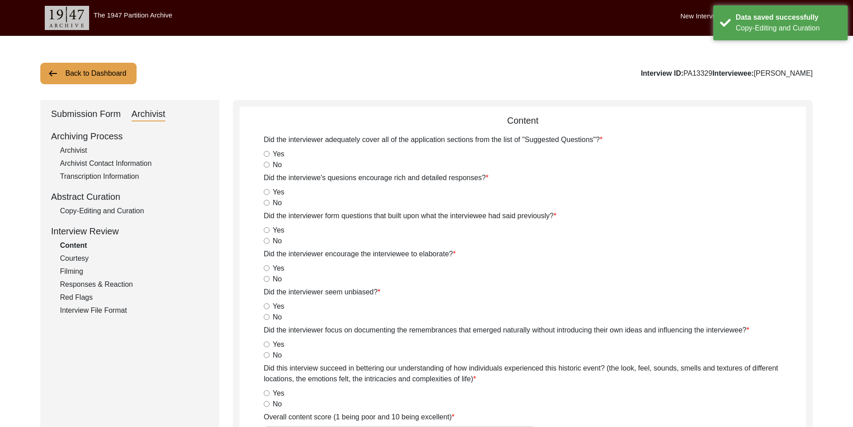
click at [100, 72] on button "Back to Dashboard" at bounding box center [88, 74] width 96 height 22
